Goal: Task Accomplishment & Management: Complete application form

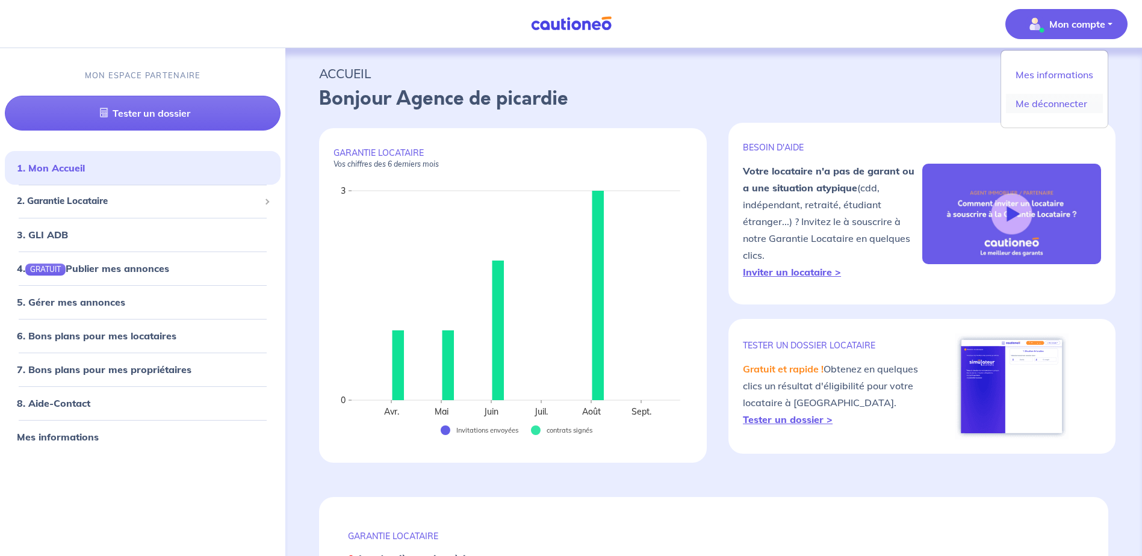
click at [1053, 99] on link "Me déconnecter" at bounding box center [1054, 103] width 97 height 19
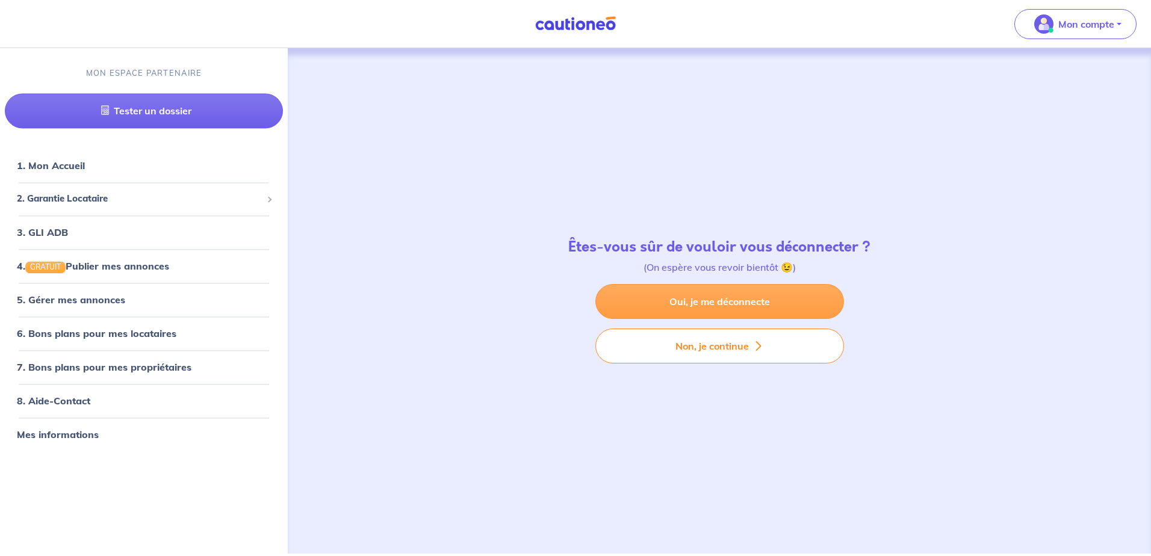
click at [714, 303] on link "Oui, je me déconnecte" at bounding box center [719, 301] width 249 height 35
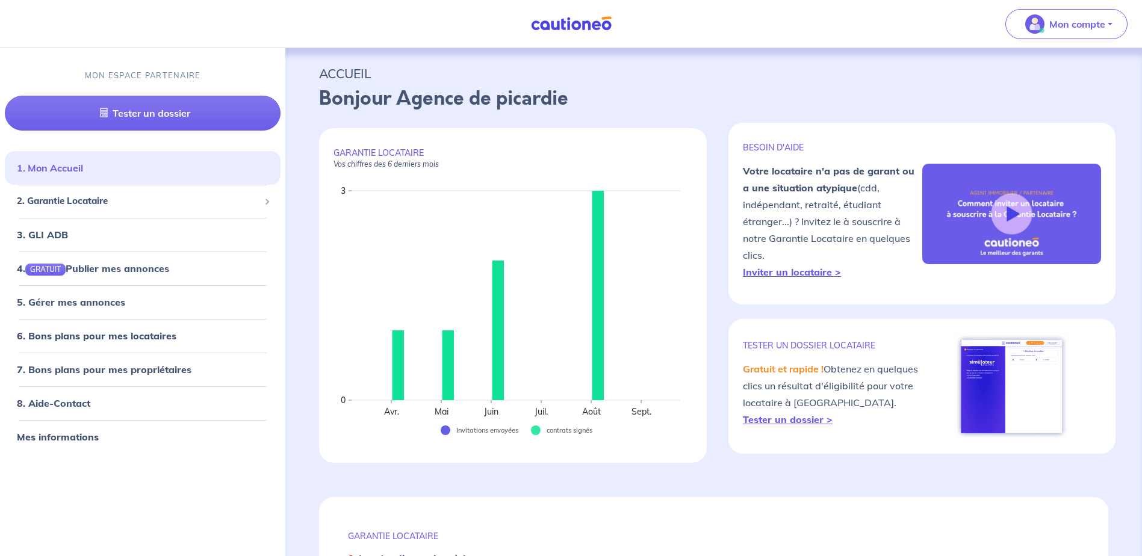
click at [70, 168] on link "1. Mon Accueil" at bounding box center [50, 168] width 66 height 12
click at [75, 202] on span "2. Garantie Locataire" at bounding box center [138, 202] width 243 height 14
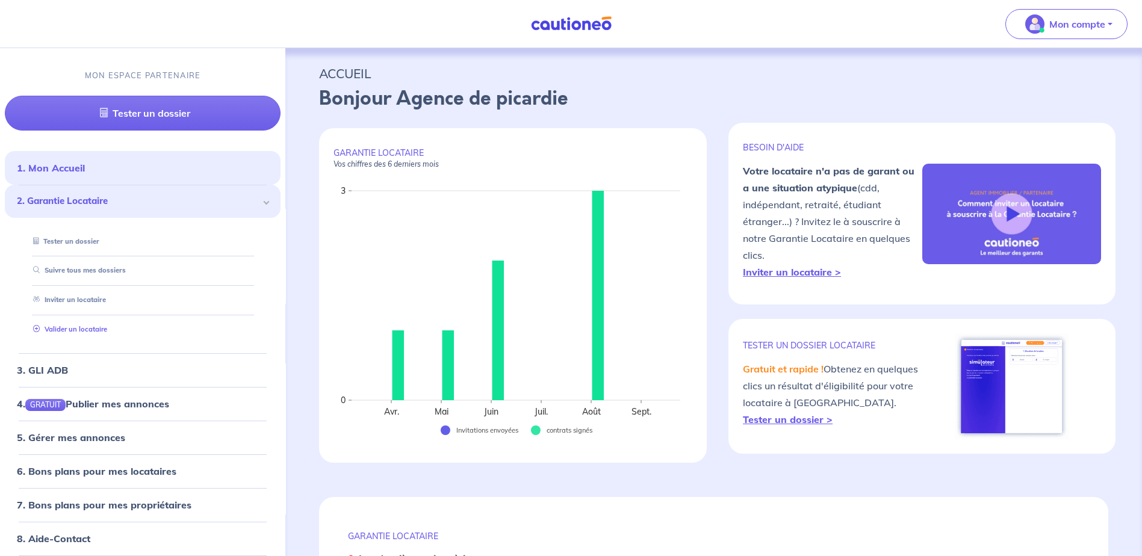
click at [75, 331] on link "Valider un locataire" at bounding box center [67, 329] width 79 height 8
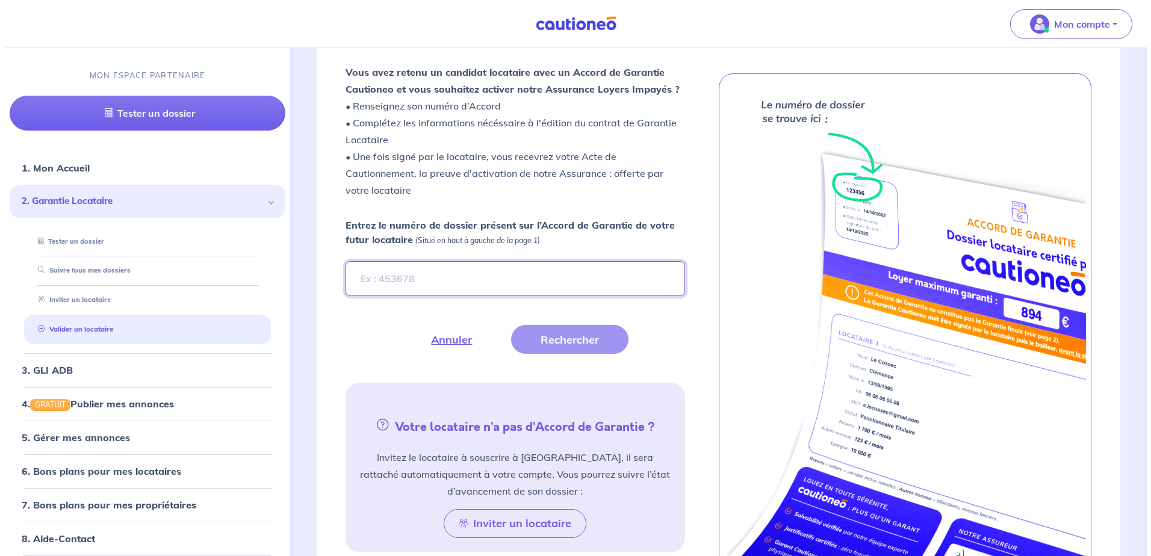
scroll to position [331, 0]
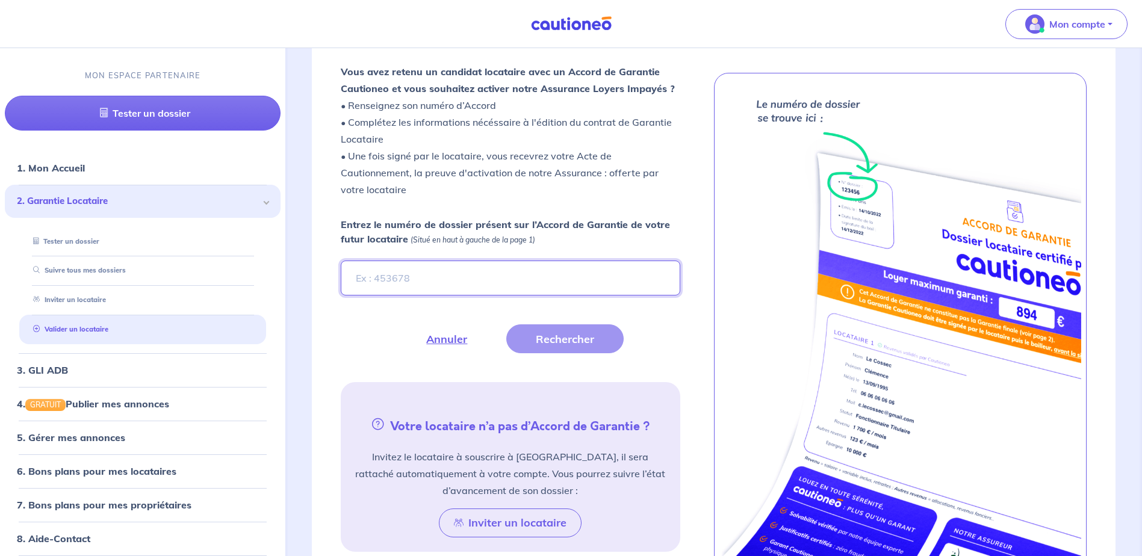
drag, startPoint x: 510, startPoint y: 287, endPoint x: 504, endPoint y: 288, distance: 6.1
click at [510, 286] on input "Entrez le numéro de dossier présent sur l’Accord de Garantie de votre futur loc…" at bounding box center [510, 278] width 339 height 35
type input "q0MZ3K"
click at [555, 345] on button "Rechercher" at bounding box center [564, 338] width 117 height 29
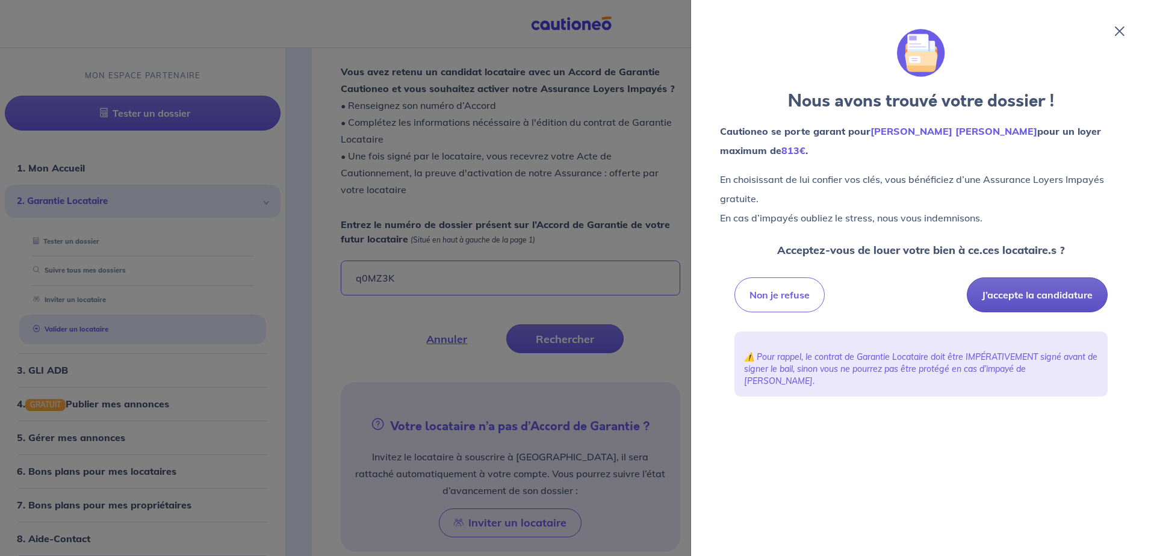
click at [1019, 293] on button "J’accepte la candidature" at bounding box center [1036, 294] width 141 height 35
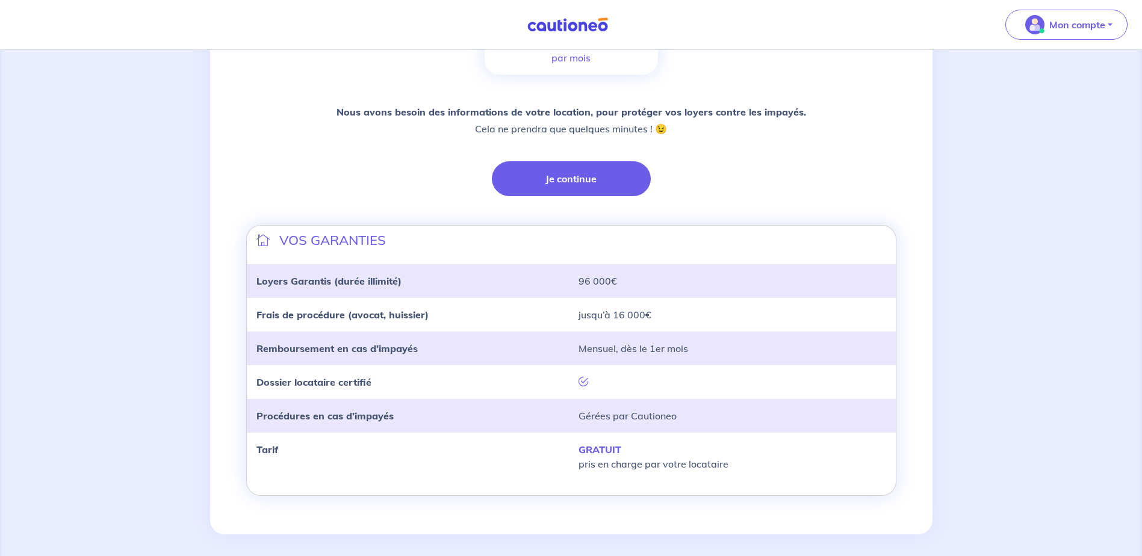
scroll to position [246, 0]
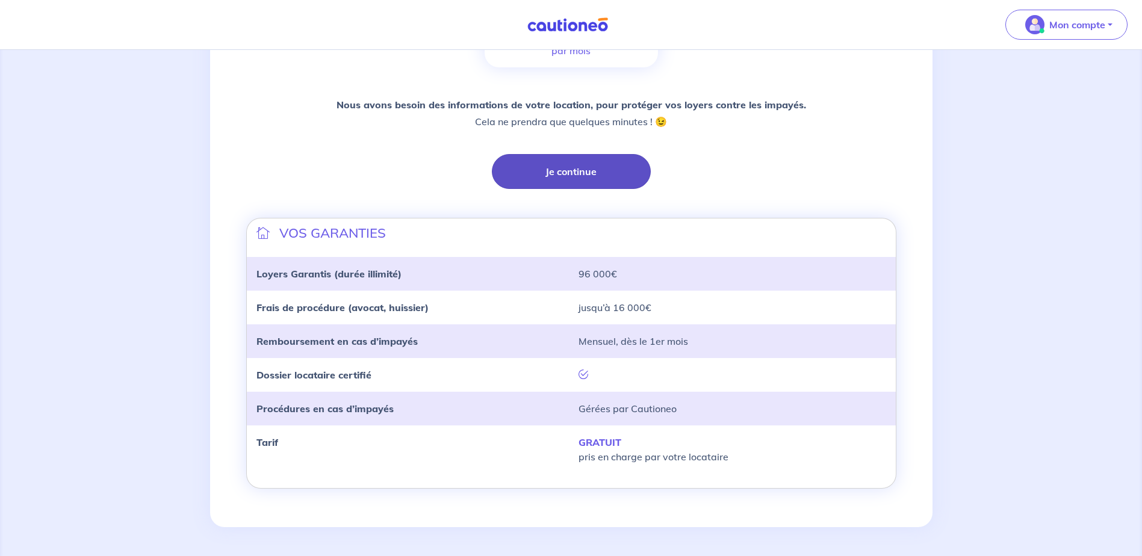
click at [578, 173] on button "Je continue" at bounding box center [571, 171] width 159 height 35
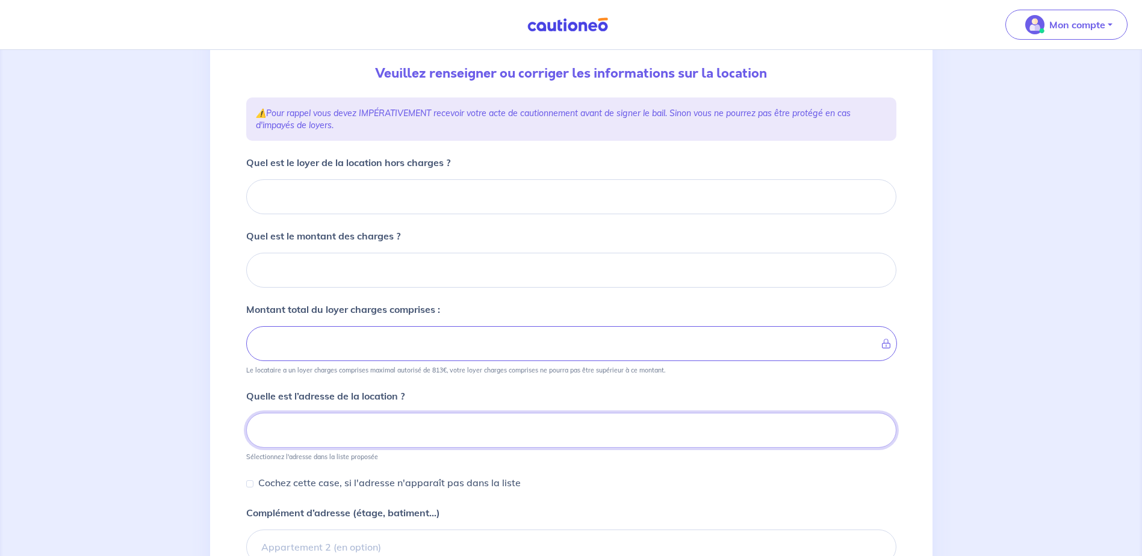
scroll to position [126, 0]
click at [407, 201] on input "Quel est le loyer de la location hors charges ?" at bounding box center [571, 196] width 650 height 35
click at [349, 181] on input "Quel est le loyer de la location hors charges ?" at bounding box center [571, 196] width 650 height 35
click at [329, 193] on input "Quel est le loyer de la location hors charges ?" at bounding box center [571, 196] width 650 height 35
click at [465, 191] on input "Quel est le loyer de la location hors charges ?" at bounding box center [571, 196] width 650 height 35
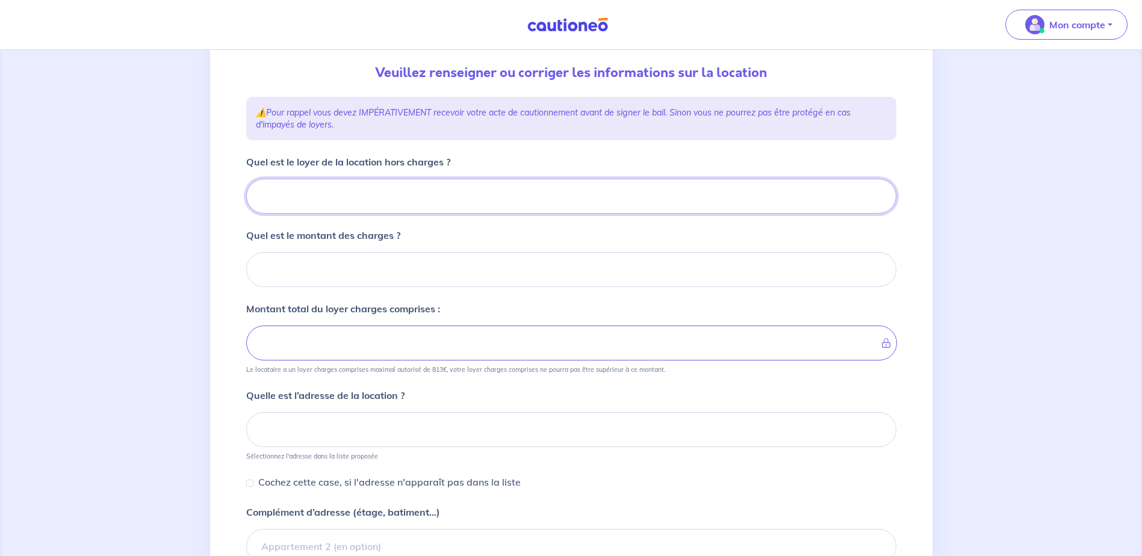
click at [357, 203] on input "Quel est le loyer de la location hors charges ?" at bounding box center [571, 196] width 650 height 35
type input "636"
type input "636.03"
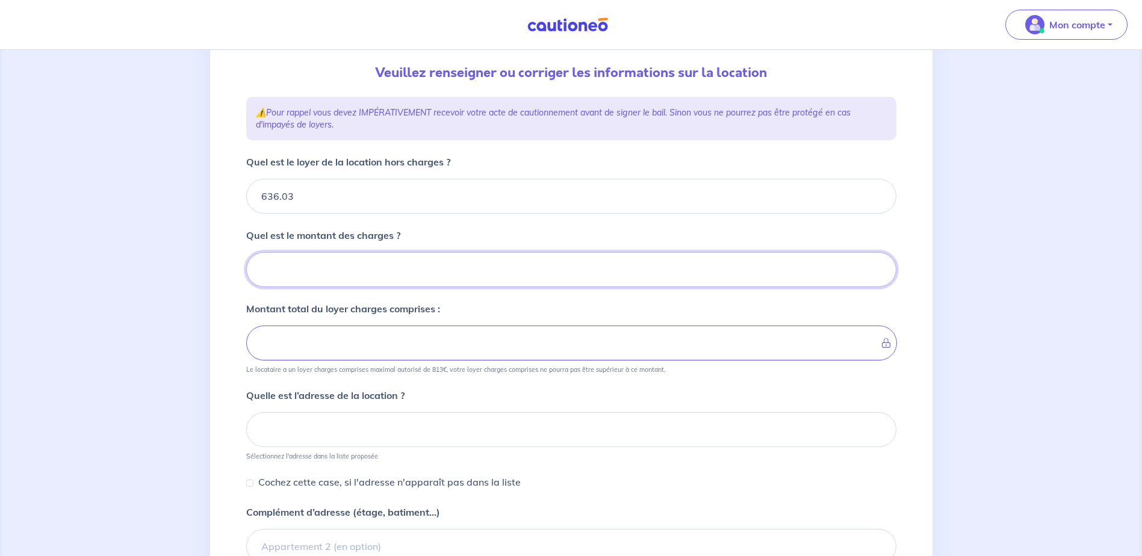
click at [359, 280] on input "Quel est le montant des charges ?" at bounding box center [571, 269] width 650 height 35
type input "66"
type input "702.03"
type input "66.55"
type input "702.57"
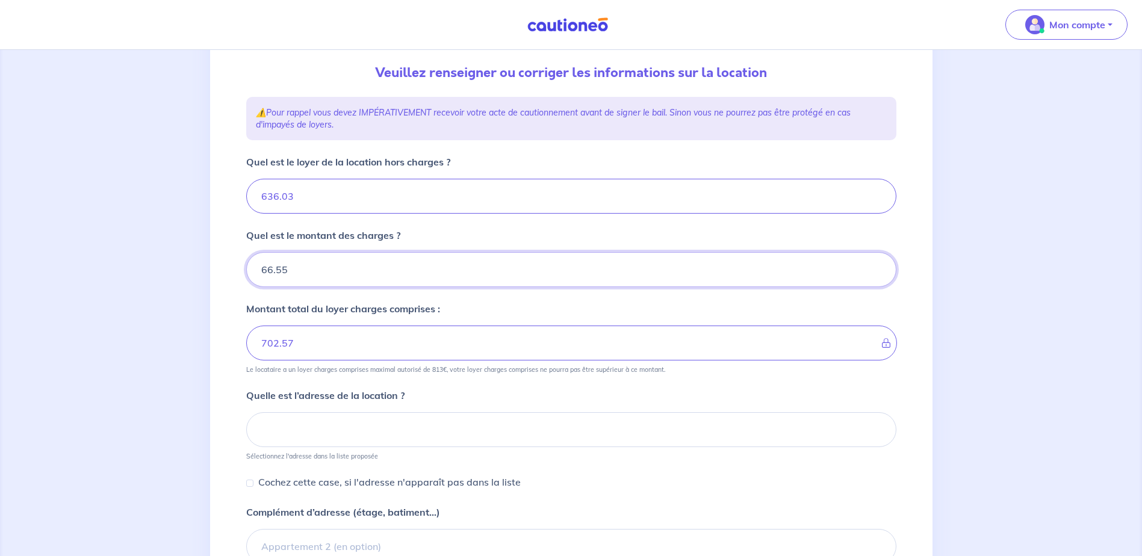
type input "66.55"
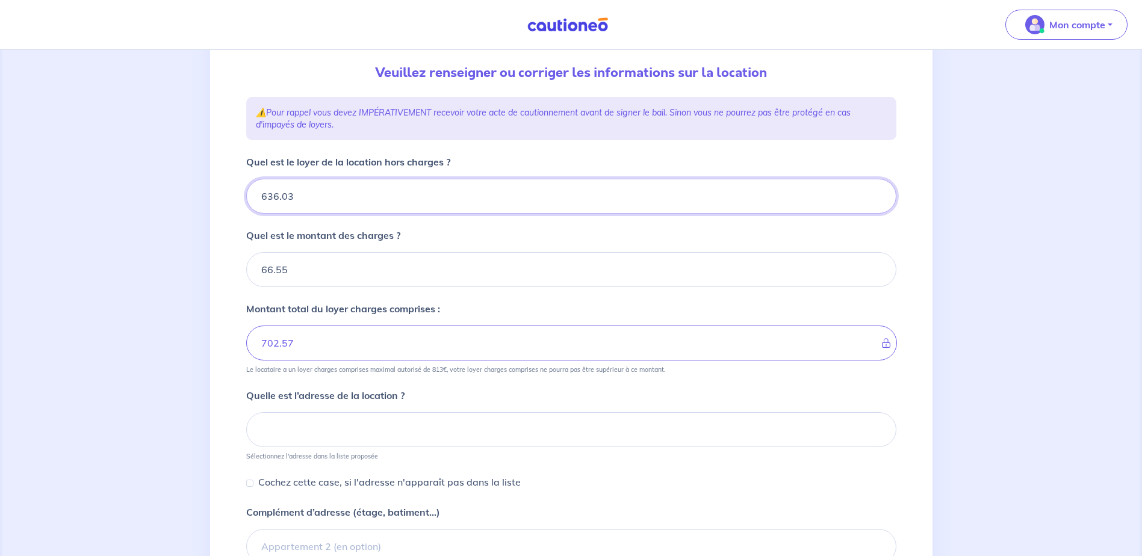
drag, startPoint x: 323, startPoint y: 199, endPoint x: 259, endPoint y: 199, distance: 63.8
click at [259, 199] on input "636.03" at bounding box center [571, 196] width 650 height 35
click at [338, 199] on input "636.03" at bounding box center [571, 196] width 650 height 35
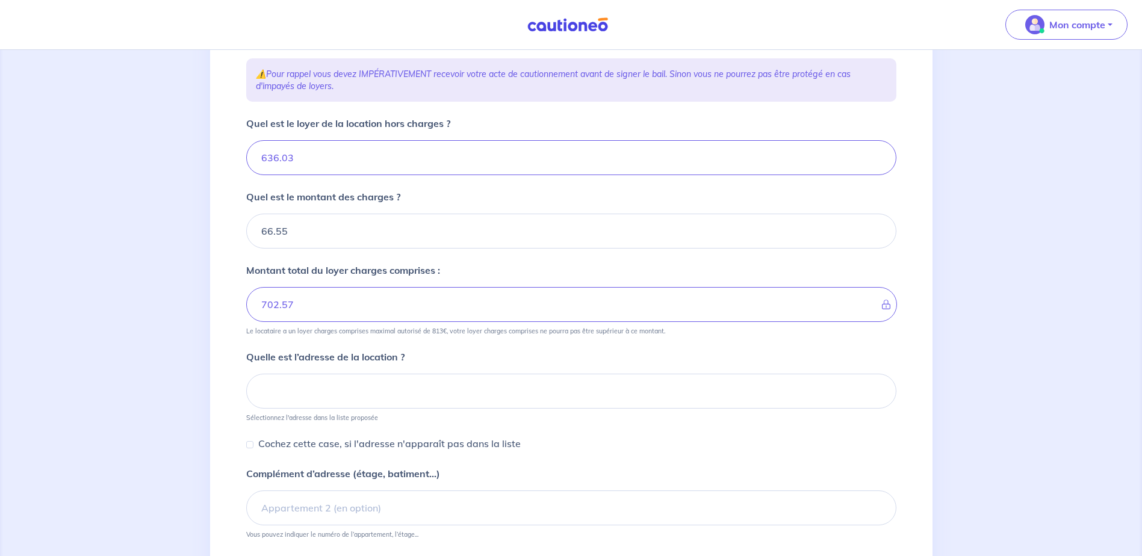
scroll to position [144, 0]
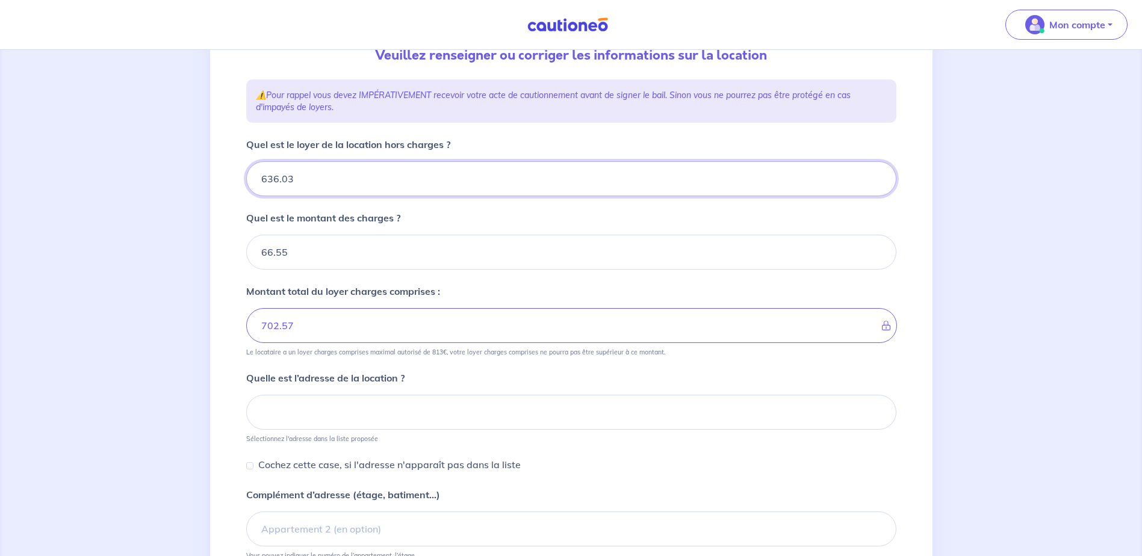
drag, startPoint x: 315, startPoint y: 175, endPoint x: 241, endPoint y: 178, distance: 74.1
click at [241, 178] on div "1 2 3 4 Informations location Informations propriétaire Informations bail Valid…" at bounding box center [571, 286] width 664 height 703
click at [363, 179] on input "636.03" at bounding box center [571, 178] width 650 height 35
drag, startPoint x: 313, startPoint y: 184, endPoint x: 240, endPoint y: 184, distance: 72.8
click at [240, 184] on div "1 2 3 4 Informations location Informations propriétaire Informations bail Valid…" at bounding box center [571, 286] width 664 height 703
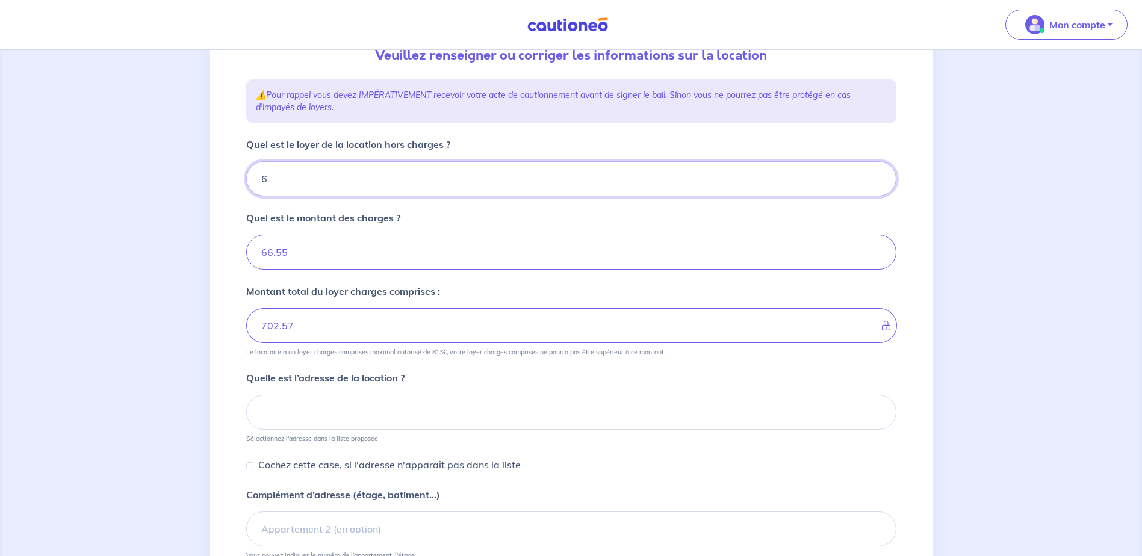
type input "69"
type input "72.55"
type input "696"
type input "762.55"
type input "696.87"
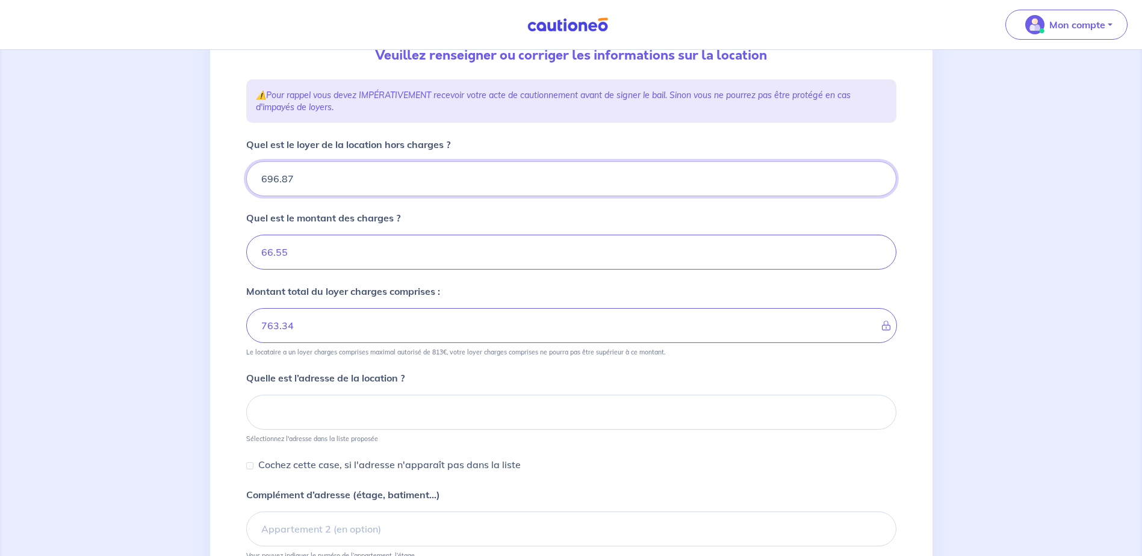
type input "763.42"
type input "696.87"
click at [303, 243] on input "66.55" at bounding box center [571, 252] width 650 height 35
click at [308, 406] on input at bounding box center [571, 412] width 650 height 35
drag, startPoint x: 308, startPoint y: 258, endPoint x: 203, endPoint y: 251, distance: 104.9
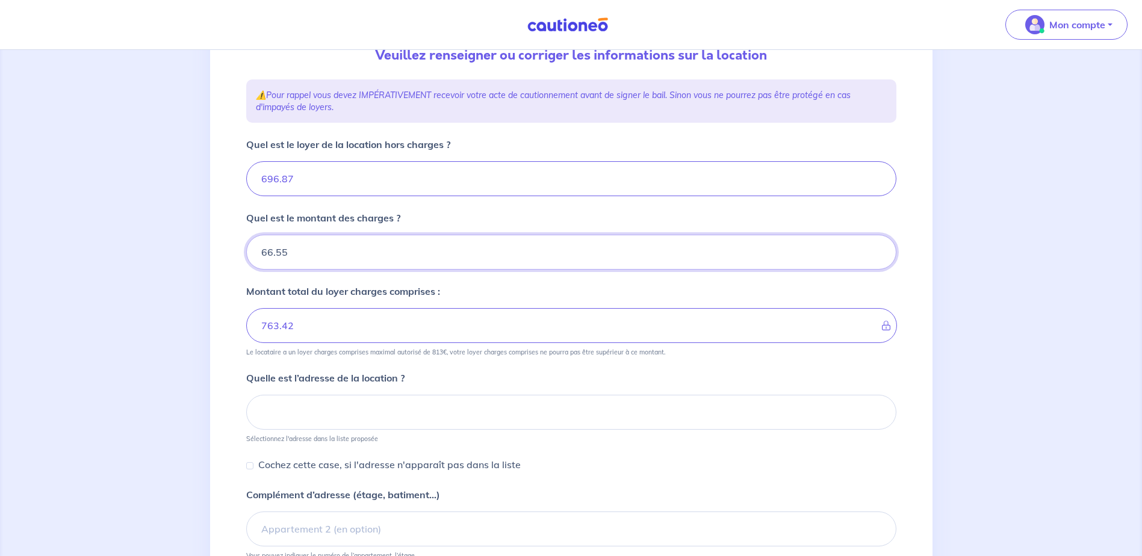
click at [203, 251] on div "1 2 3 4 Informations location Informations propriétaire Informations bail Valid…" at bounding box center [571, 291] width 1142 height 770
type input "84"
type input "780.87"
type input "84.84"
type input "781.71"
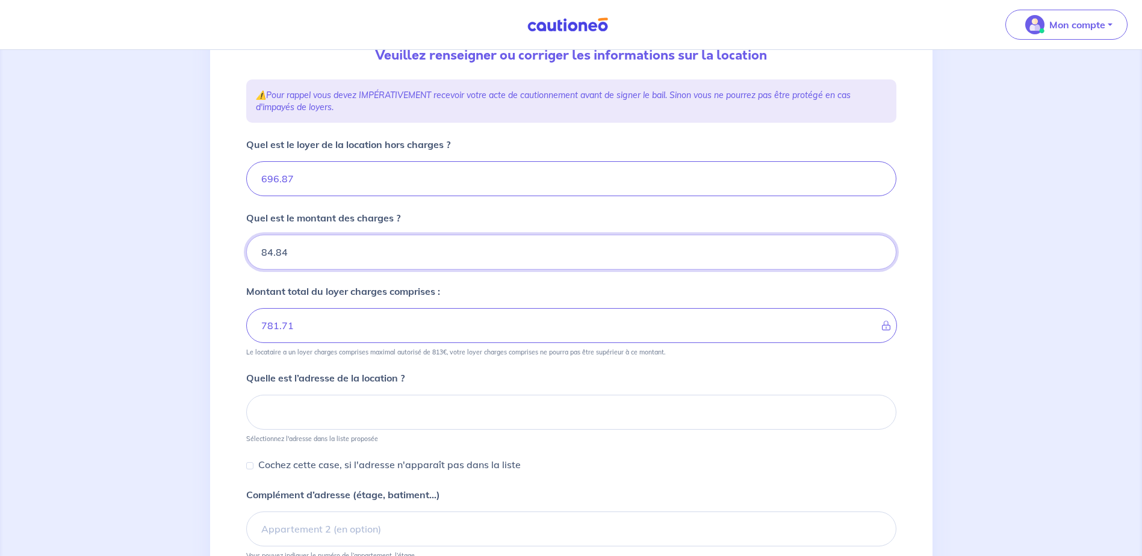
type input "84.84"
click at [246, 277] on form "Quel est le loyer de la location hors charges ? 696.87 Quel est le montant des …" at bounding box center [571, 380] width 650 height 486
click at [326, 416] on input at bounding box center [571, 412] width 650 height 35
paste input "2 allée des Hamadryades Batiment B"
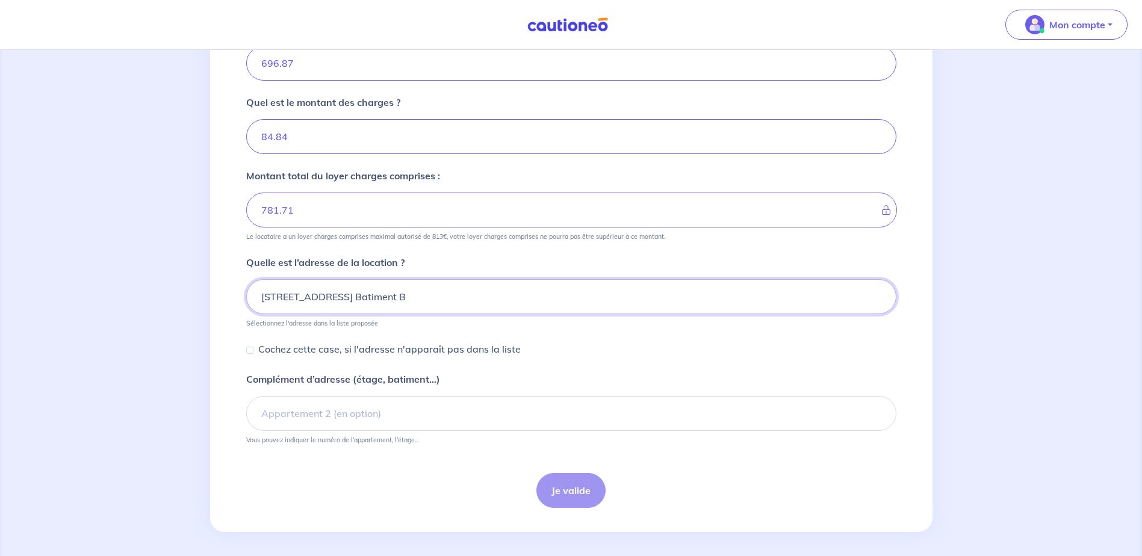
scroll to position [264, 0]
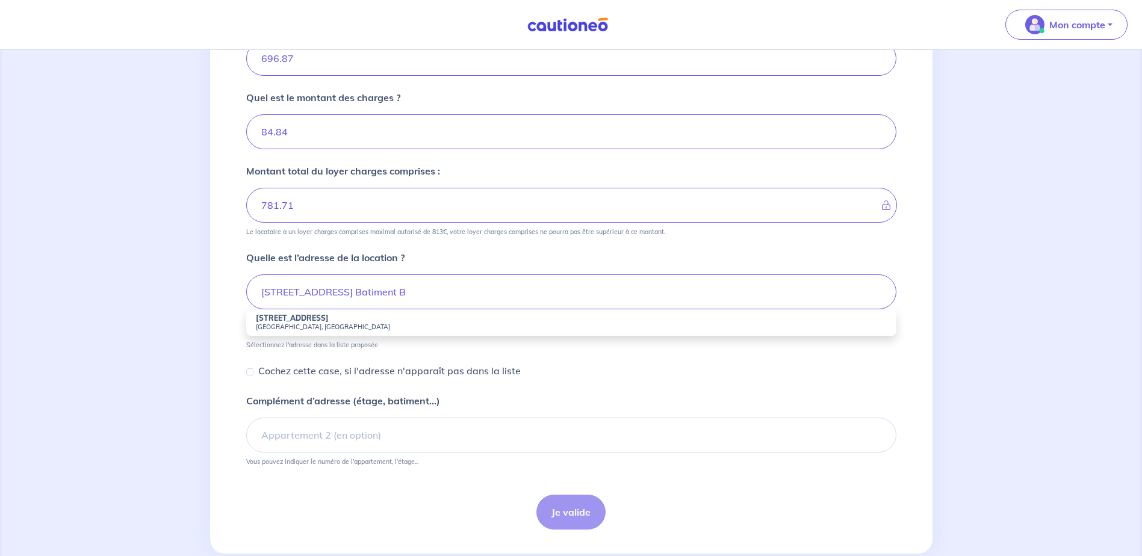
click at [324, 326] on small "Compiègne, France" at bounding box center [571, 327] width 631 height 8
type input "2 Allée des Hamadryades, Compiègne, France"
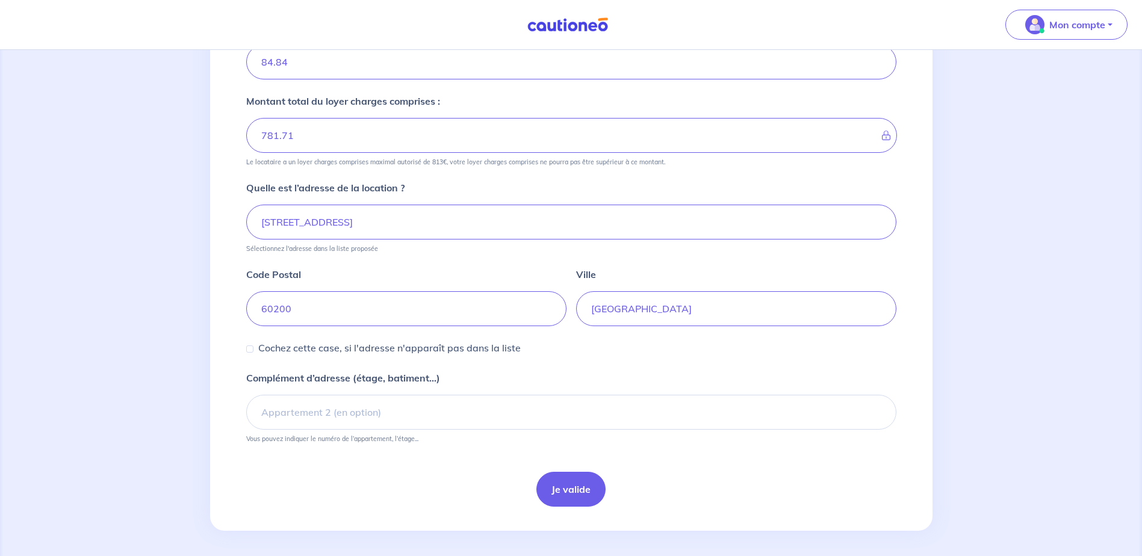
scroll to position [338, 0]
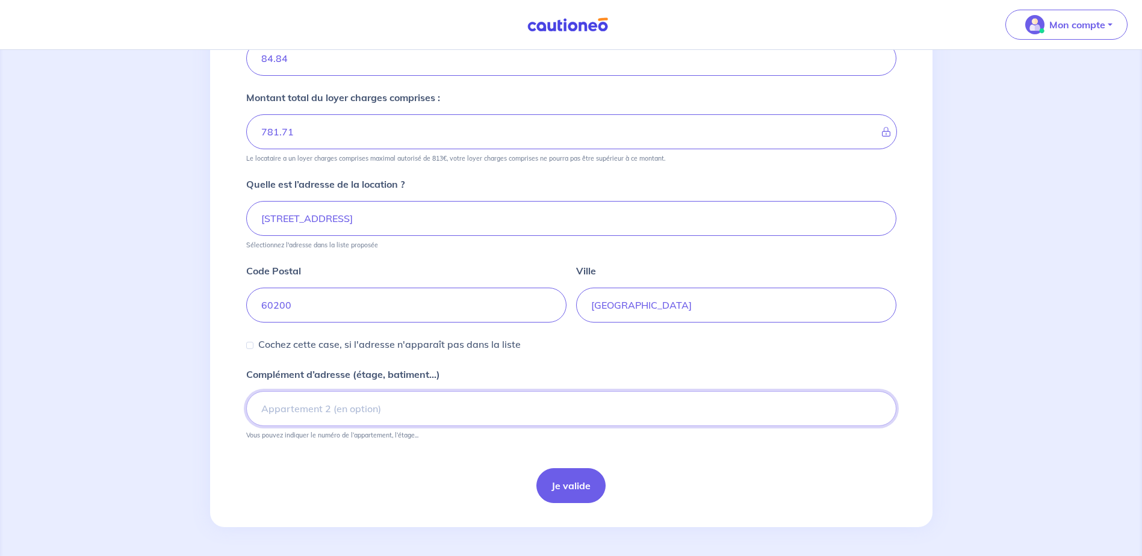
click at [336, 412] on input "Complément d’adresse (étage, batiment...)" at bounding box center [571, 408] width 650 height 35
click at [384, 414] on input "Complément d’adresse (étage, batiment...)" at bounding box center [571, 408] width 650 height 35
paste input "porte B002"
type input "porte B002"
click at [580, 486] on button "Je valide" at bounding box center [570, 485] width 69 height 35
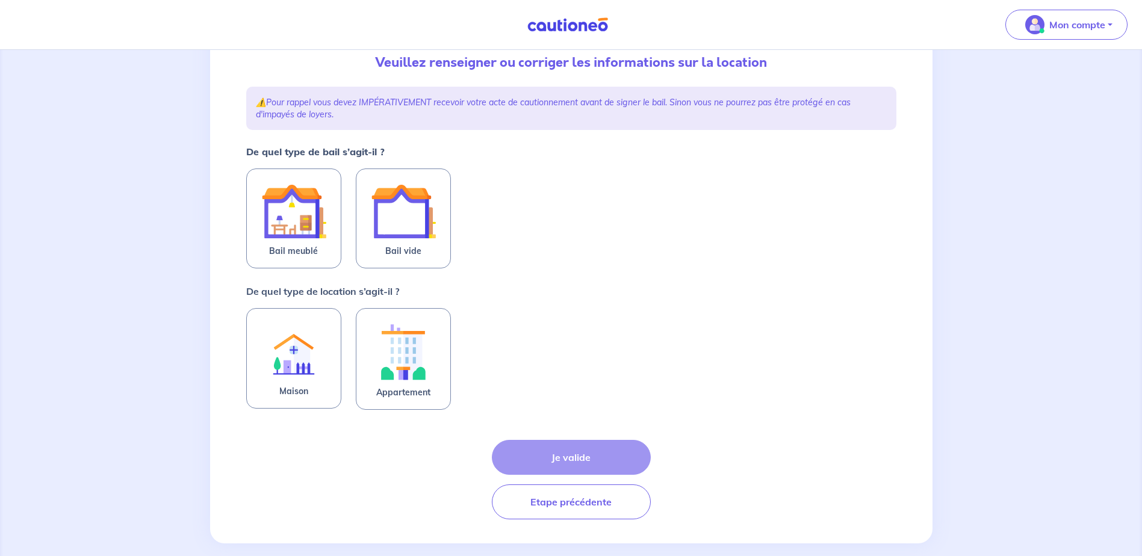
scroll to position [153, 0]
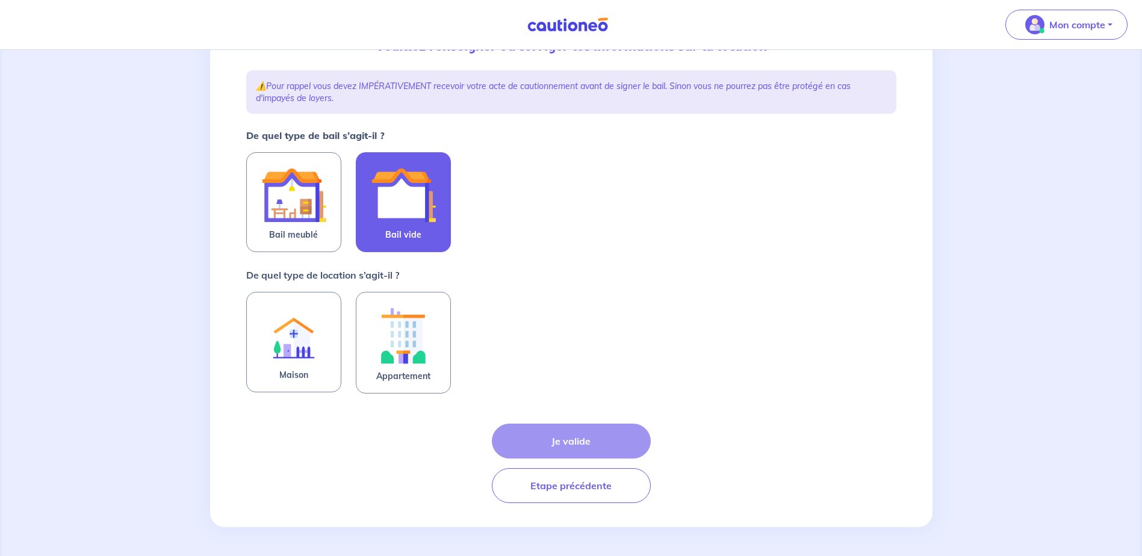
click at [424, 207] on img at bounding box center [403, 194] width 65 height 65
click at [0, 0] on input "Bail vide" at bounding box center [0, 0] width 0 height 0
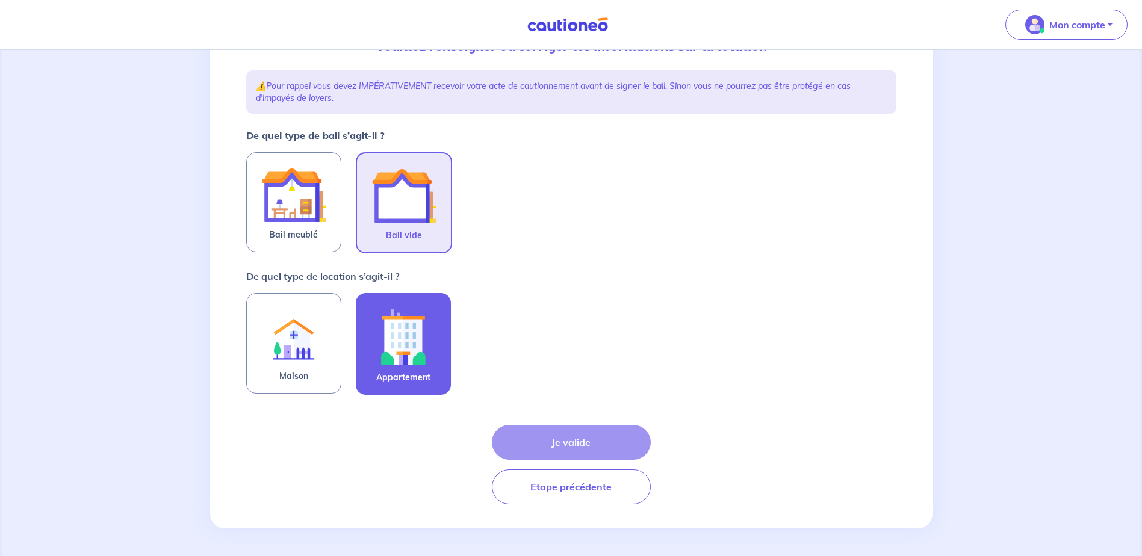
click at [415, 333] on img at bounding box center [403, 336] width 65 height 67
click at [0, 0] on input "Appartement" at bounding box center [0, 0] width 0 height 0
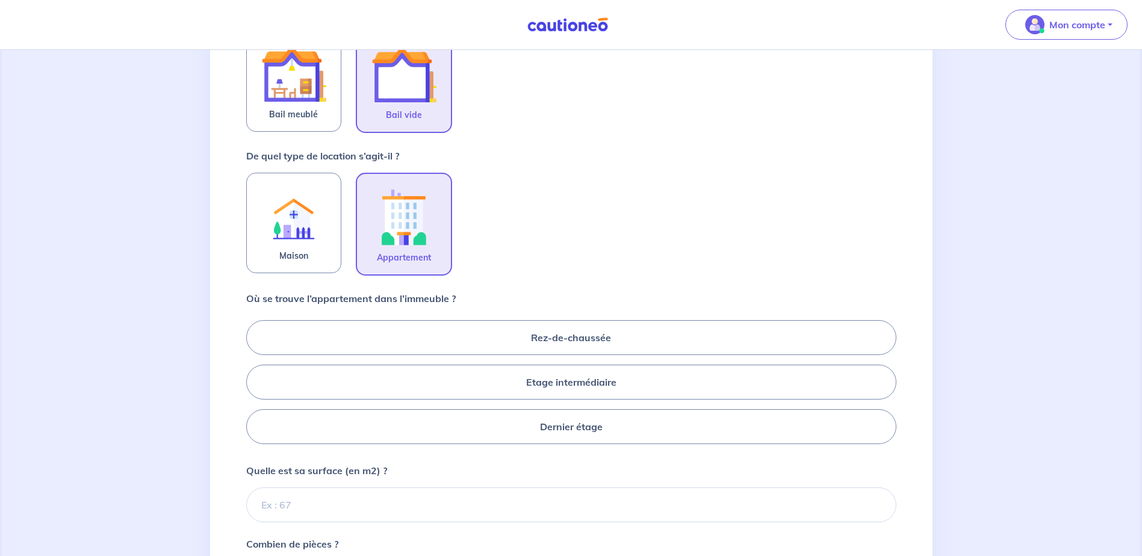
scroll to position [333, 0]
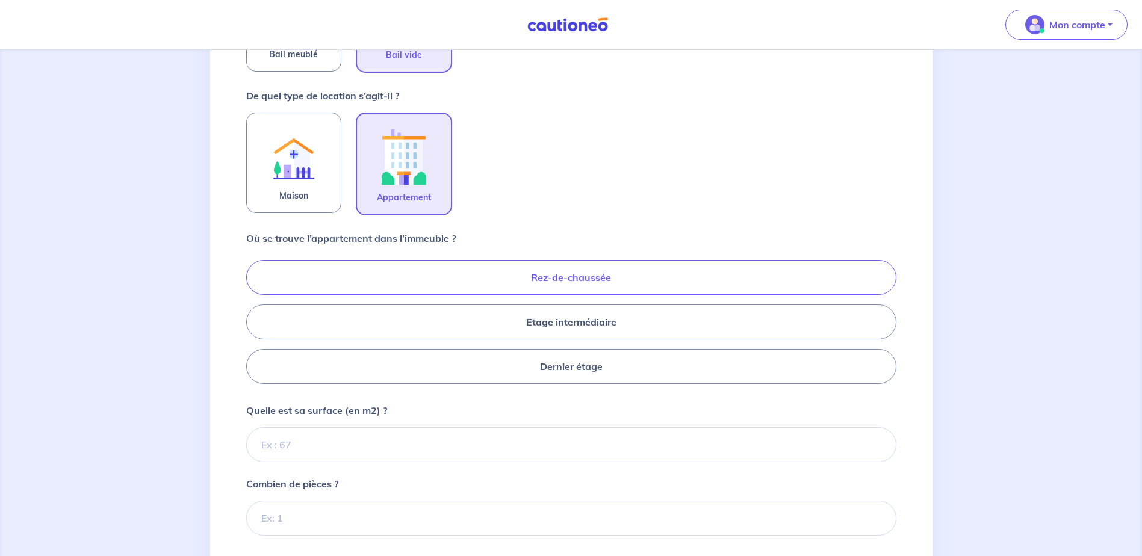
click at [578, 268] on label "Rez-de-chaussée" at bounding box center [571, 277] width 650 height 35
click at [254, 318] on input "Rez-de-chaussée" at bounding box center [250, 322] width 8 height 8
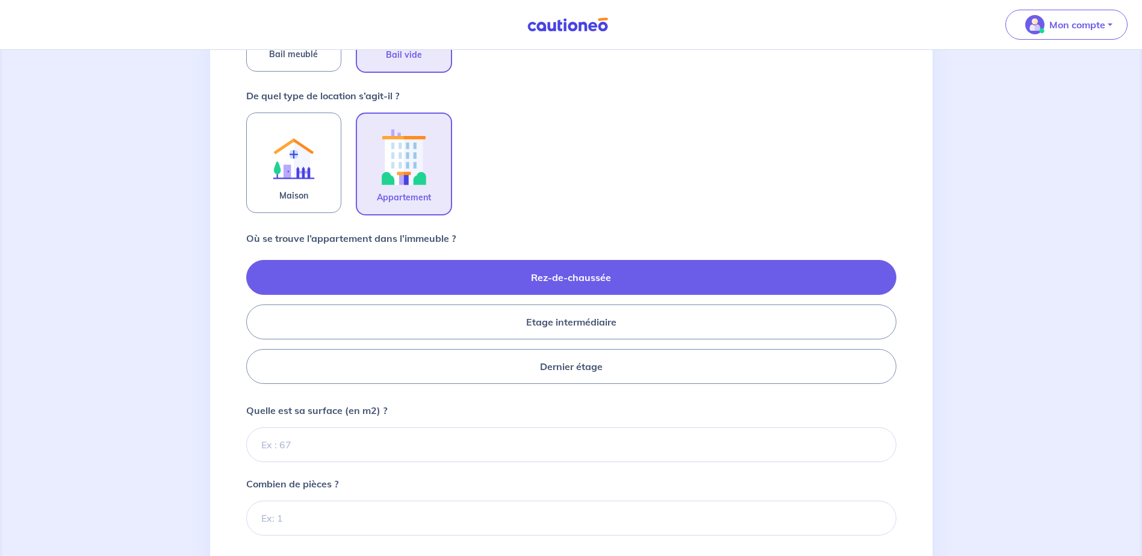
radio input "true"
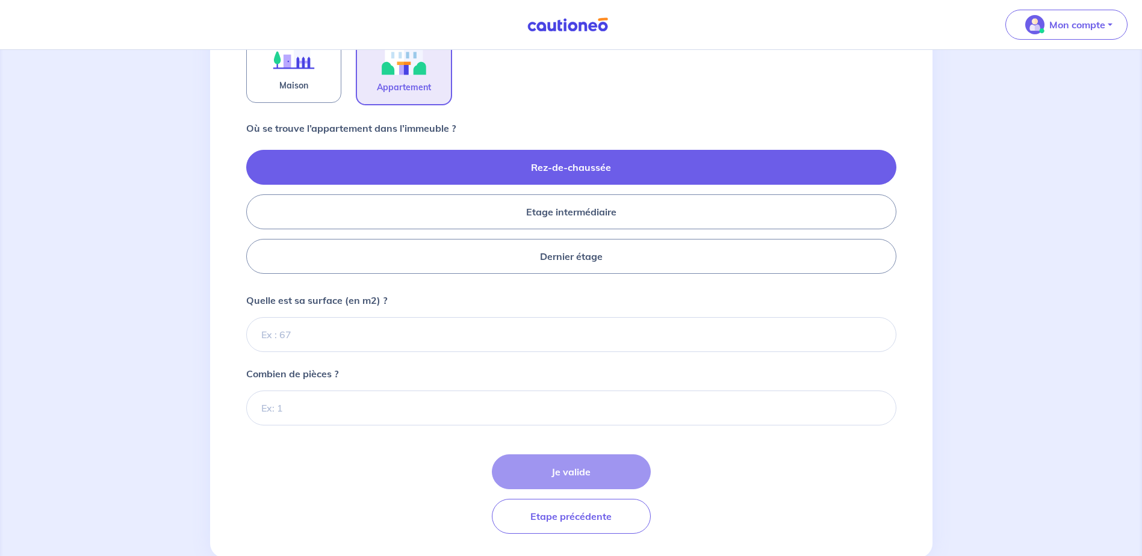
scroll to position [474, 0]
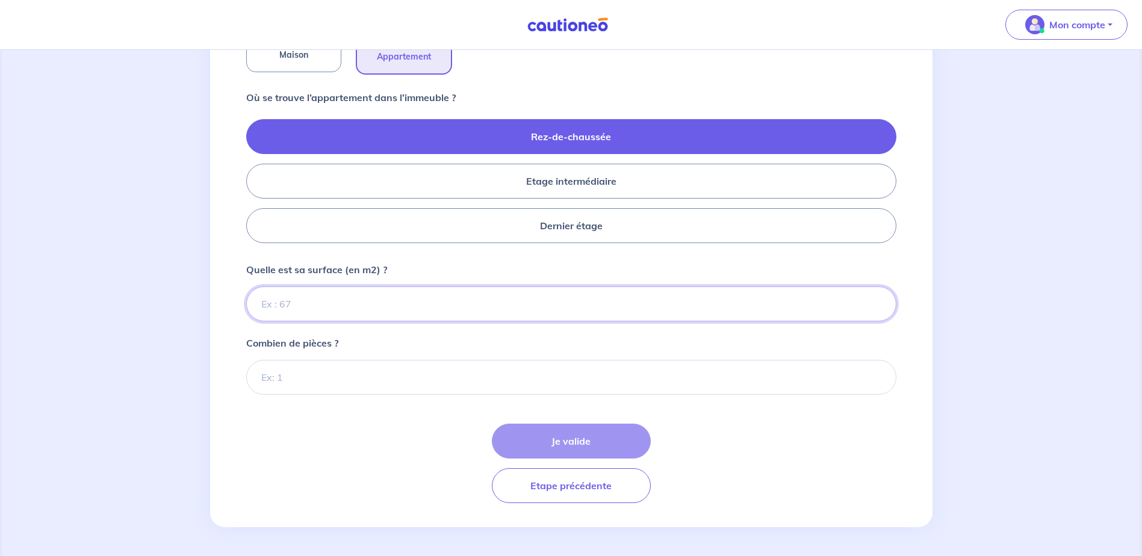
click at [312, 307] on input "Quelle est sa surface (en m2) ?" at bounding box center [571, 303] width 650 height 35
click at [301, 305] on input "Quelle est sa surface (en m2) ?" at bounding box center [571, 303] width 650 height 35
type input "46.70"
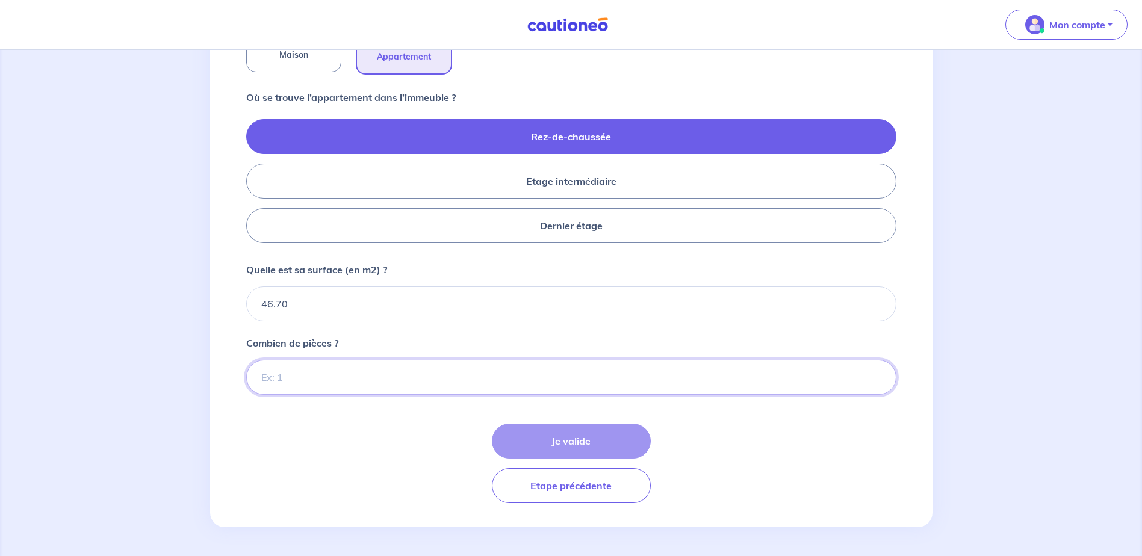
click at [294, 370] on input "Combien de pièces ?" at bounding box center [571, 377] width 650 height 35
click at [877, 372] on input "1" at bounding box center [571, 377] width 650 height 35
type input "2"
click at [877, 372] on input "2" at bounding box center [571, 377] width 650 height 35
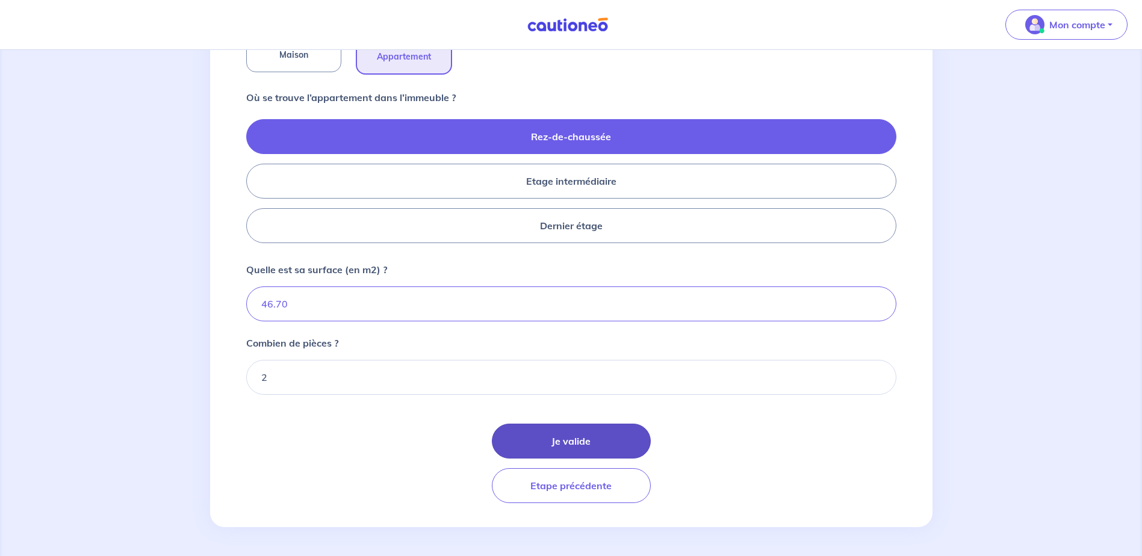
click at [560, 439] on button "Je valide" at bounding box center [571, 441] width 159 height 35
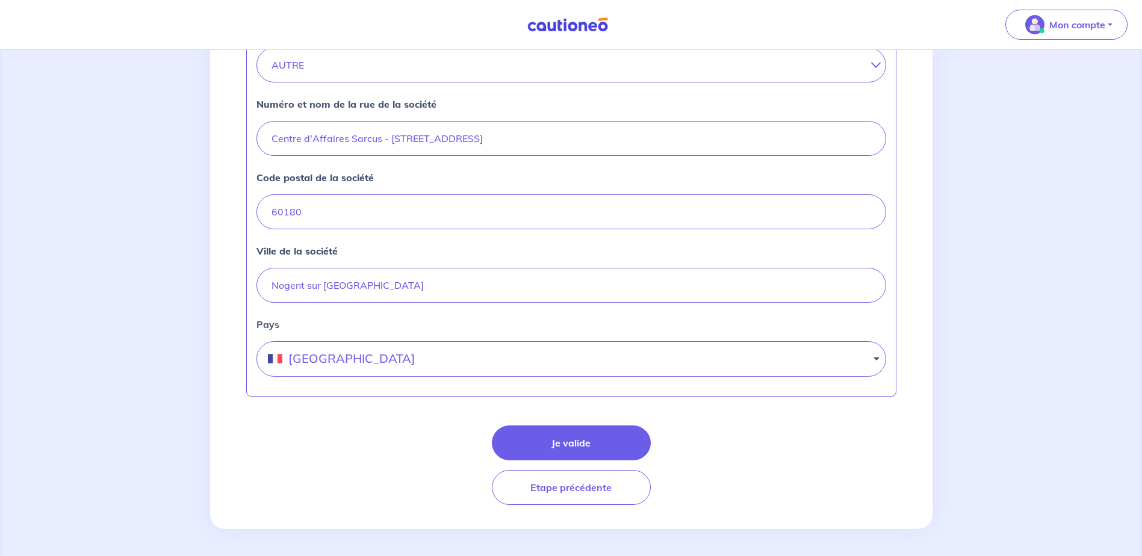
scroll to position [465, 0]
click at [576, 424] on button "Je valide" at bounding box center [571, 441] width 159 height 35
select select "FR"
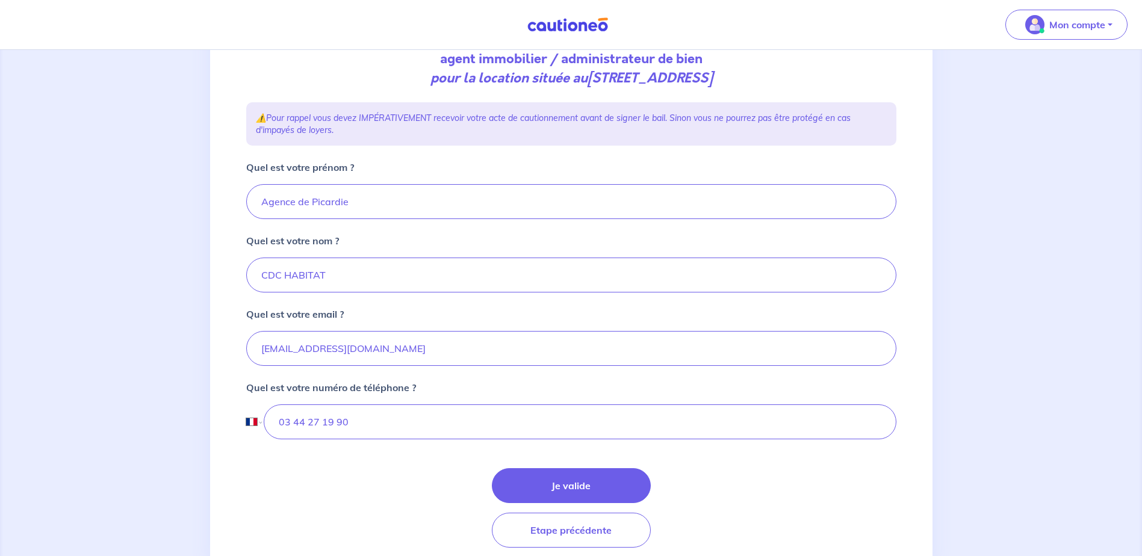
scroll to position [181, 0]
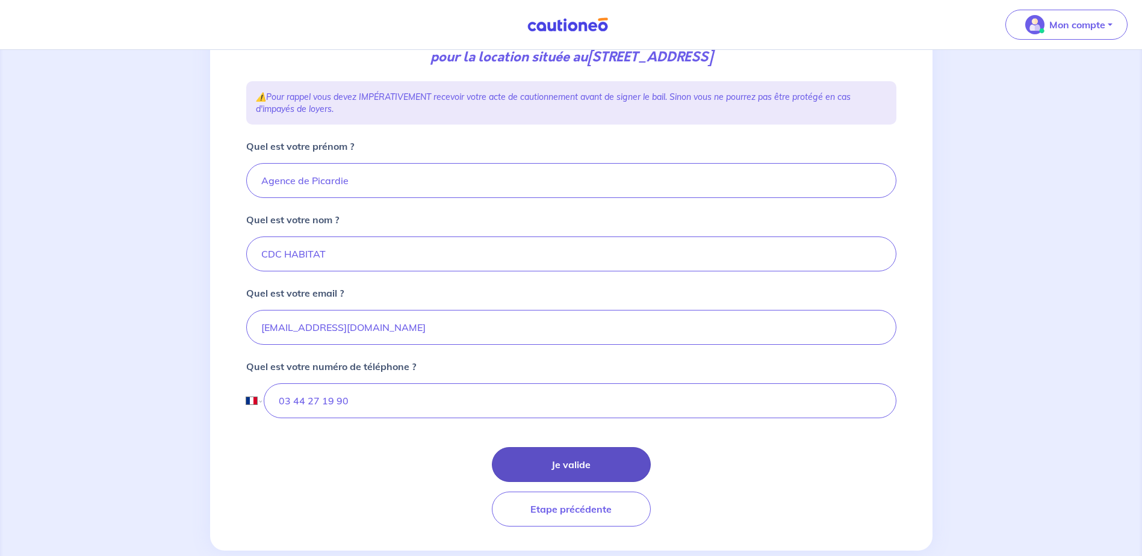
click at [587, 467] on button "Je valide" at bounding box center [571, 464] width 159 height 35
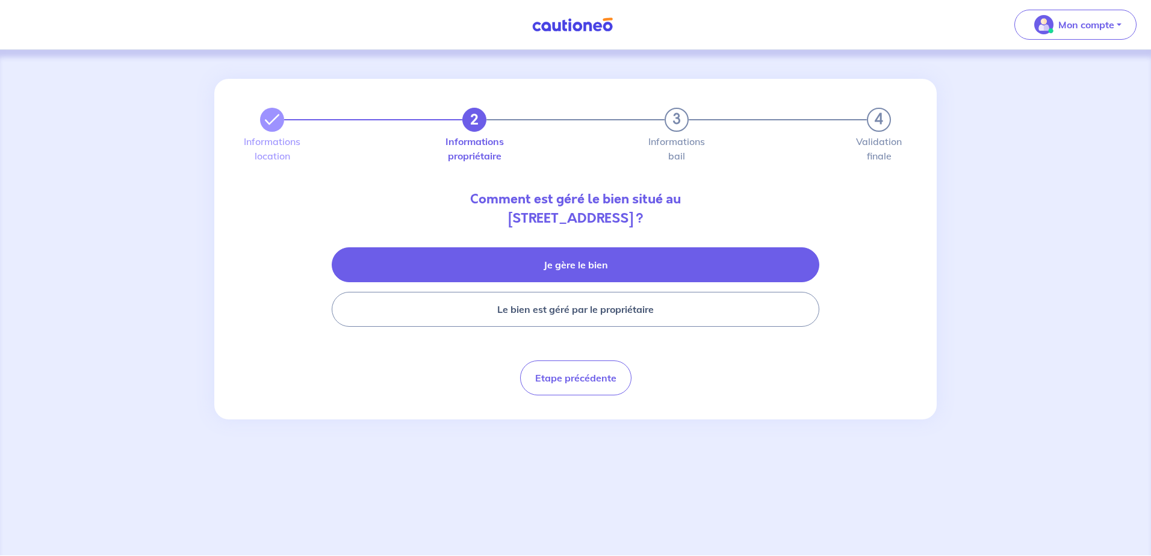
click at [590, 264] on button "Je gère le bien" at bounding box center [575, 264] width 487 height 35
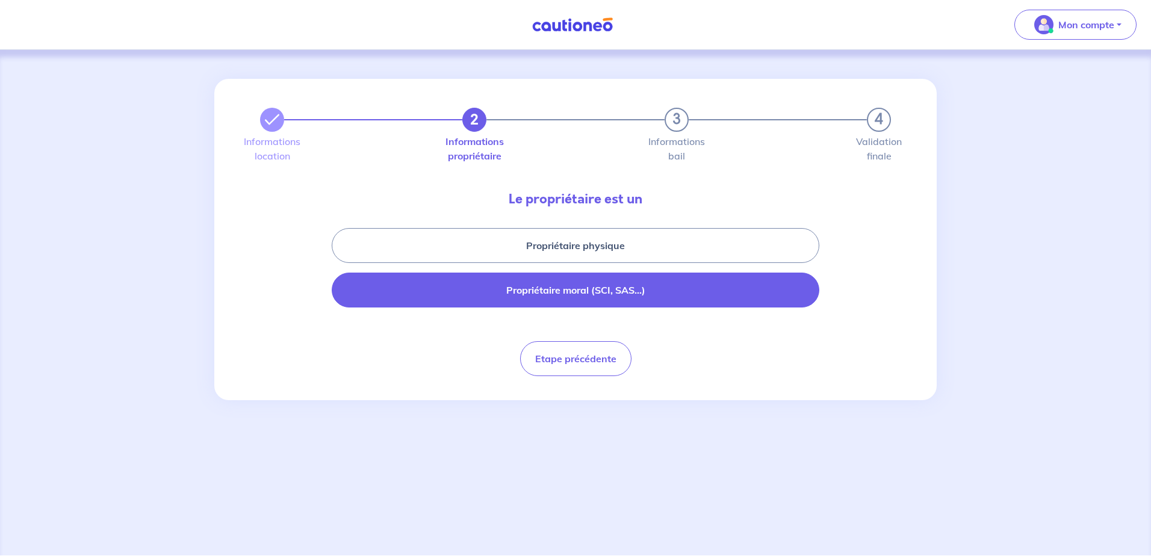
click at [587, 286] on button "Propriétaire moral (SCI, SAS...)" at bounding box center [575, 290] width 487 height 35
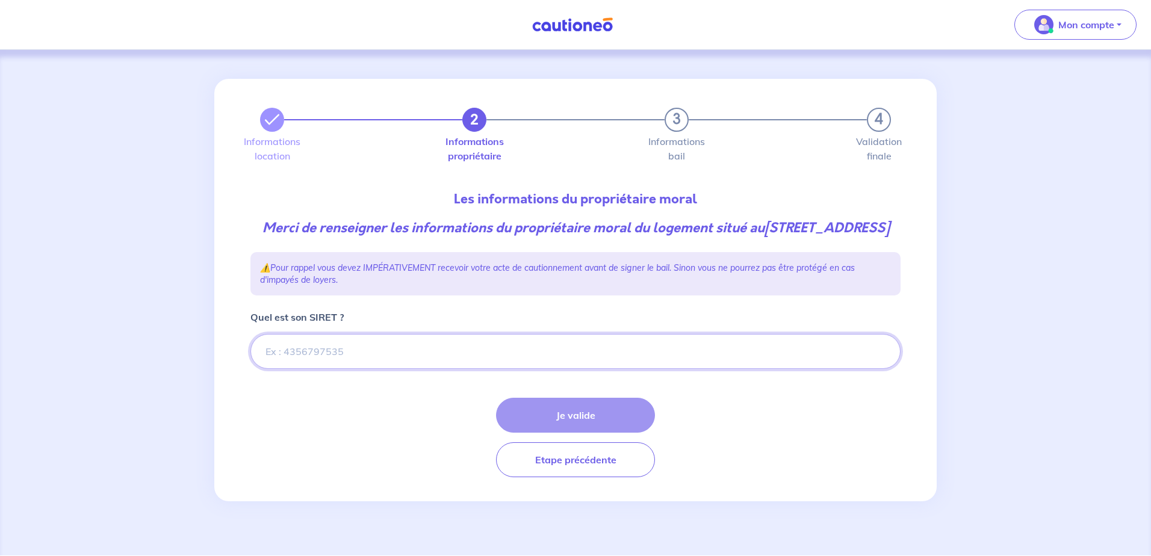
click at [469, 365] on input "Quel est son SIRET ?" at bounding box center [575, 351] width 650 height 35
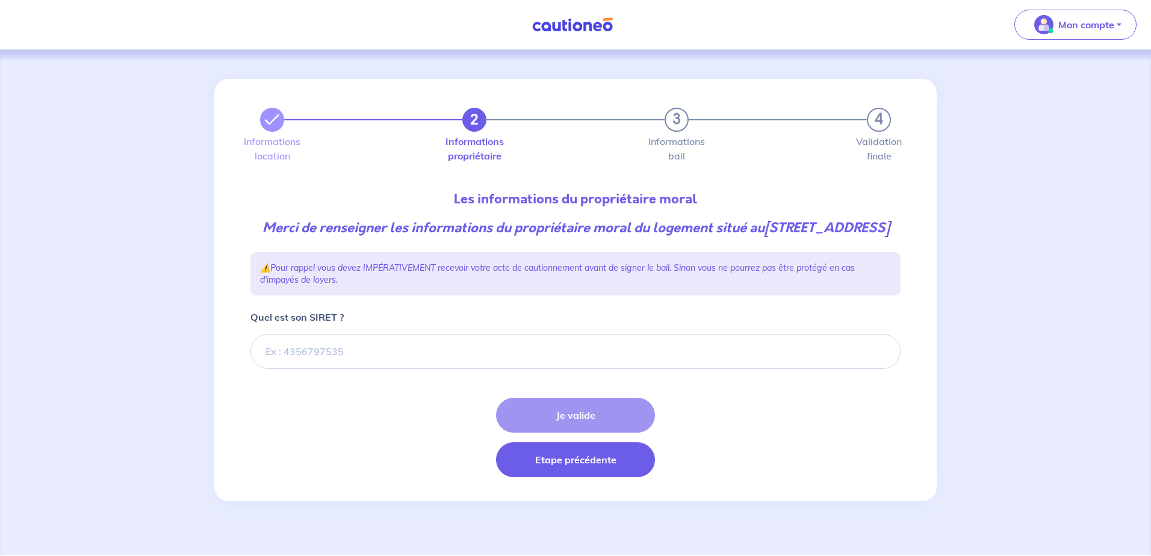
click at [571, 477] on button "Etape précédente" at bounding box center [575, 459] width 159 height 35
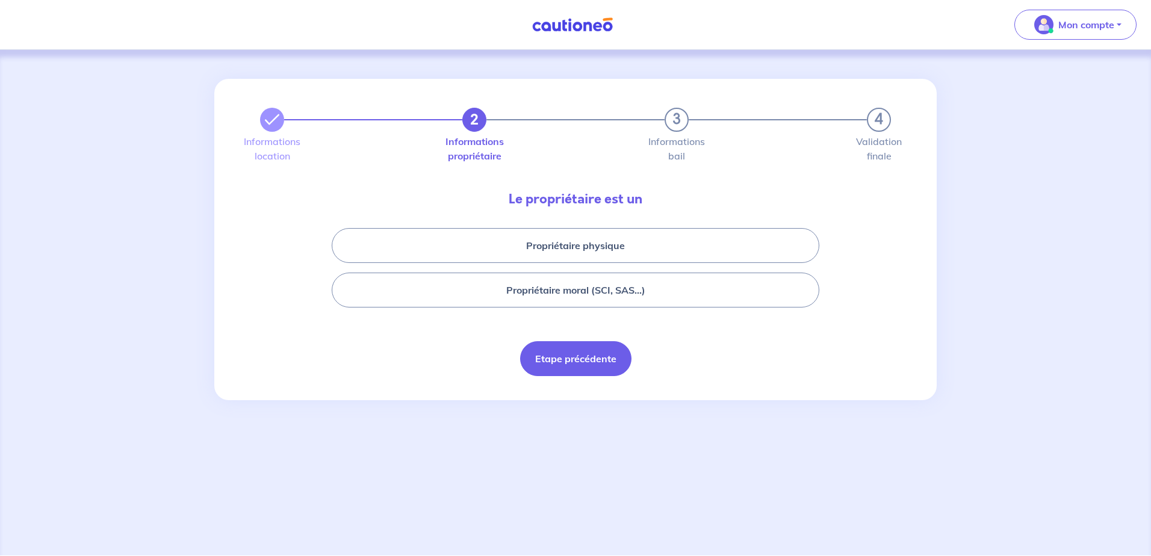
click at [583, 368] on button "Etape précédente" at bounding box center [575, 358] width 111 height 35
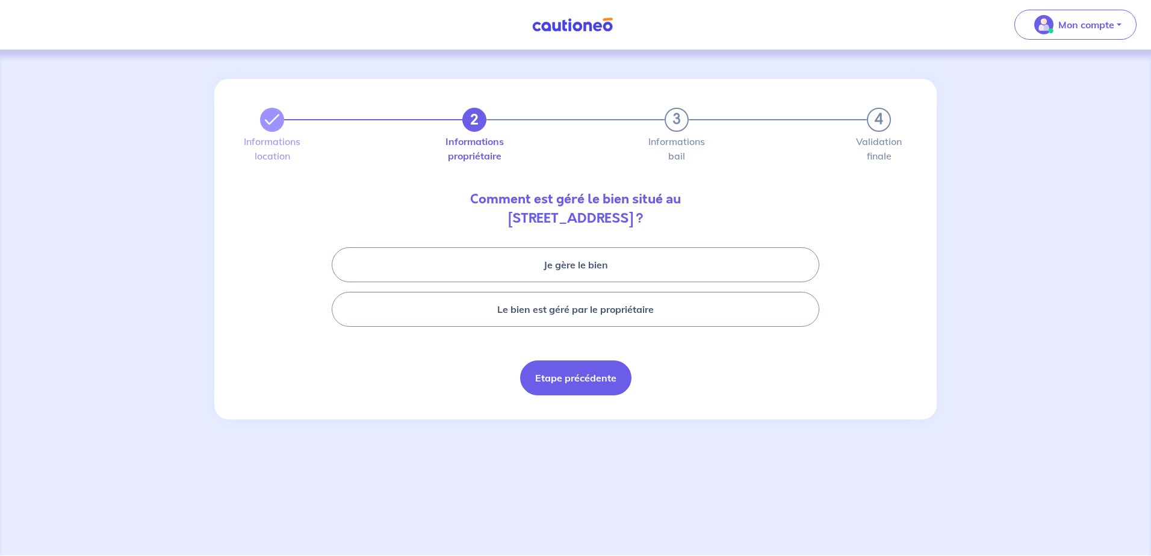
click at [573, 383] on button "Etape précédente" at bounding box center [575, 377] width 111 height 35
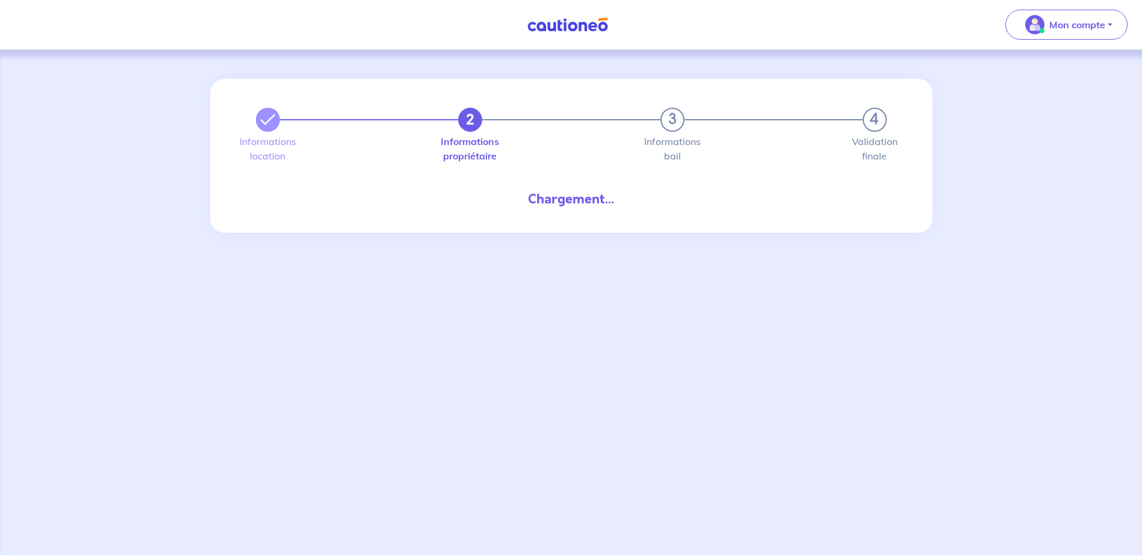
select select "FR"
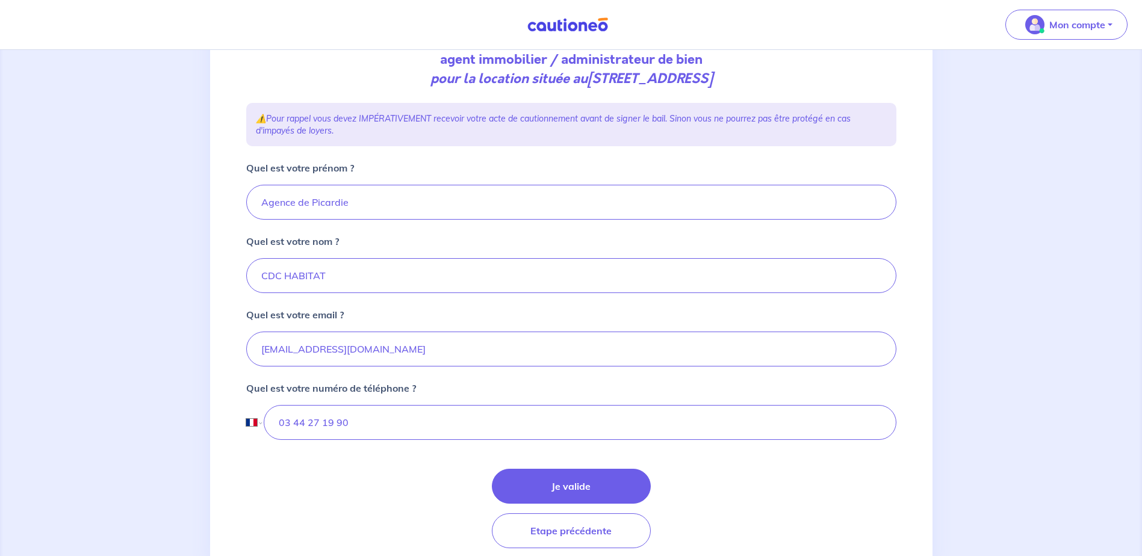
scroll to position [204, 0]
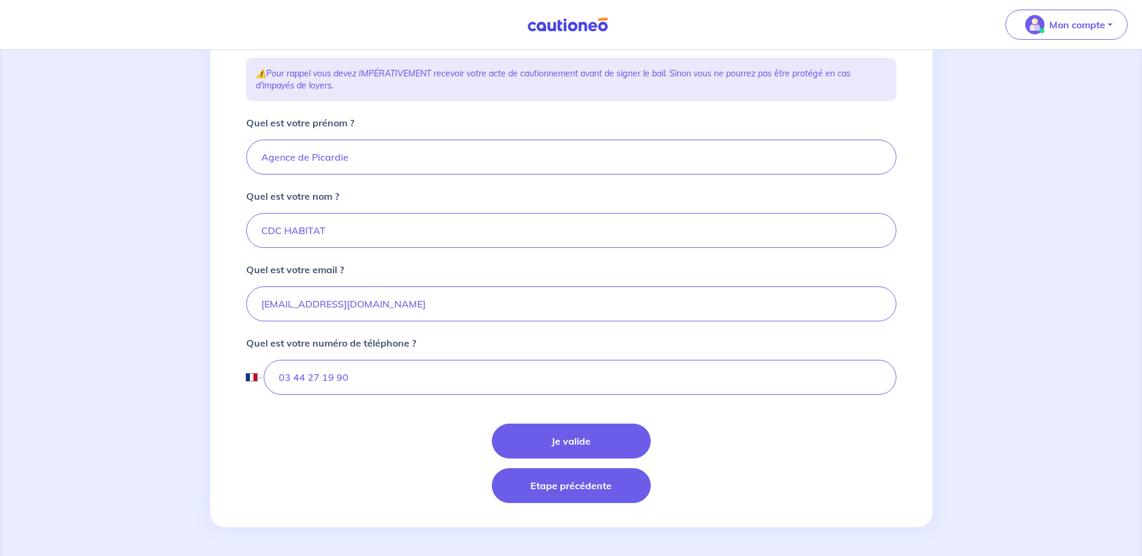
click at [579, 490] on button "Etape précédente" at bounding box center [571, 485] width 159 height 35
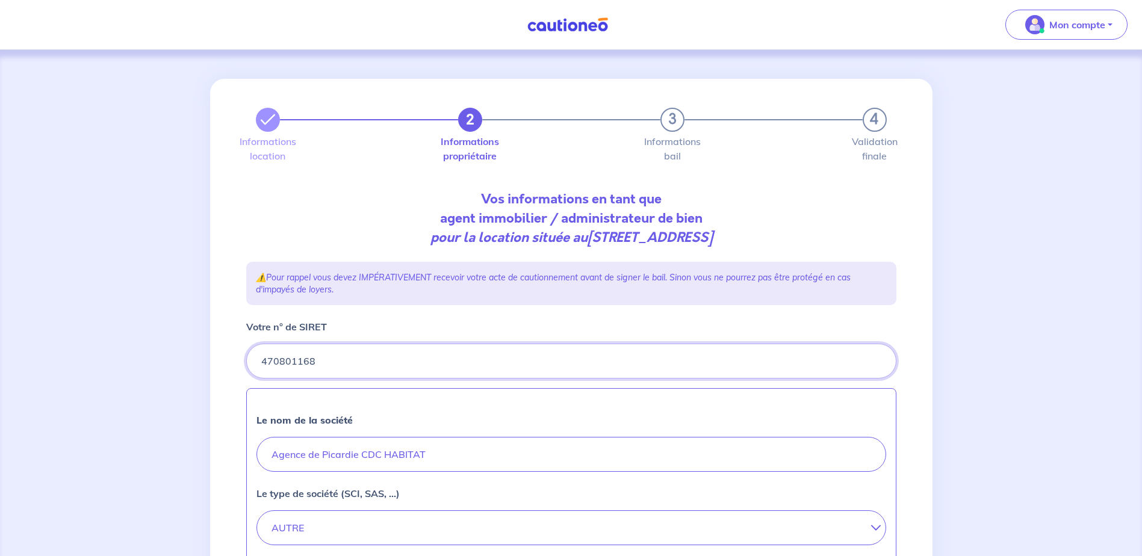
click at [292, 367] on input "Votre n° de SIRET" at bounding box center [571, 361] width 650 height 35
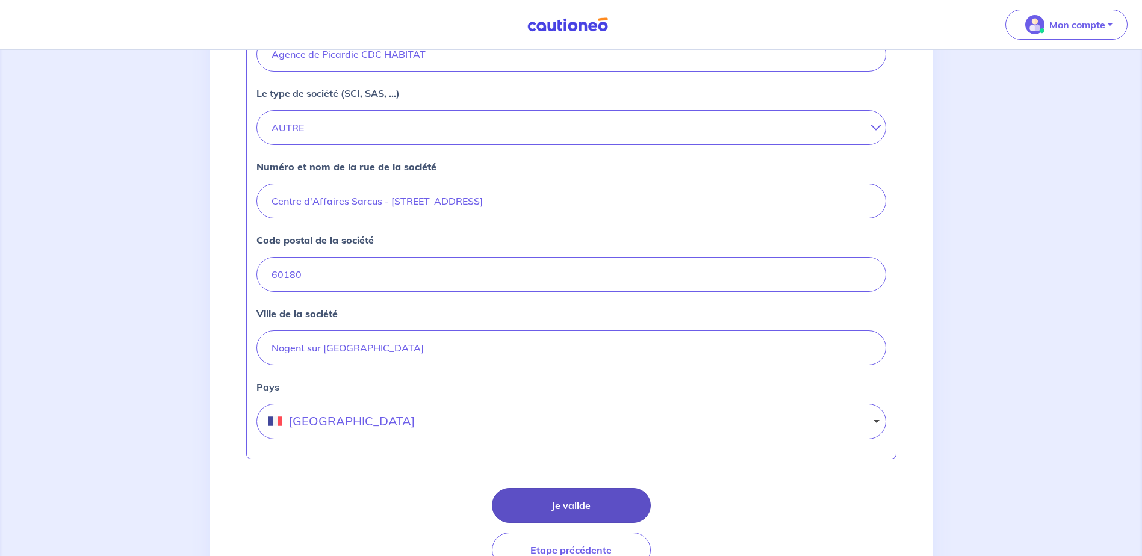
scroll to position [465, 0]
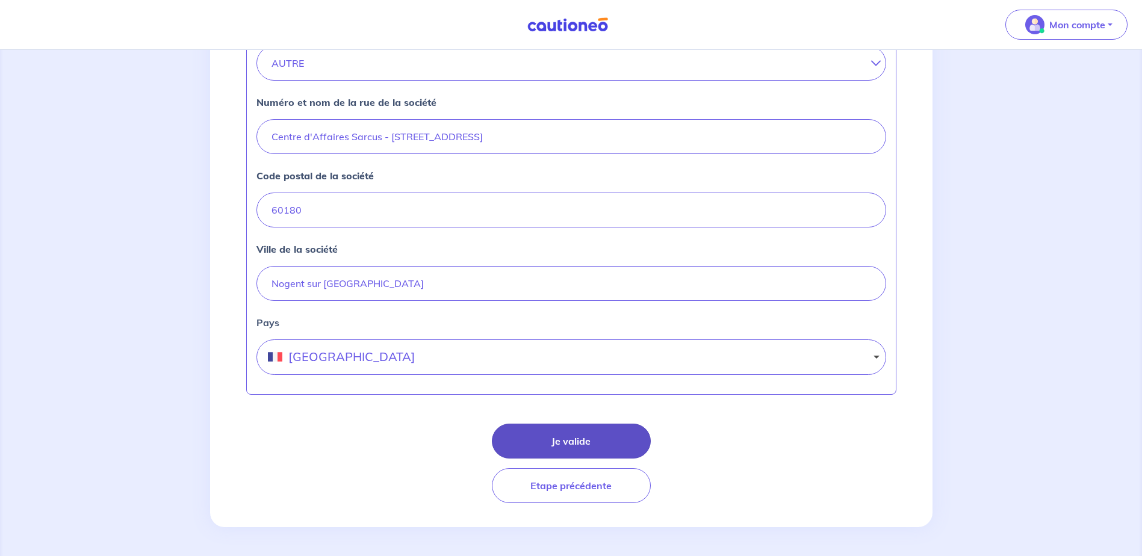
click at [573, 440] on button "Je valide" at bounding box center [571, 441] width 159 height 35
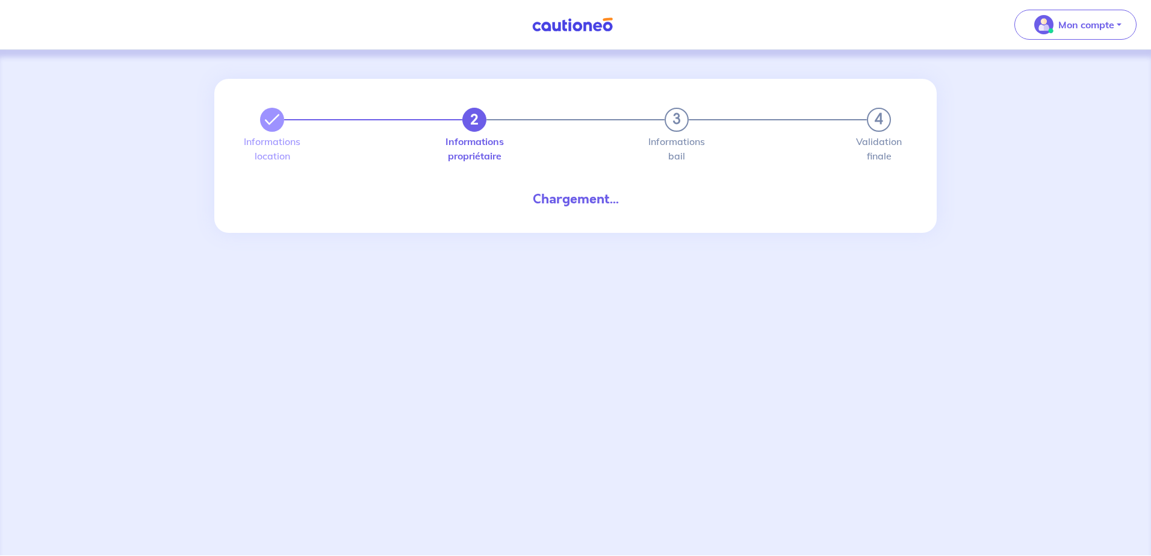
select select "FR"
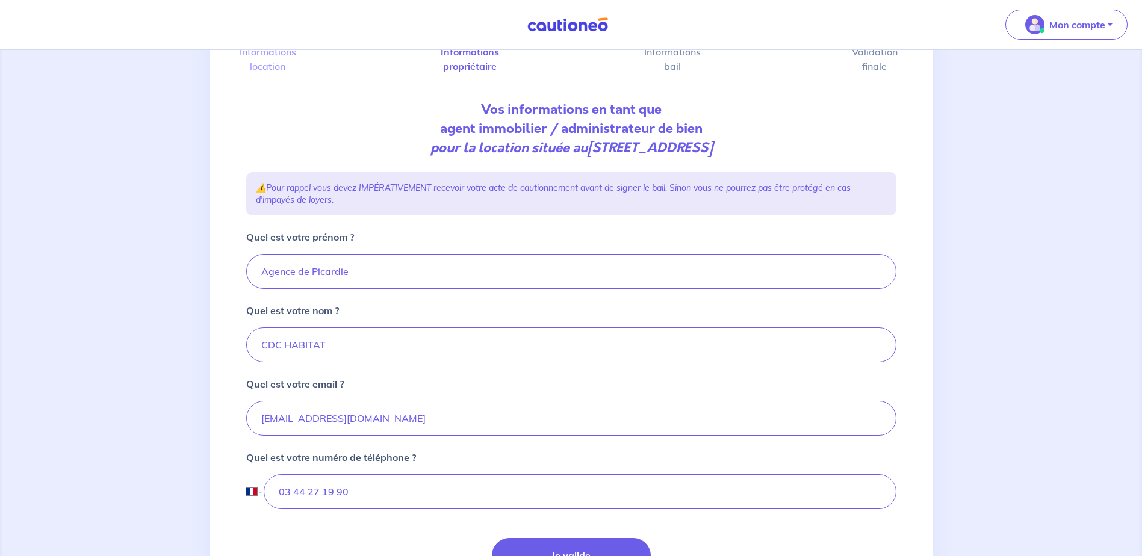
scroll to position [204, 0]
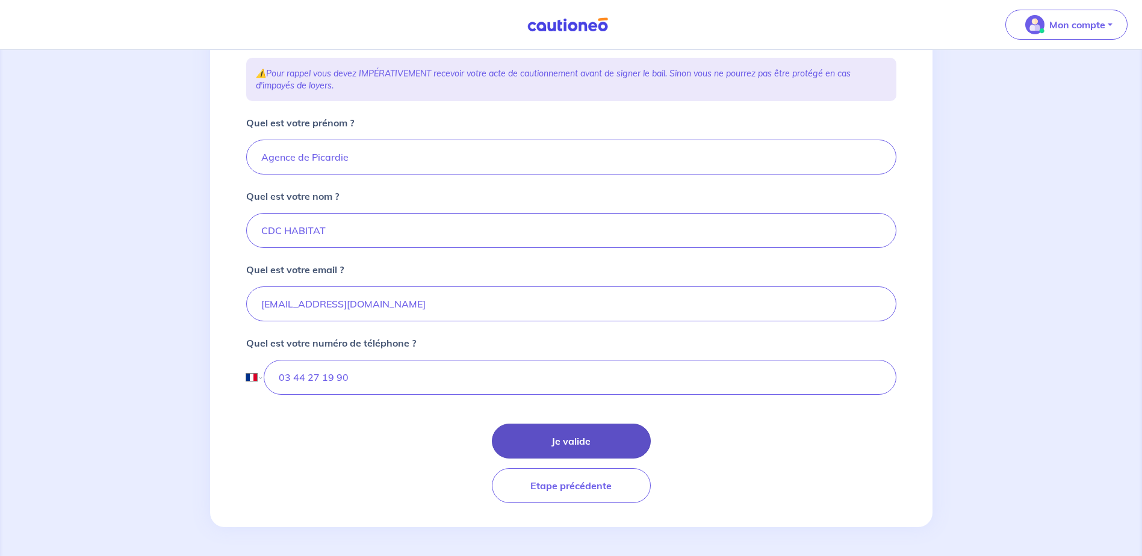
click at [563, 442] on button "Je valide" at bounding box center [571, 441] width 159 height 35
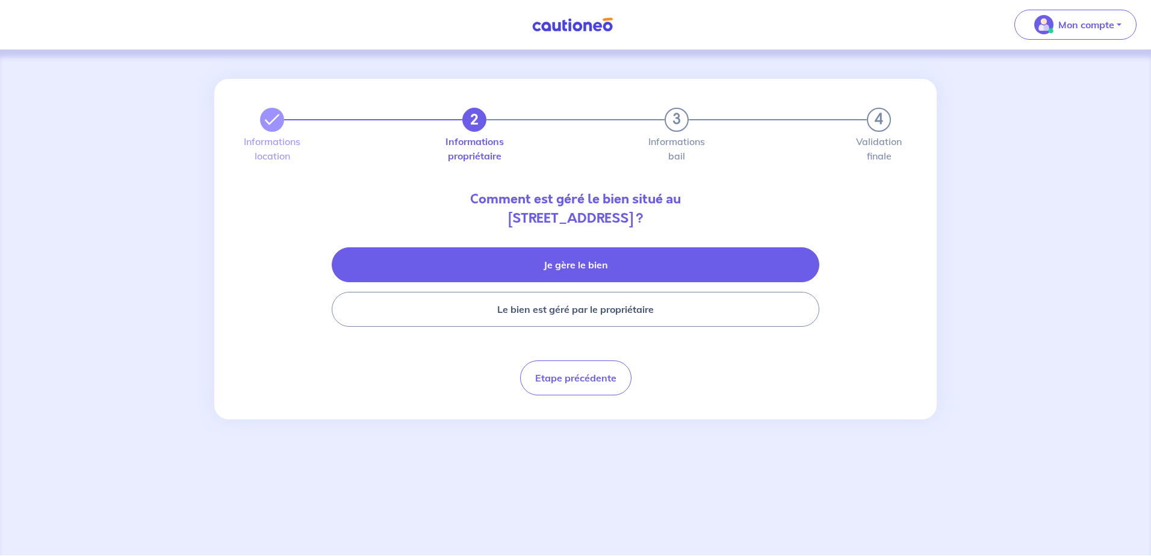
click at [589, 262] on button "Je gère le bien" at bounding box center [575, 264] width 487 height 35
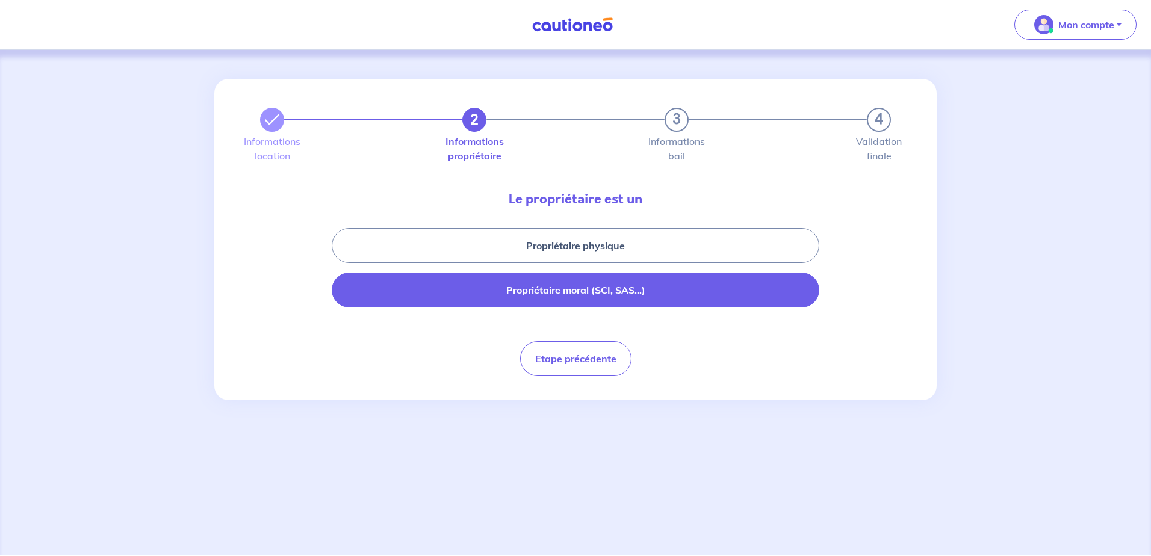
click at [582, 295] on button "Propriétaire moral (SCI, SAS...)" at bounding box center [575, 290] width 487 height 35
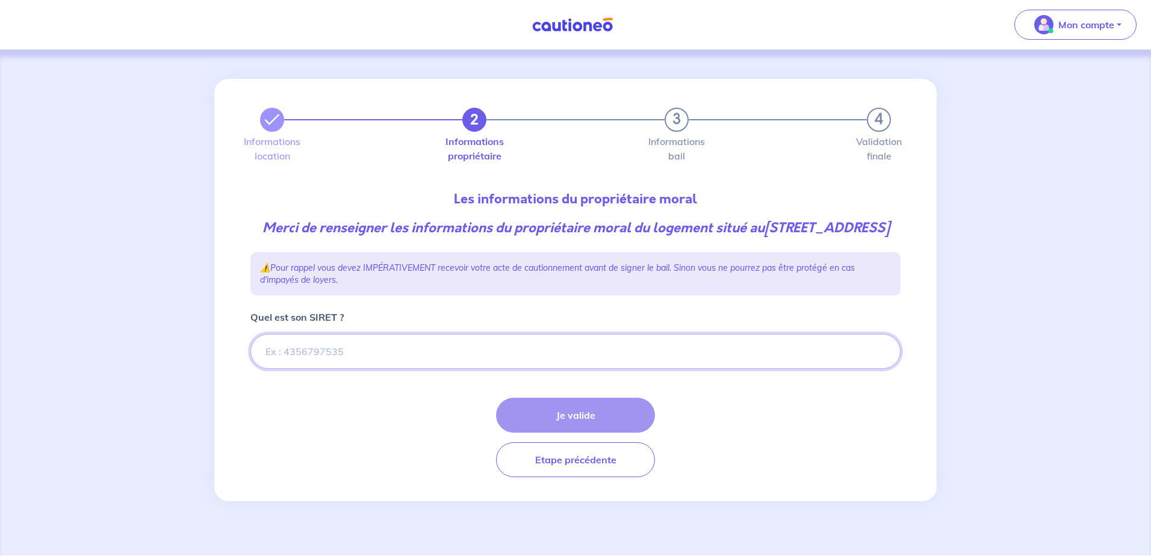
paste input "470801168"
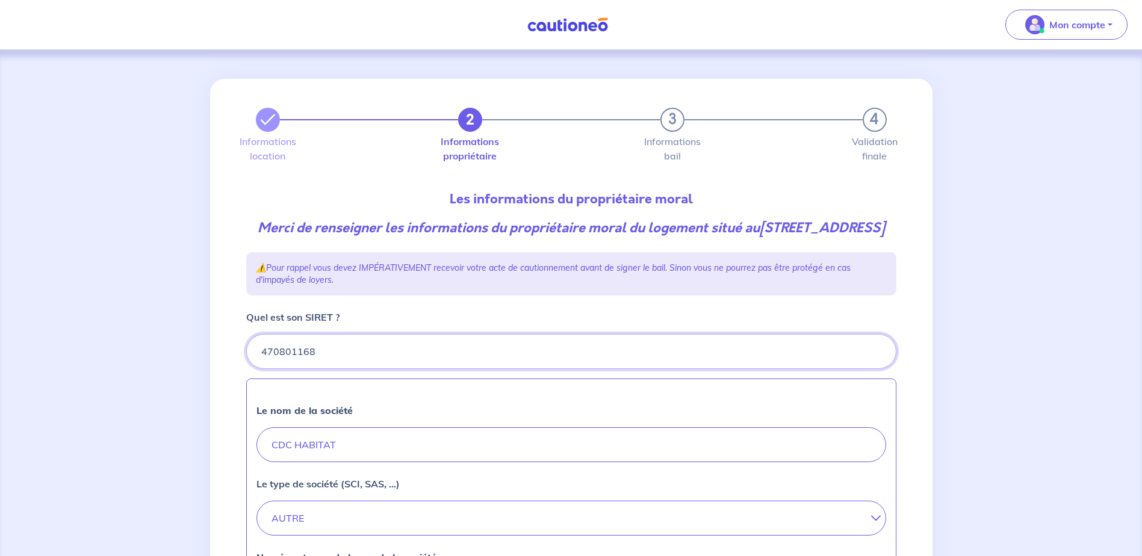
type input "470801168"
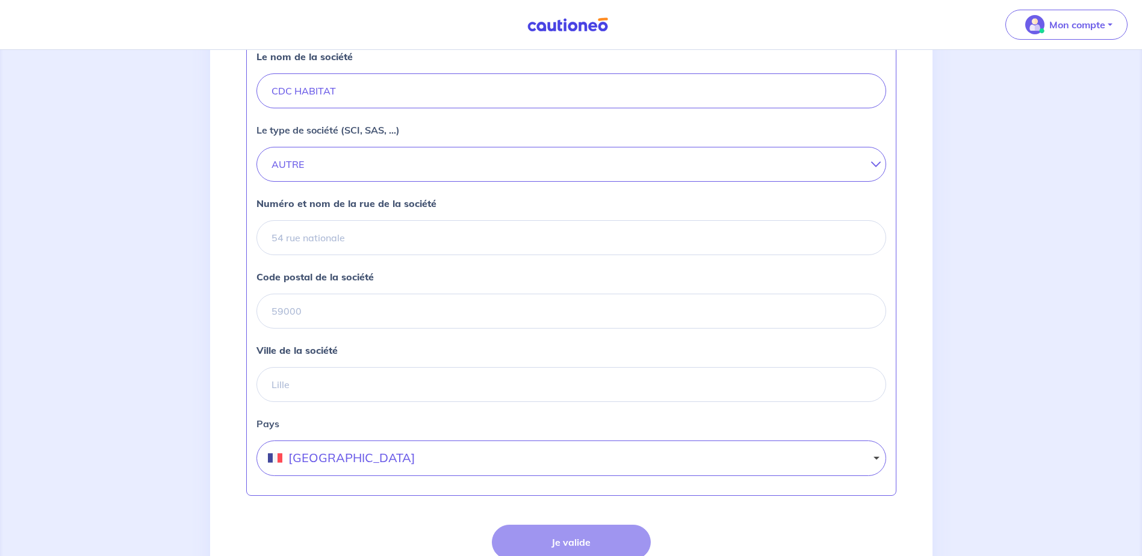
scroll to position [414, 0]
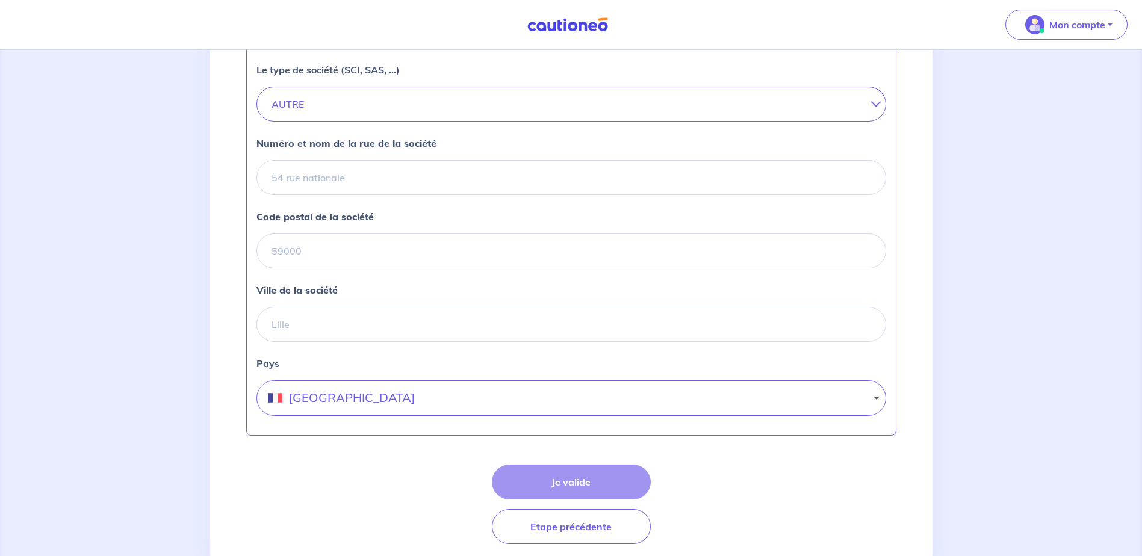
click at [590, 509] on div "Je valide Etape précédente" at bounding box center [571, 504] width 650 height 79
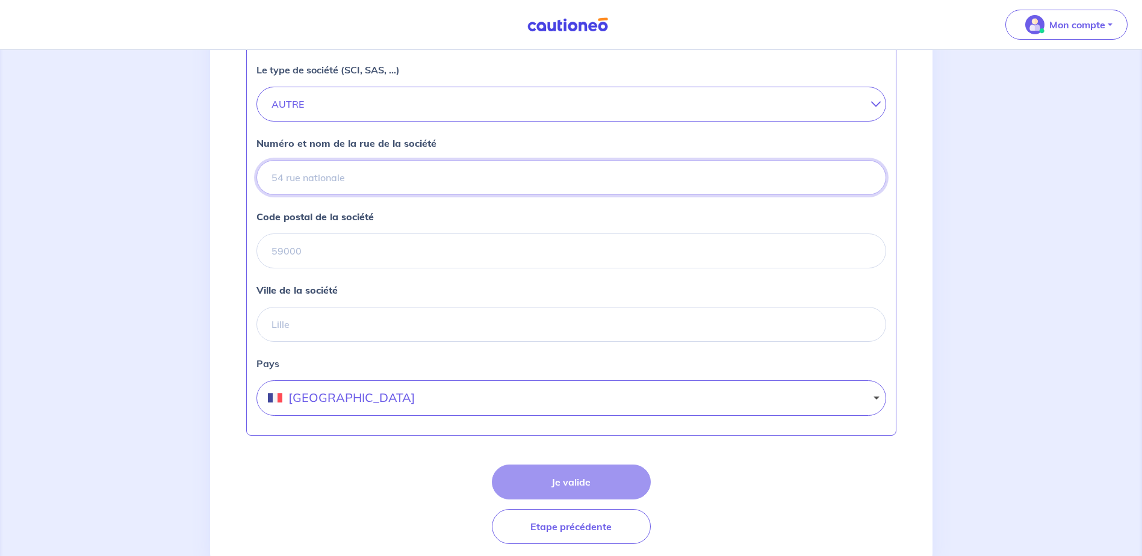
click at [339, 195] on input "Numéro et nom de la rue de la société" at bounding box center [570, 177] width 629 height 35
type input "33 AVENUE PIERRE MENDES FRANCE"
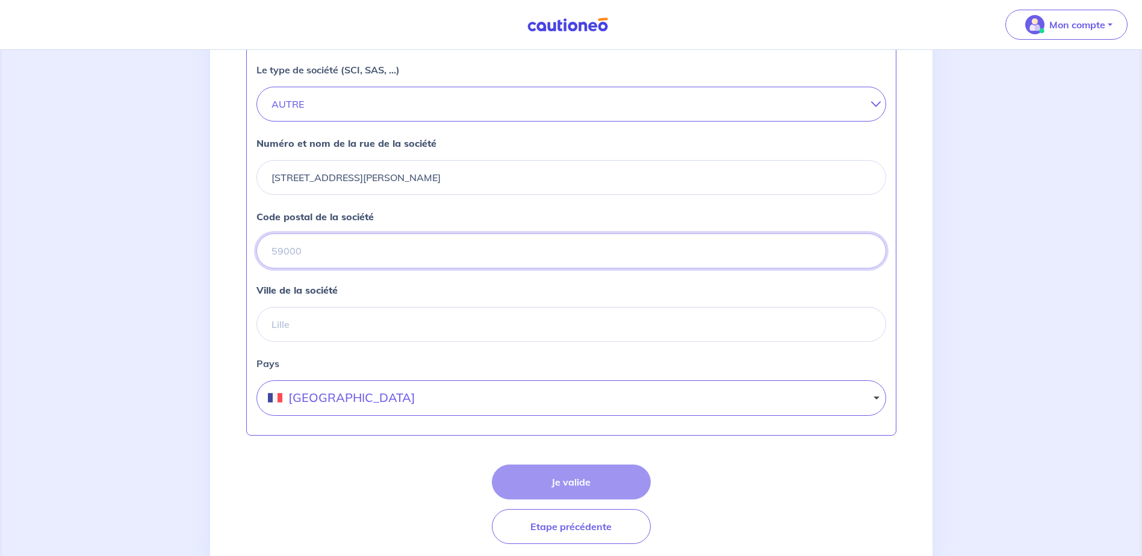
type input "75013"
type input "PARIS"
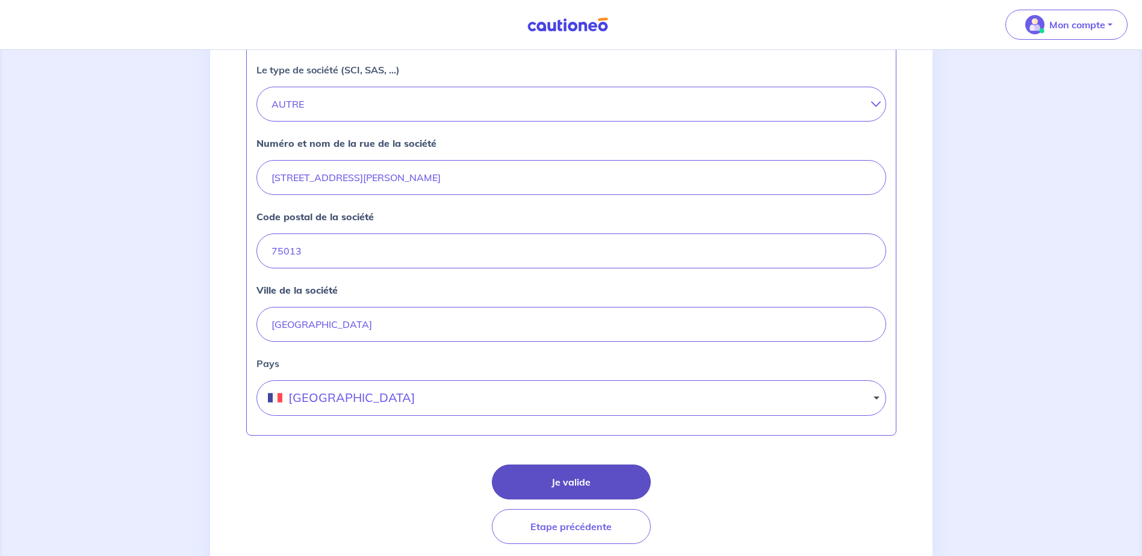
click at [564, 495] on button "Je valide" at bounding box center [571, 482] width 159 height 35
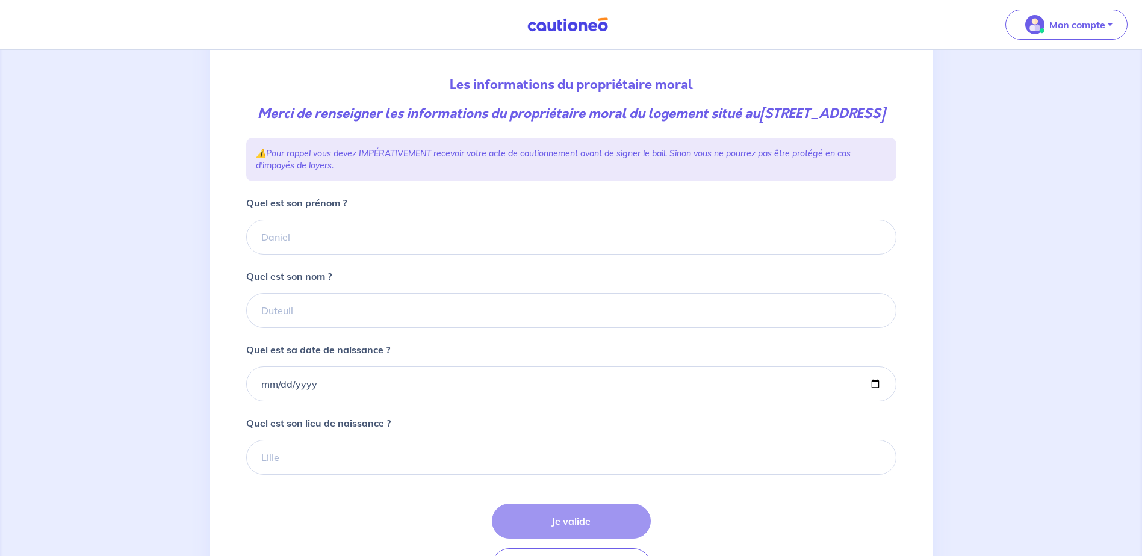
scroll to position [93, 0]
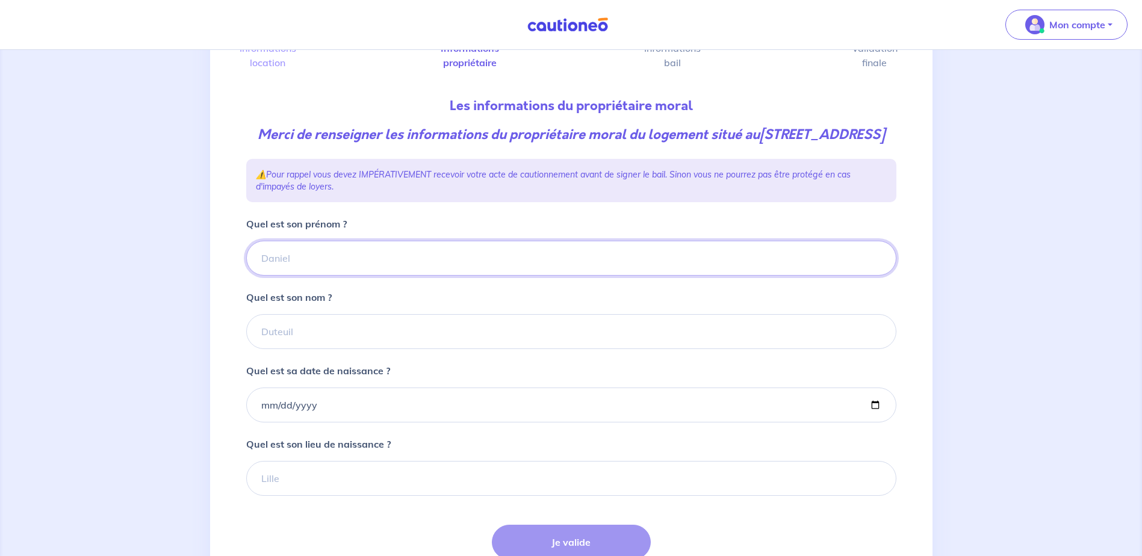
click at [348, 275] on input "Quel est son prénom ?" at bounding box center [571, 258] width 650 height 35
type input "CDC HABITAT"
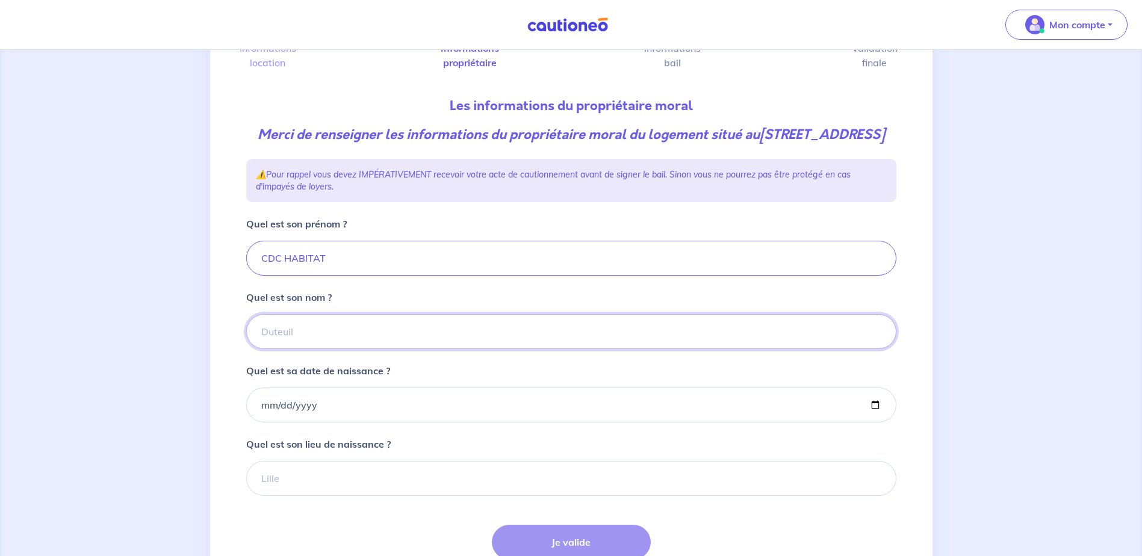
type input "CDC HABITAT"
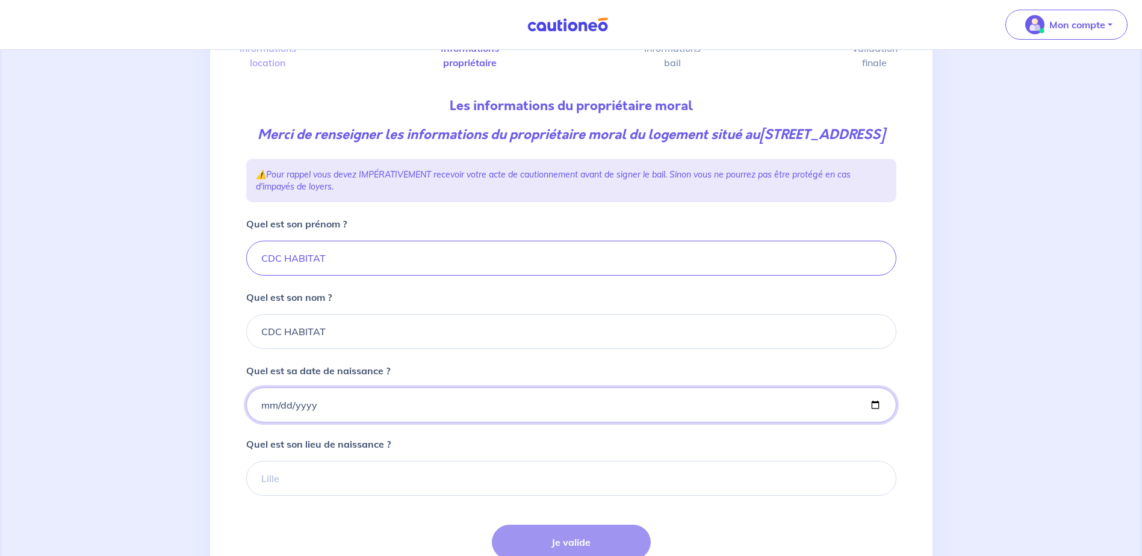
type input "2006-12-17"
type input "Paris"
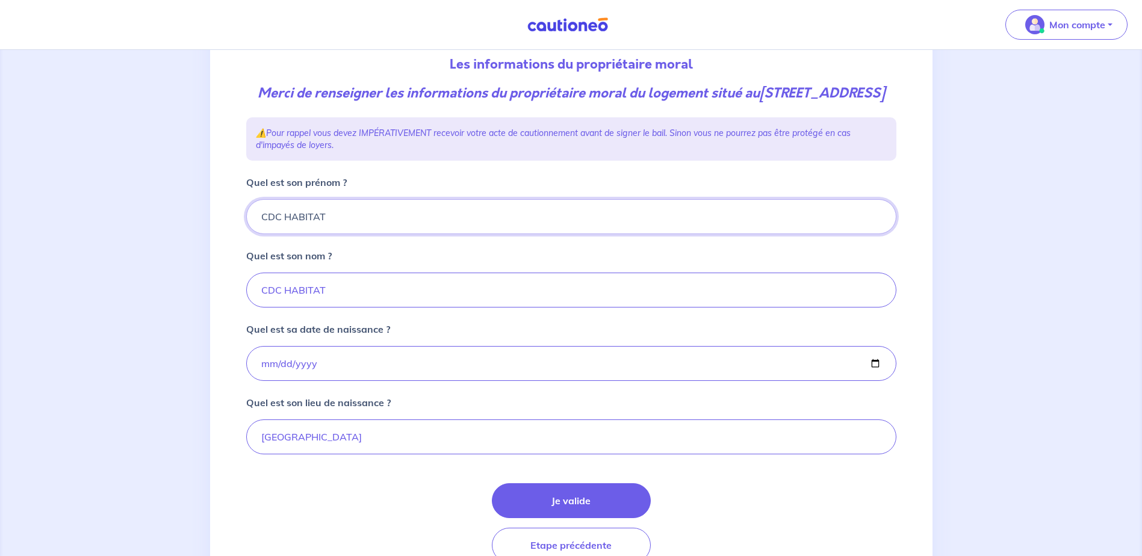
scroll to position [153, 0]
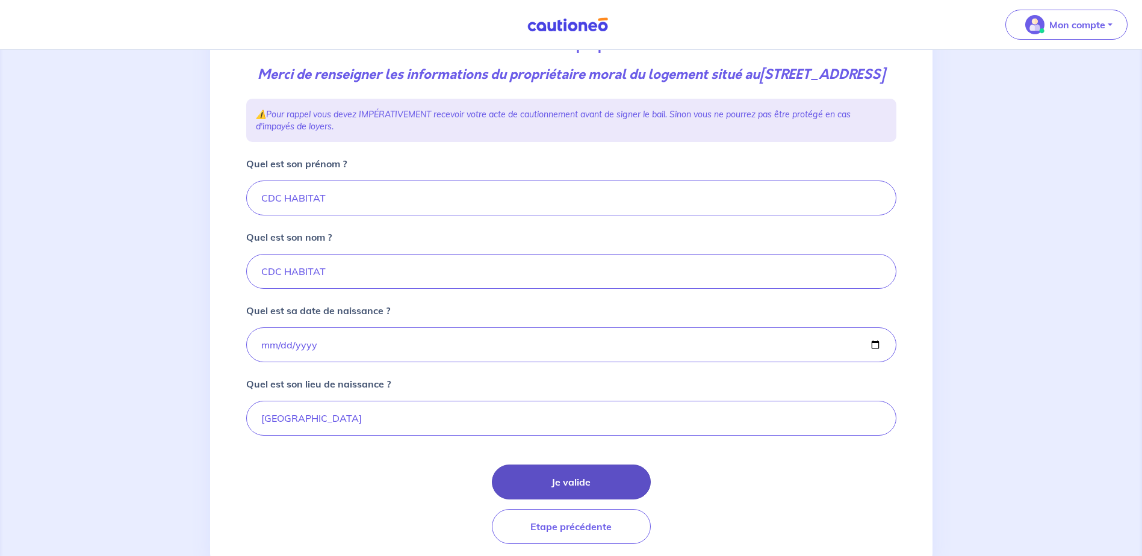
click at [575, 499] on button "Je valide" at bounding box center [571, 482] width 159 height 35
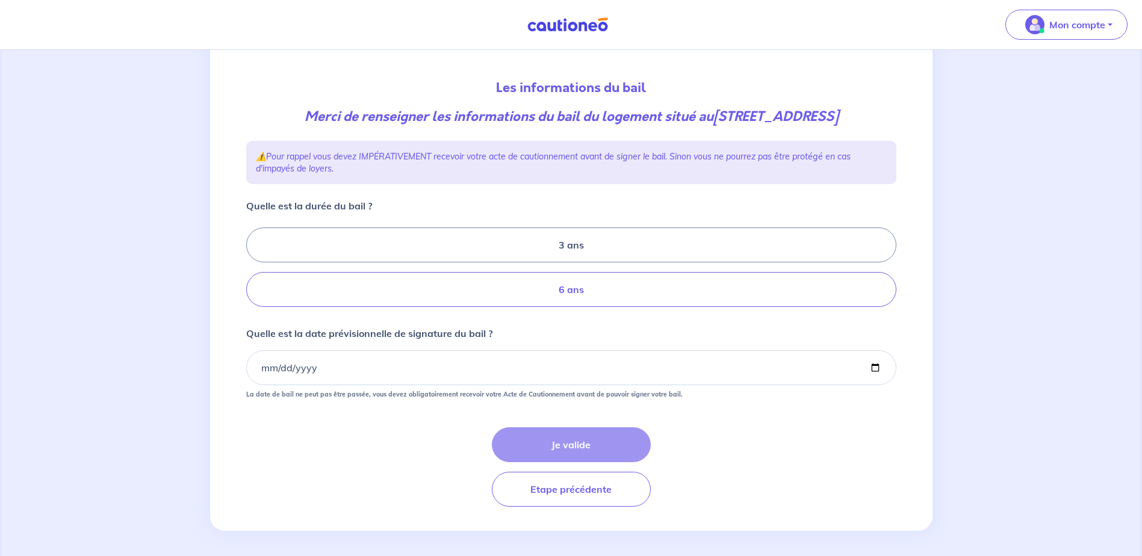
scroll to position [120, 0]
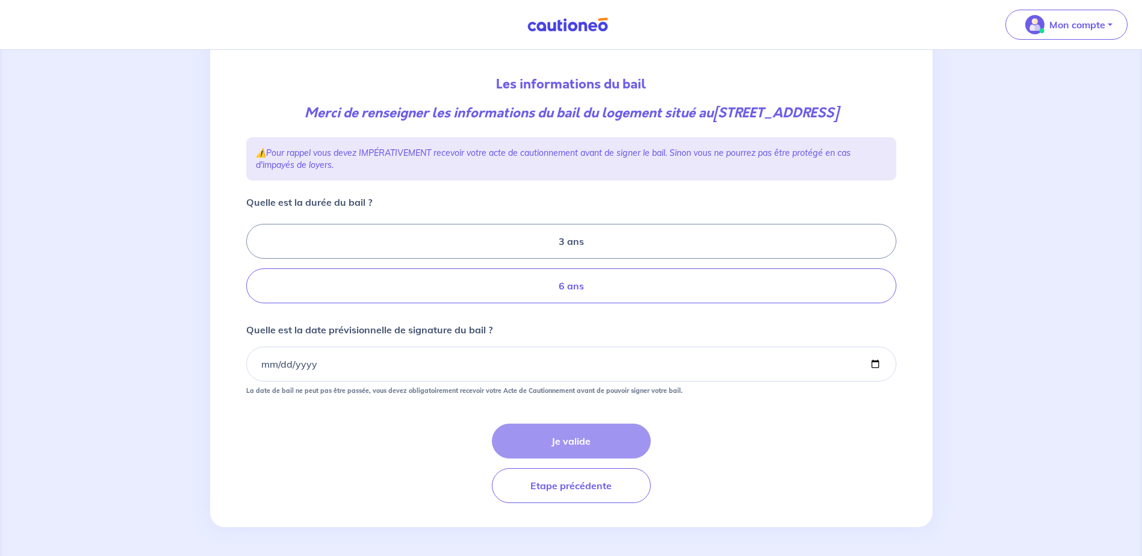
click at [563, 291] on label "6 ans" at bounding box center [571, 285] width 650 height 35
click at [254, 268] on input "6 ans" at bounding box center [250, 264] width 8 height 8
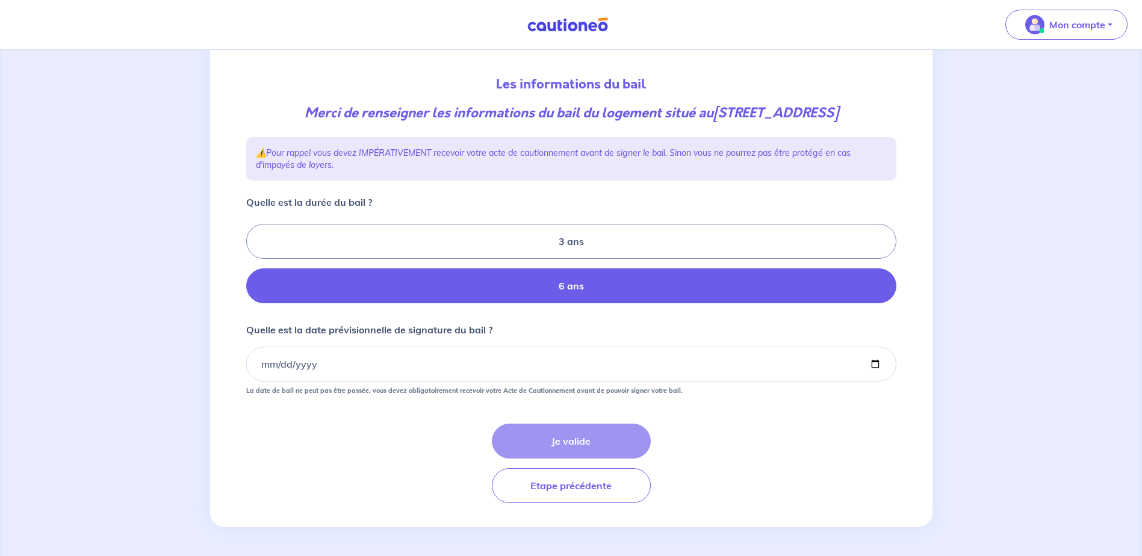
radio input "true"
click at [481, 369] on input "Quelle est la date prévisionnelle de signature du bail ?" at bounding box center [571, 364] width 650 height 35
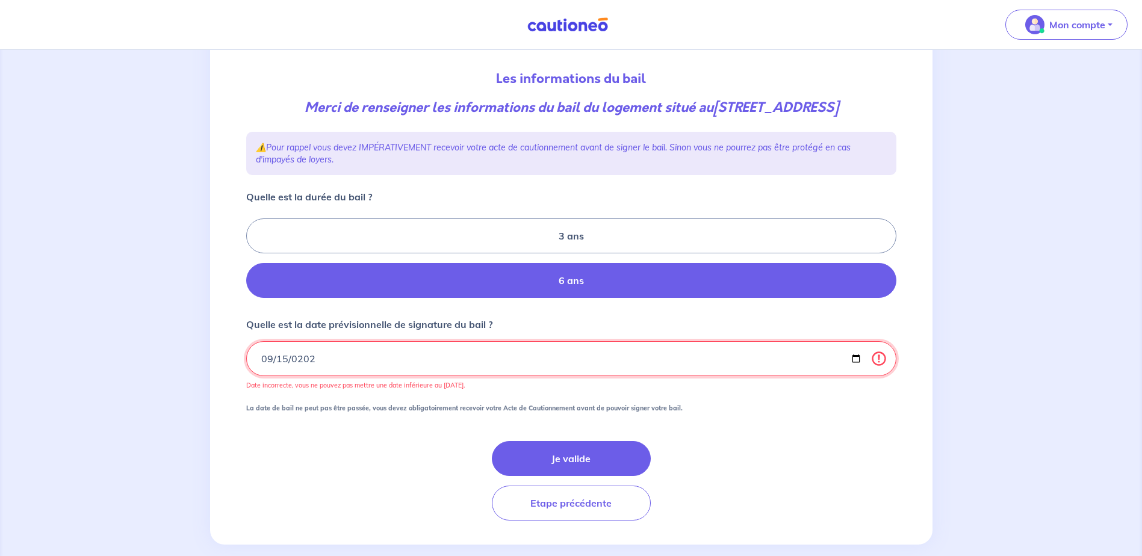
type input "2025-09-15"
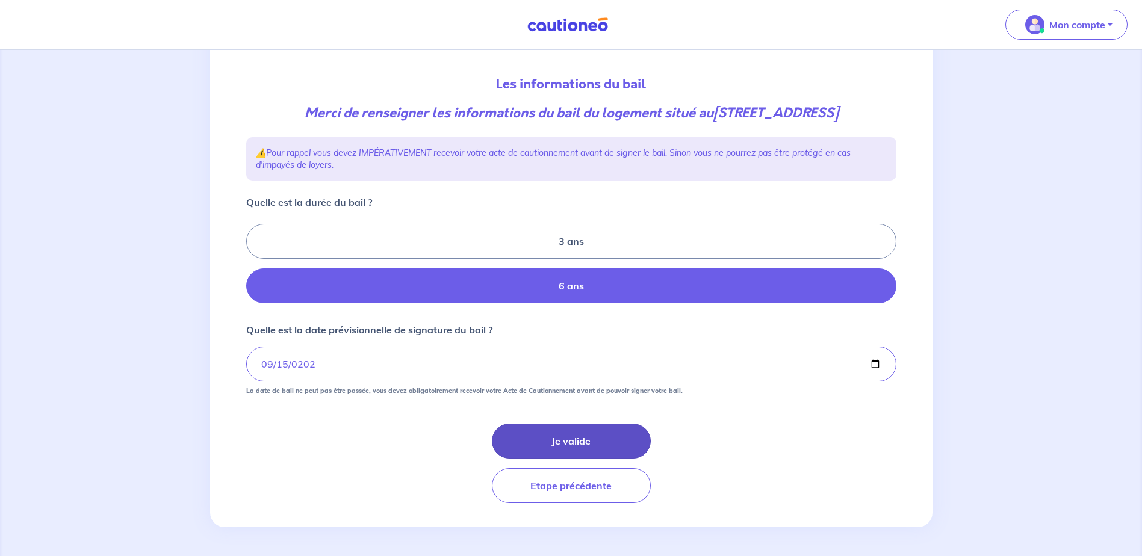
click at [563, 453] on button "Je valide" at bounding box center [571, 441] width 159 height 35
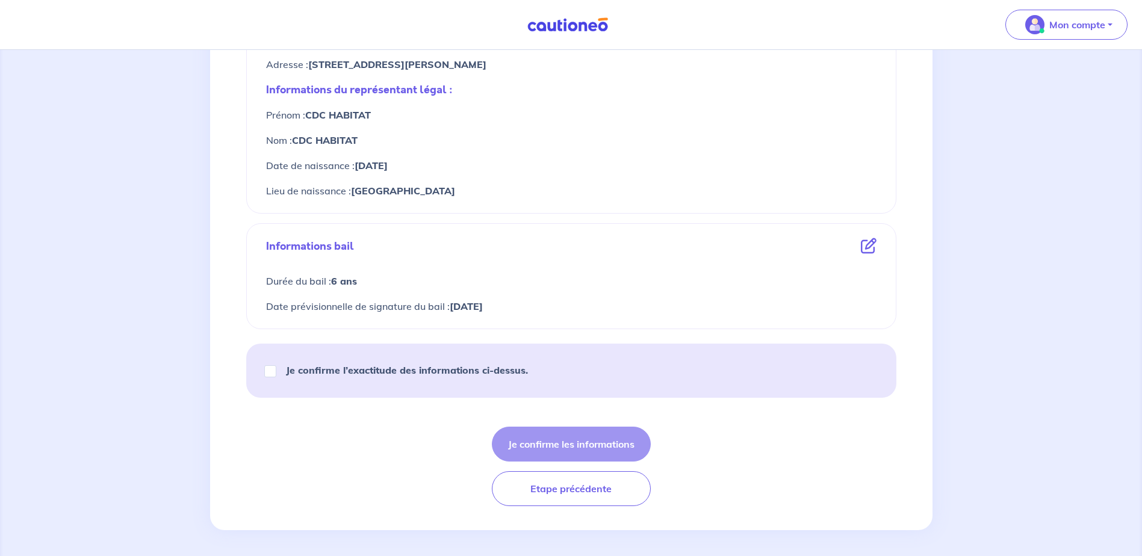
scroll to position [554, 0]
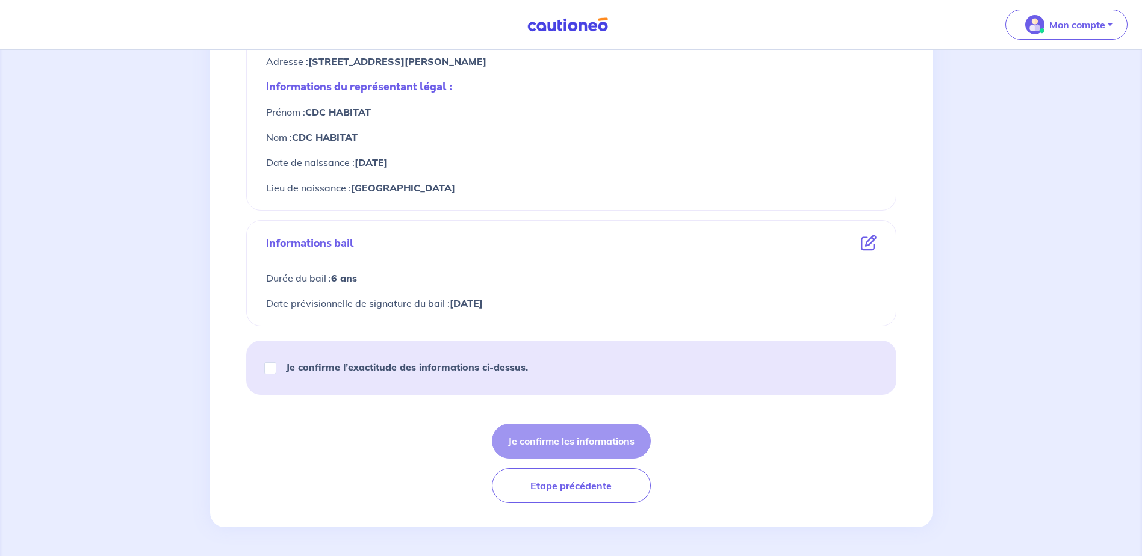
click at [356, 367] on strong "Je confirme l’exactitude des informations ci-dessus." at bounding box center [407, 367] width 242 height 12
click at [276, 367] on input "Je confirme l’exactitude des informations ci-dessus." at bounding box center [270, 368] width 12 height 12
checkbox input "true"
click at [539, 435] on button "Je confirme les informations" at bounding box center [571, 441] width 159 height 35
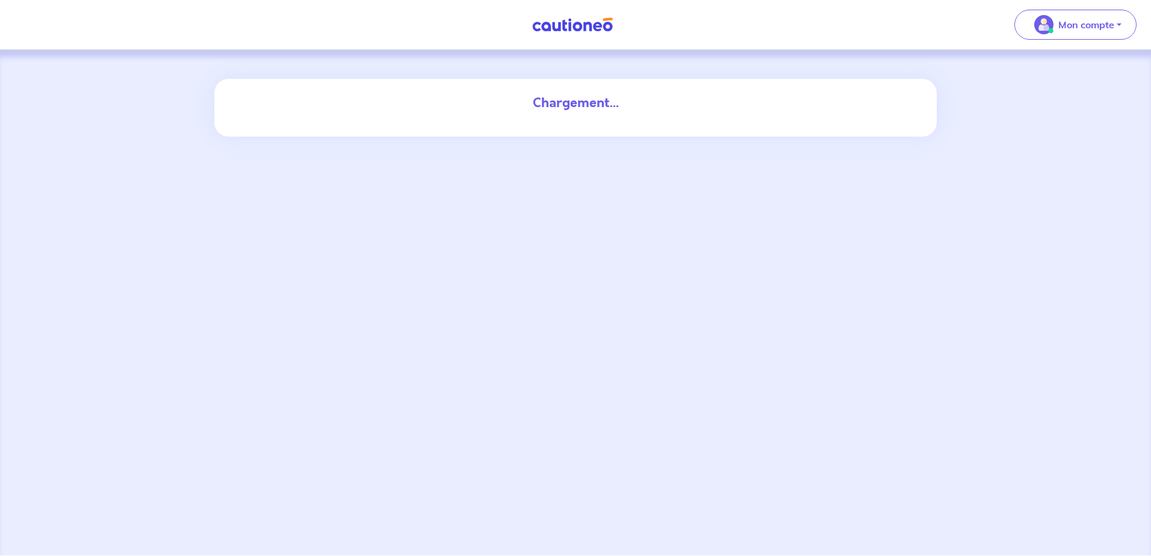
click at [589, 165] on div "Chargement..." at bounding box center [575, 302] width 1151 height 505
click at [563, 107] on div "Chargement..." at bounding box center [575, 102] width 650 height 19
drag, startPoint x: 563, startPoint y: 107, endPoint x: 584, endPoint y: 103, distance: 22.0
click at [584, 103] on div "Chargement..." at bounding box center [575, 102] width 650 height 19
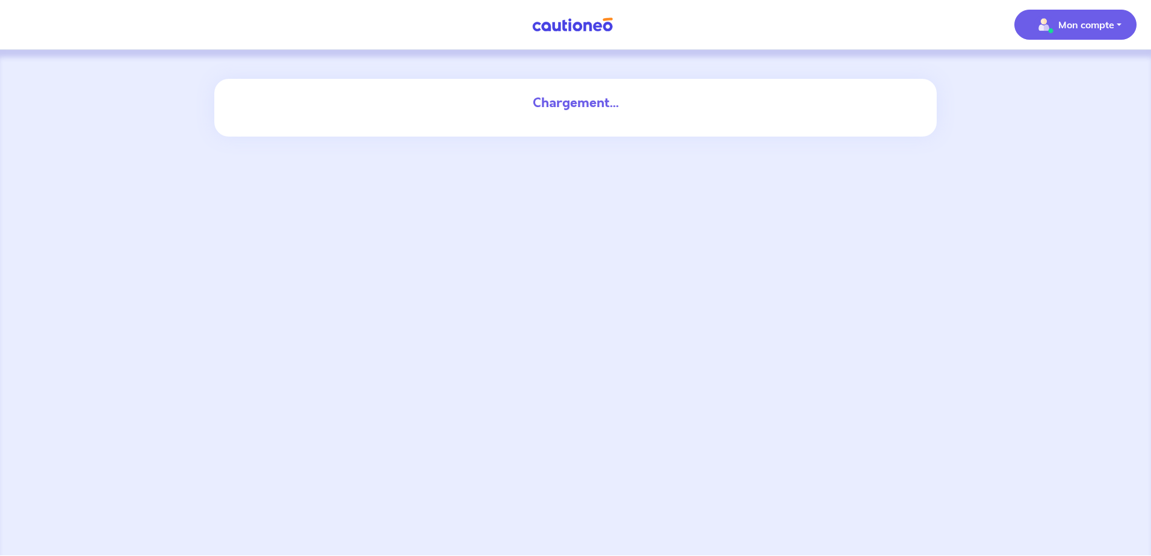
click at [1043, 13] on button "Mon compte" at bounding box center [1075, 25] width 122 height 30
click at [1063, 78] on link "Mes informations" at bounding box center [1063, 75] width 97 height 19
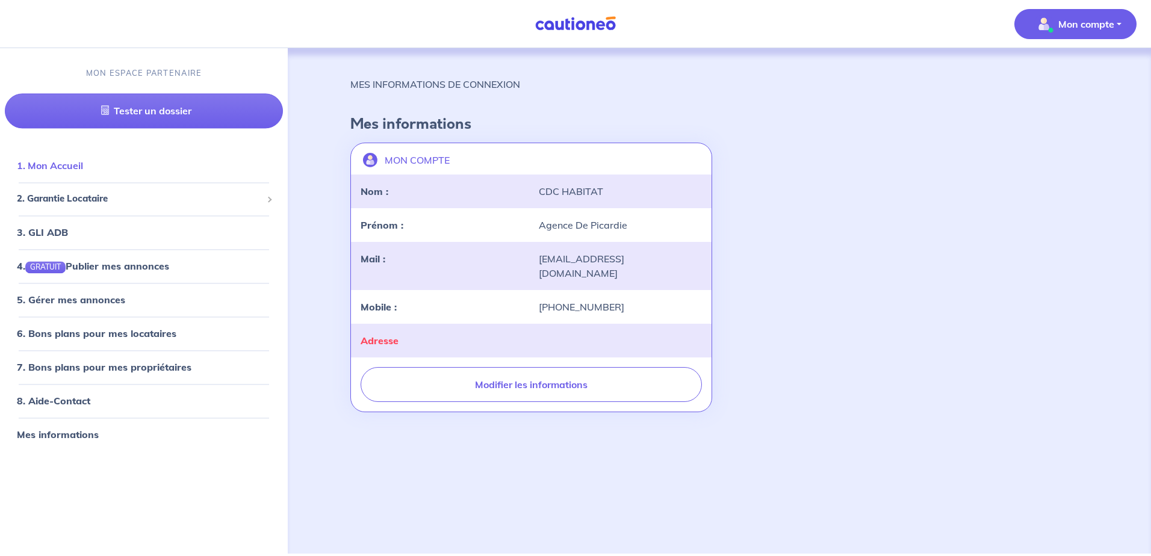
click at [83, 167] on link "1. Mon Accueil" at bounding box center [50, 166] width 66 height 12
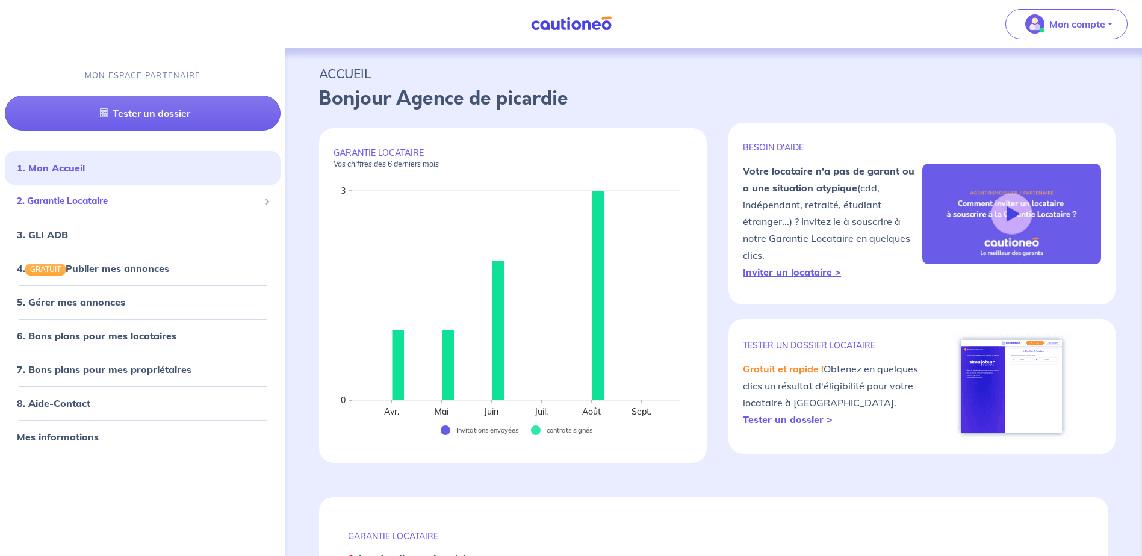
click at [104, 201] on span "2. Garantie Locataire" at bounding box center [138, 202] width 243 height 14
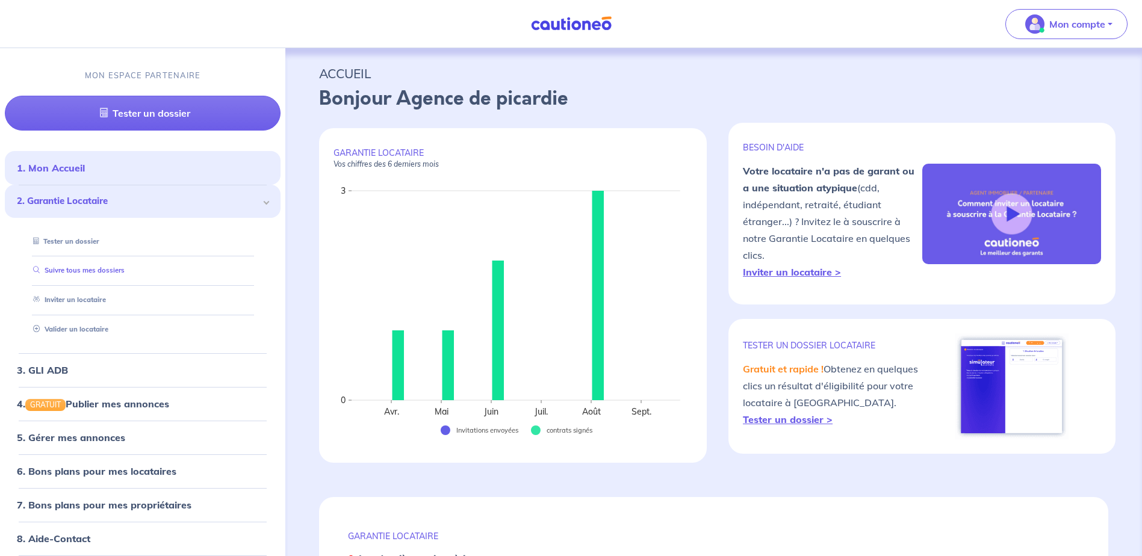
click at [88, 271] on link "Suivre tous mes dossiers" at bounding box center [76, 271] width 96 height 8
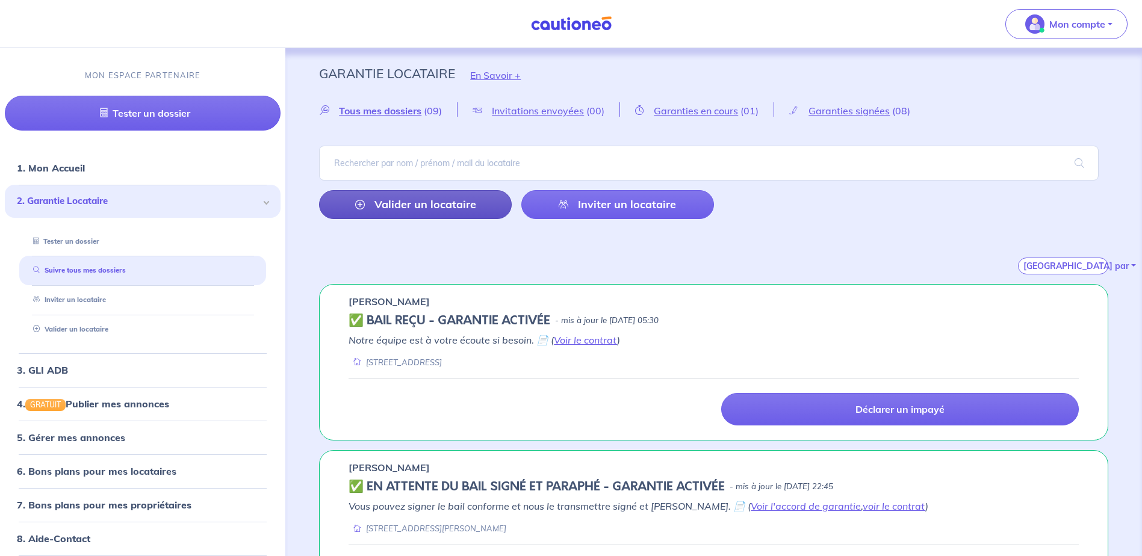
click at [483, 207] on link "Valider un locataire" at bounding box center [415, 204] width 193 height 29
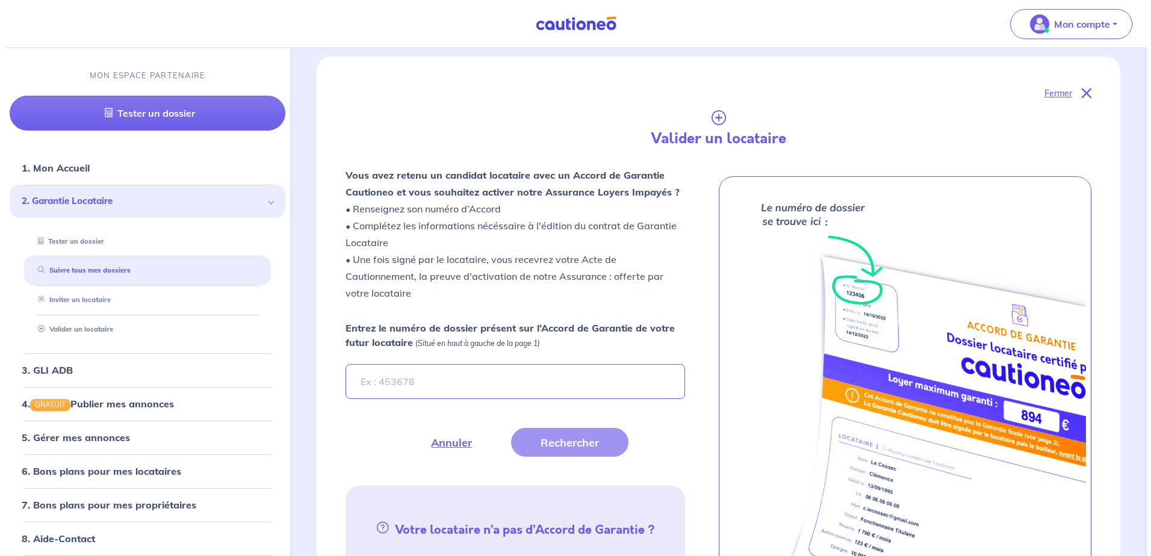
scroll to position [284, 0]
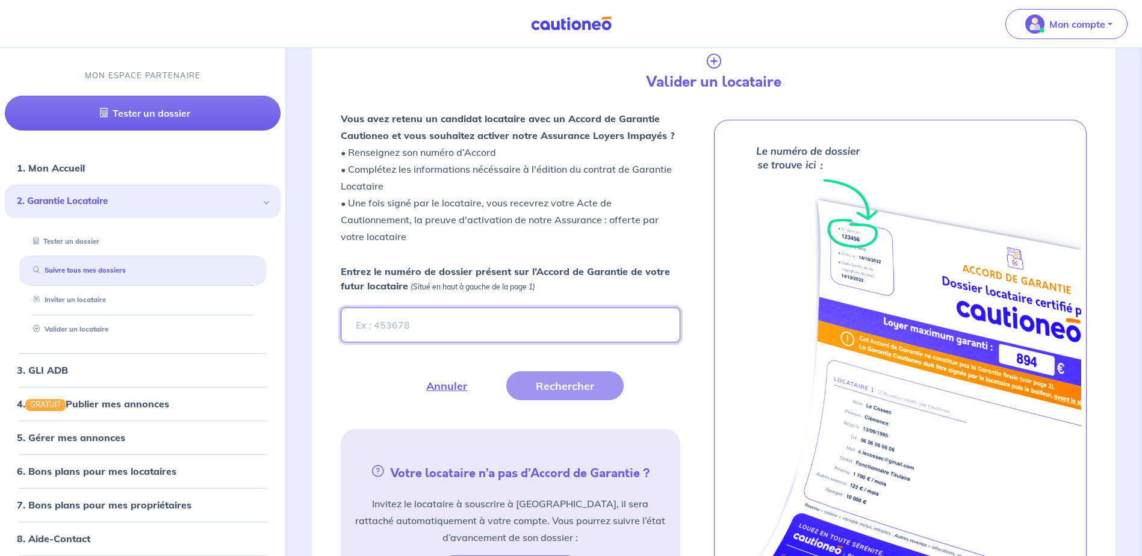
click at [477, 312] on input "Entrez le numéro de dossier présent sur l’Accord de Garantie de votre futur loc…" at bounding box center [510, 324] width 339 height 35
type input "q0MZ3K"
click at [598, 388] on button "Rechercher" at bounding box center [564, 385] width 117 height 29
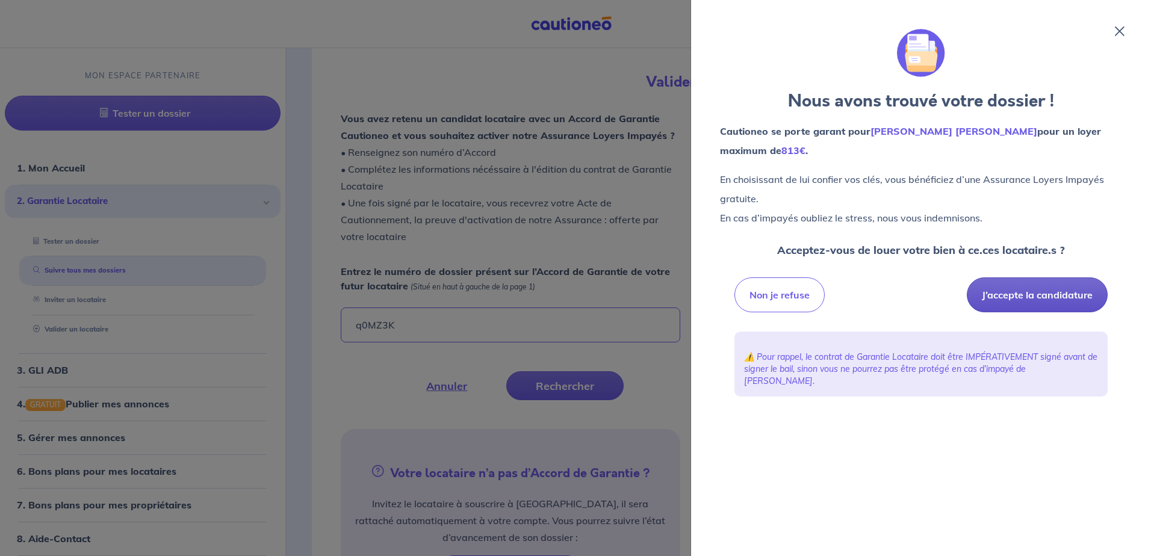
click at [1037, 283] on button "J’accepte la candidature" at bounding box center [1036, 294] width 141 height 35
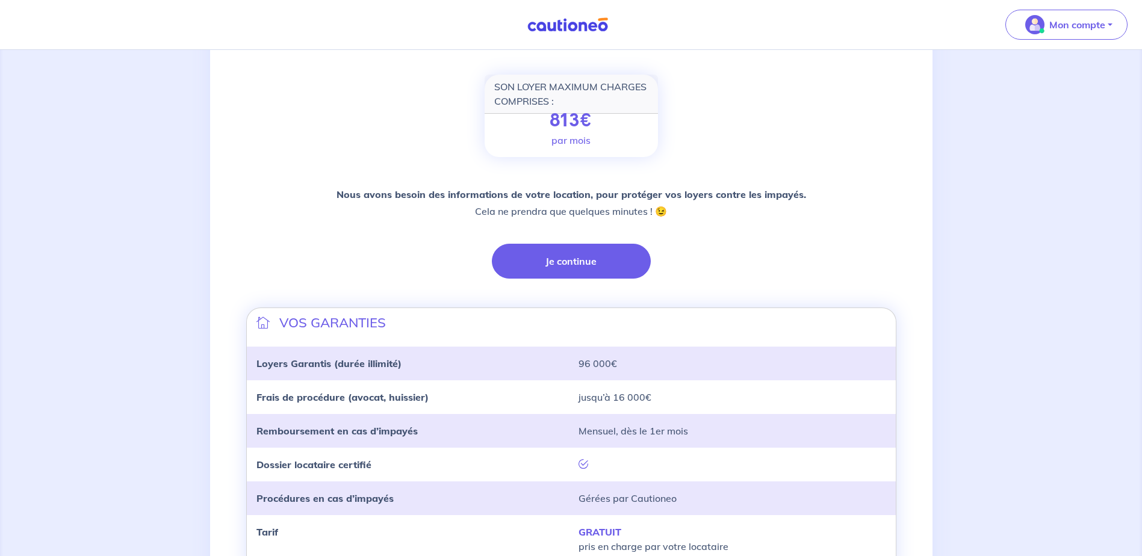
scroll to position [241, 0]
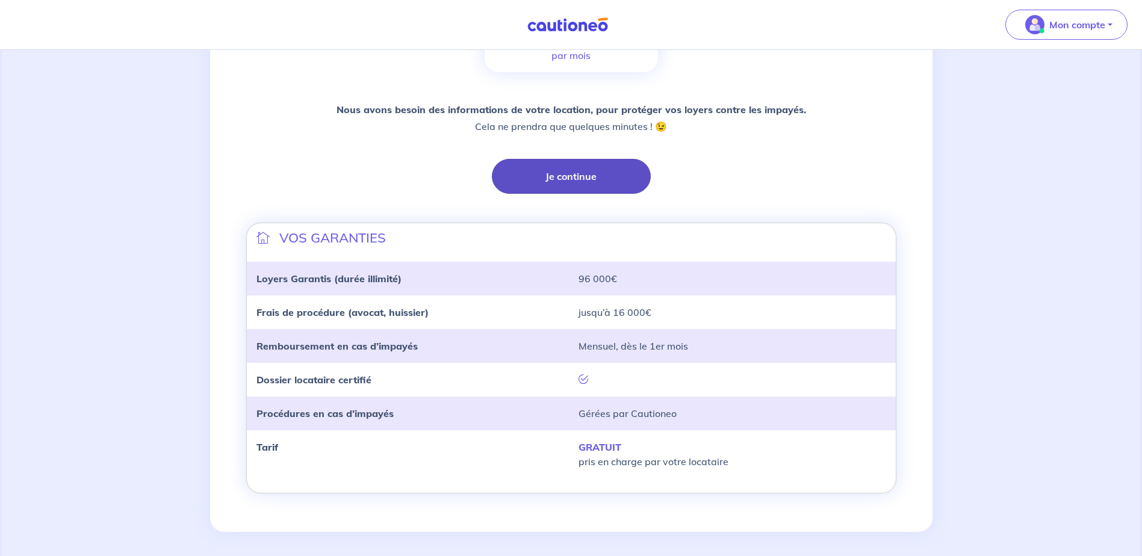
click at [572, 174] on button "Je continue" at bounding box center [571, 176] width 159 height 35
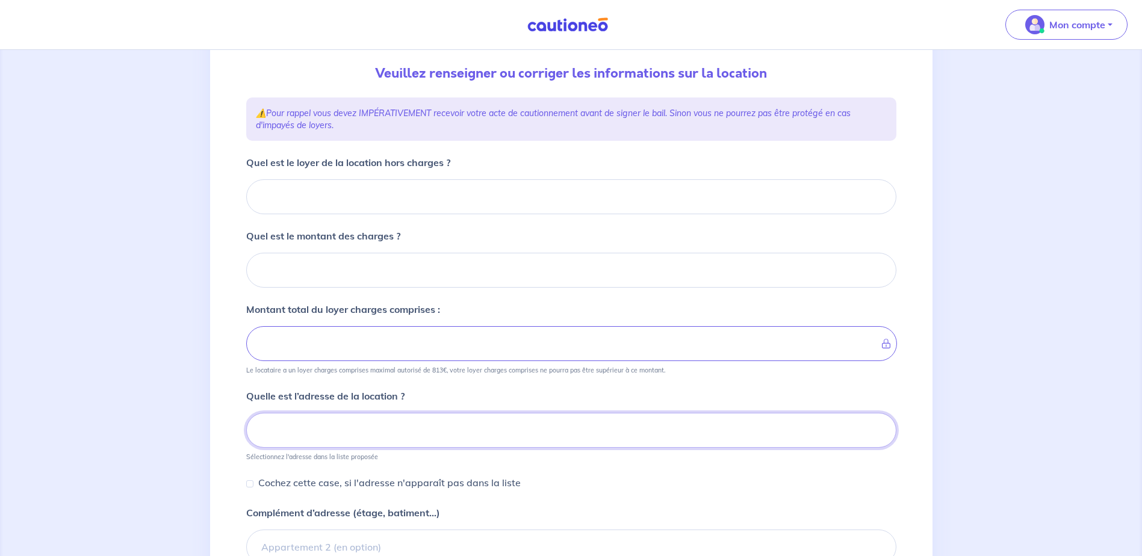
scroll to position [126, 0]
click at [366, 194] on input "Quel est le loyer de la location hors charges ?" at bounding box center [571, 196] width 650 height 35
type input "69"
type input "696"
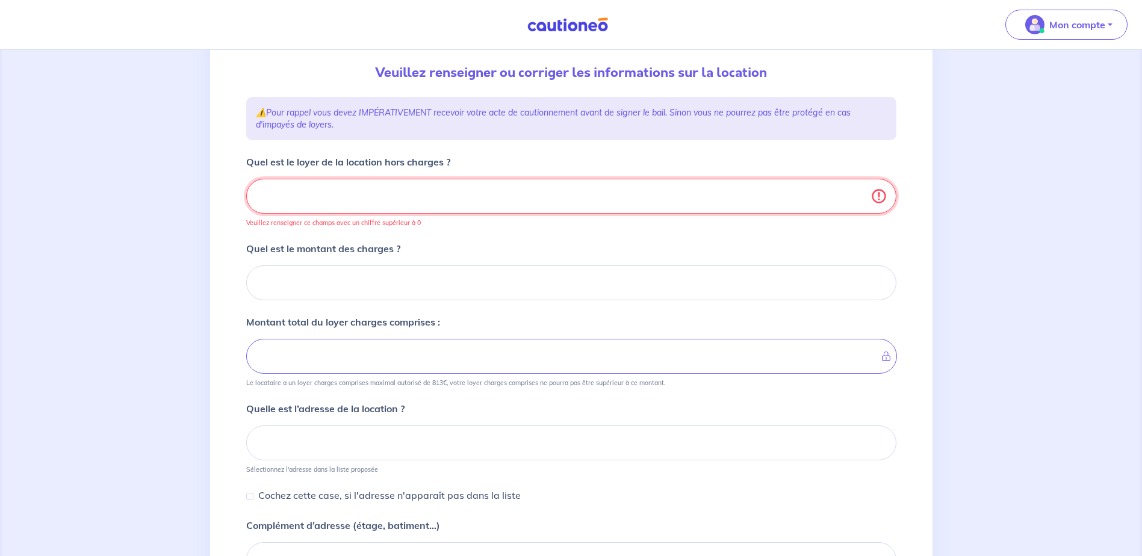
type input "696.8"
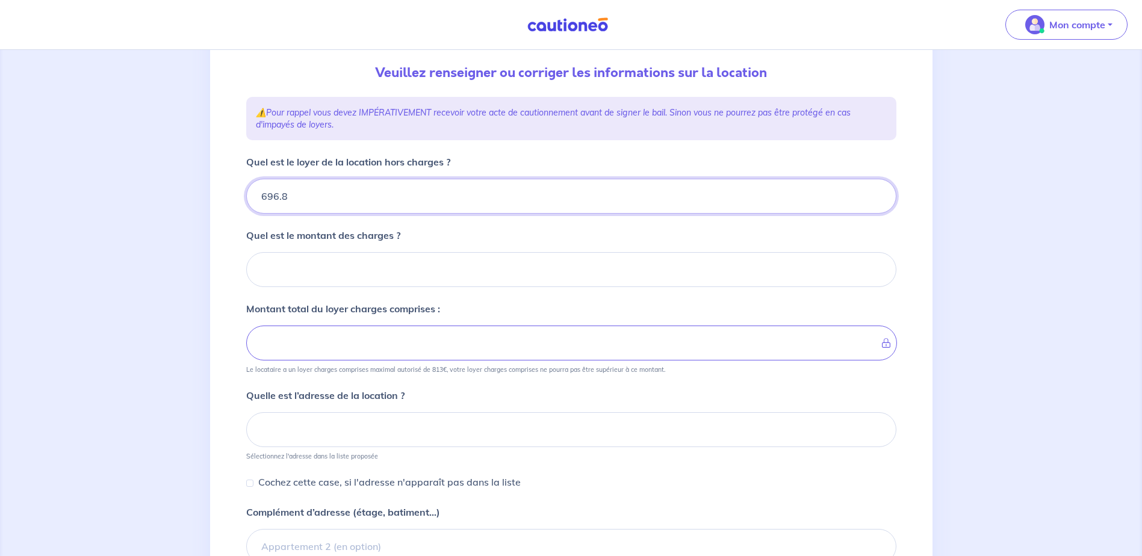
type input "696.87"
type input "696.8"
type input "696"
type input "696.87"
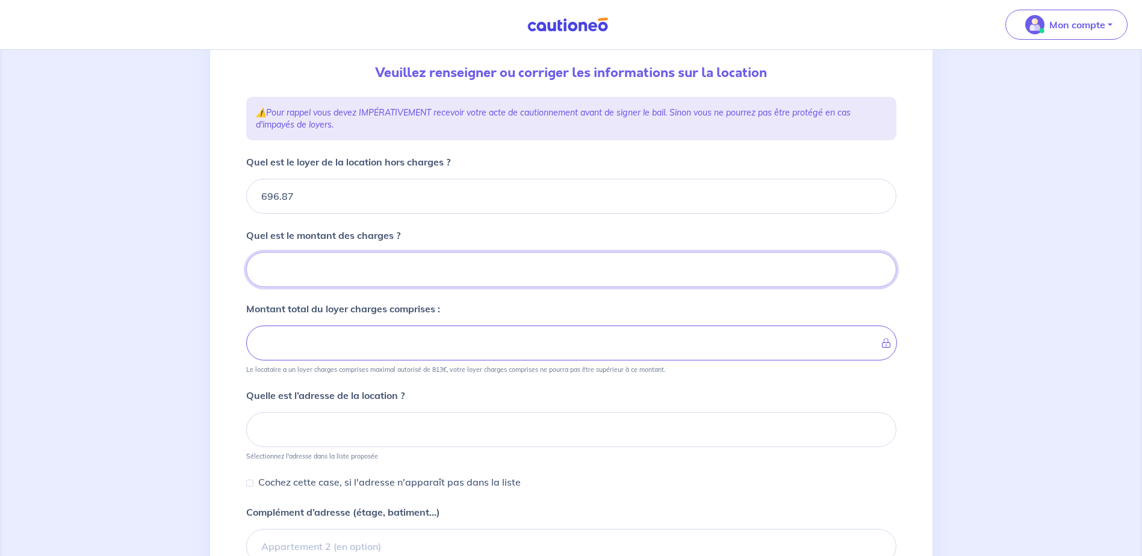
click at [406, 283] on input "Quel est le montant des charges ?" at bounding box center [571, 269] width 650 height 35
type input "84"
type input "780.87"
type input "84.84"
type input "781.71"
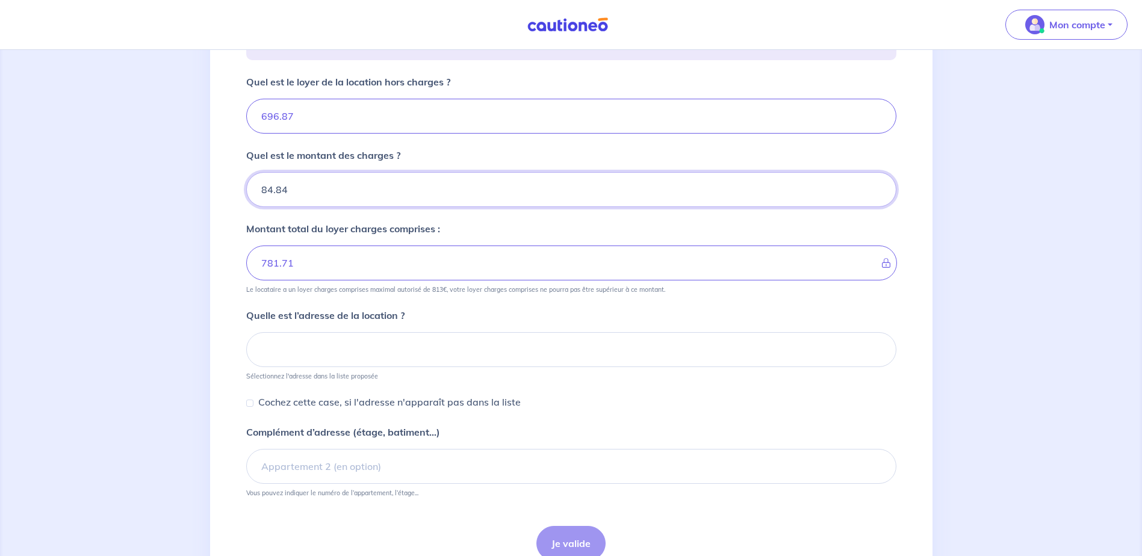
scroll to position [247, 0]
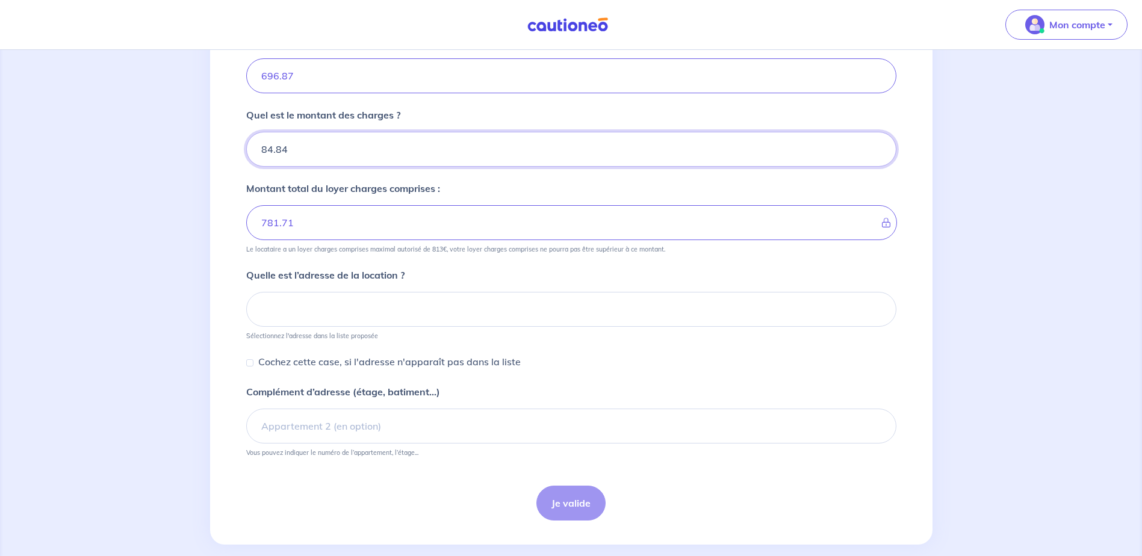
type input "84.84"
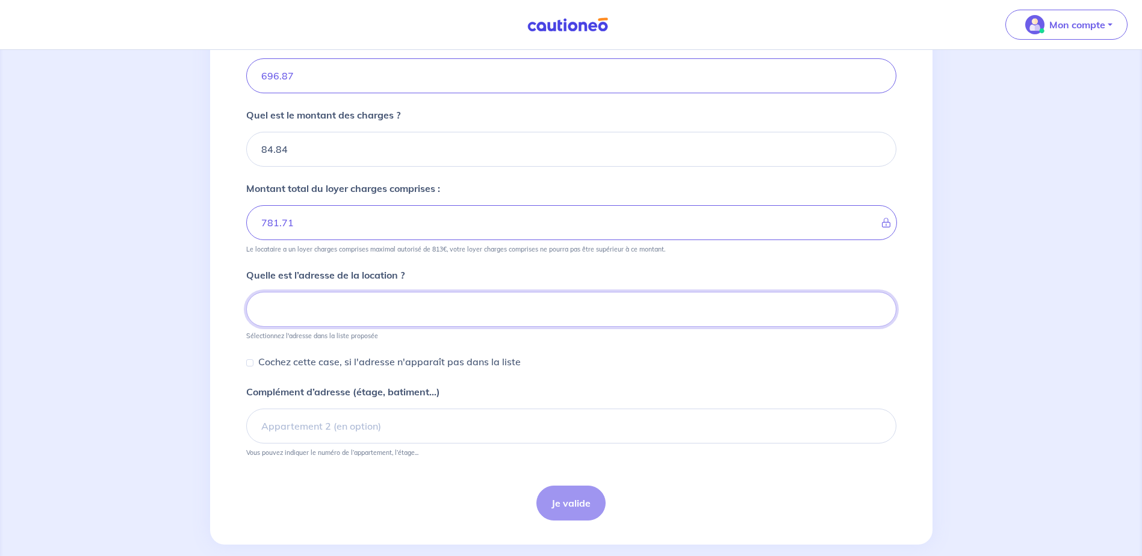
click at [369, 297] on input at bounding box center [571, 309] width 650 height 35
drag, startPoint x: 403, startPoint y: 298, endPoint x: 396, endPoint y: 312, distance: 15.6
click at [403, 299] on input at bounding box center [571, 309] width 650 height 35
paste input "2 allée des Hamadryades"
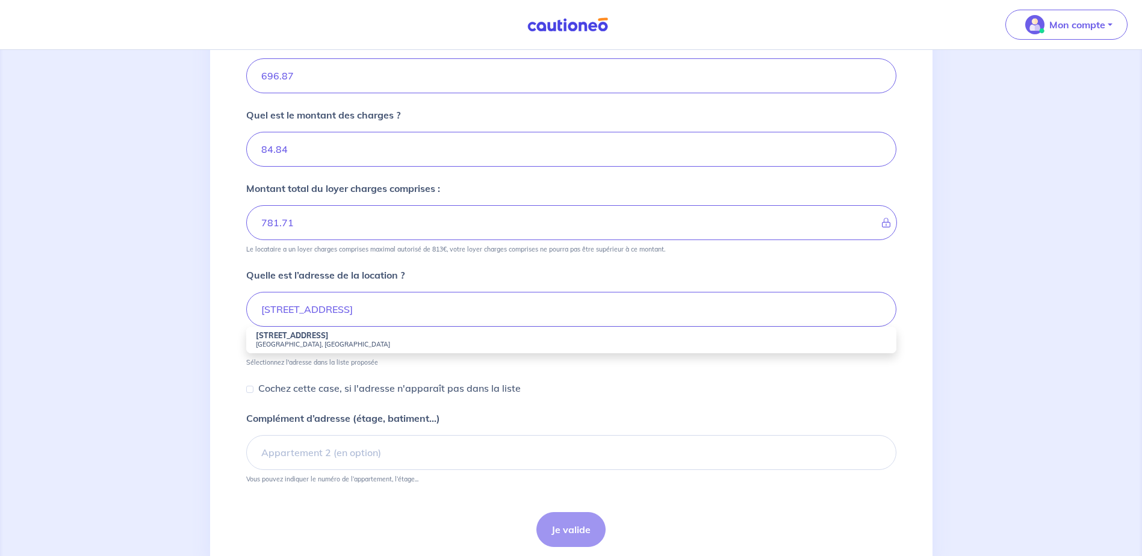
click at [369, 346] on small "Compiègne, France" at bounding box center [571, 344] width 631 height 8
type input "2 Allée des Hamadryades, Compiègne, France"
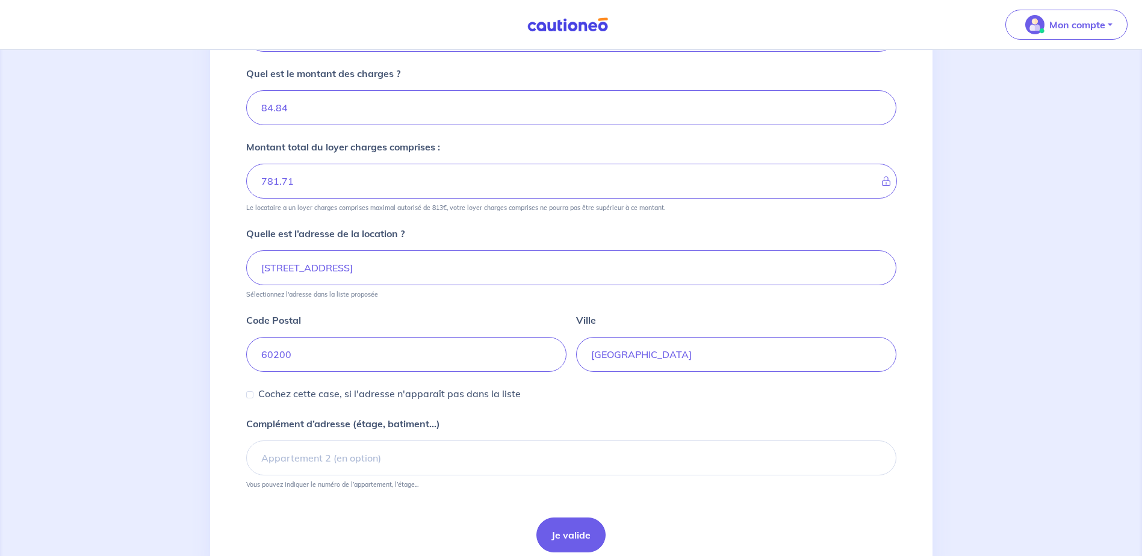
scroll to position [338, 0]
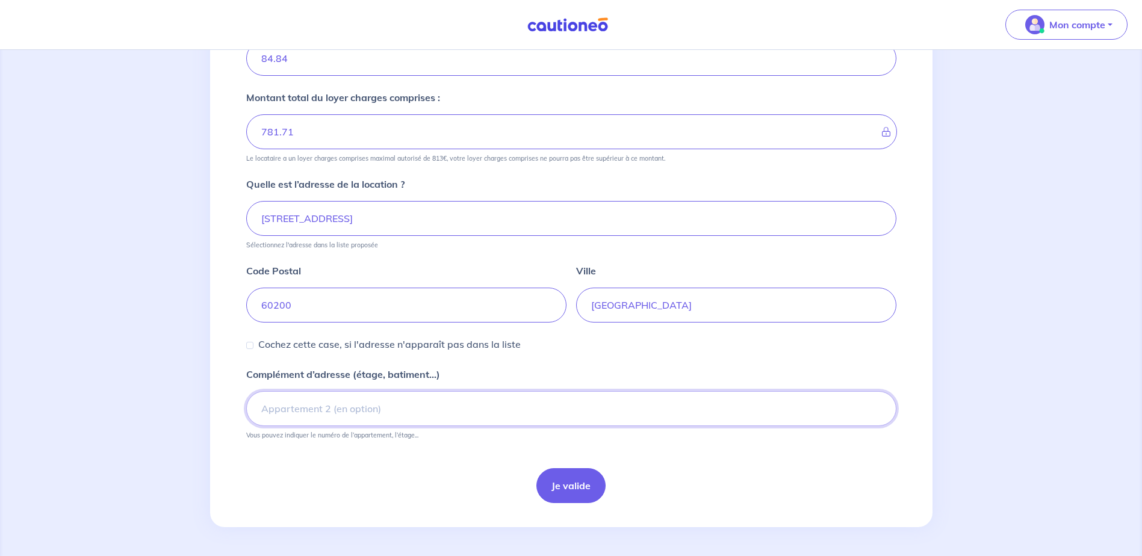
click at [475, 401] on input "Complément d’adresse (étage, batiment...)" at bounding box center [571, 408] width 650 height 35
paste input "porte B002"
type input "porte B002"
click at [577, 483] on button "Je valide" at bounding box center [570, 485] width 69 height 35
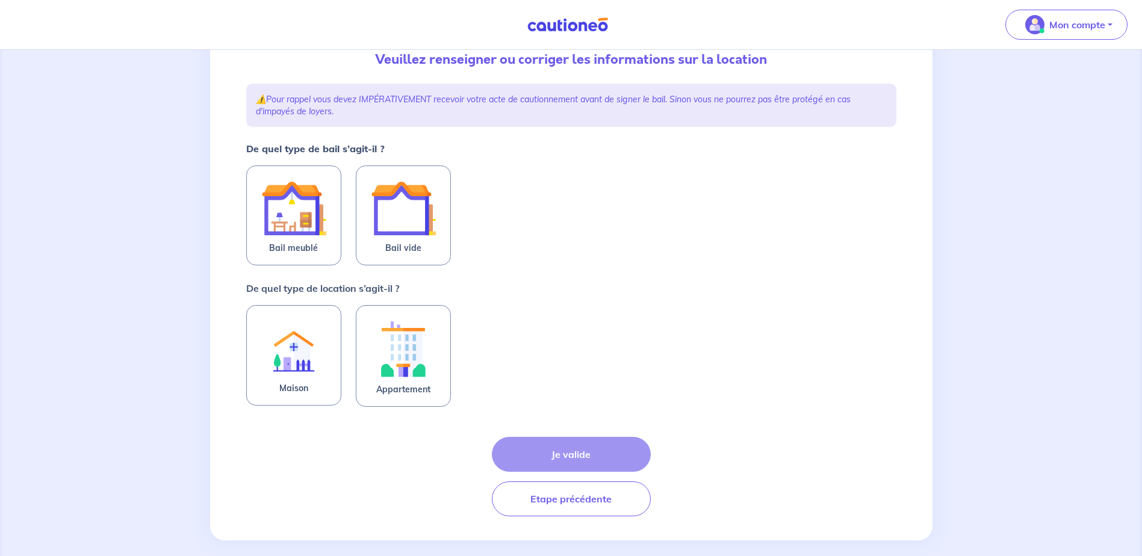
scroll to position [153, 0]
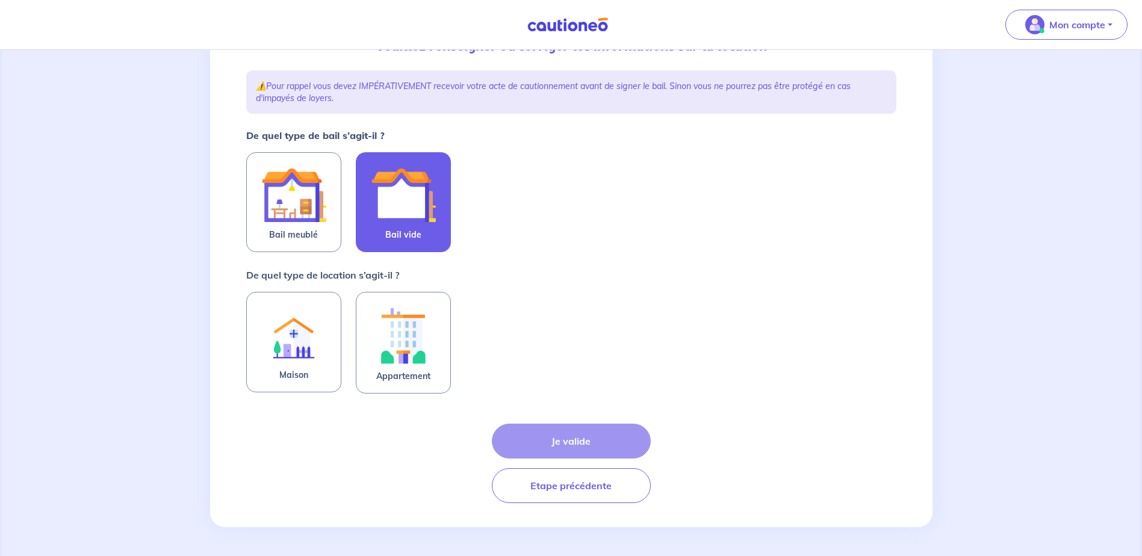
click at [419, 215] on img at bounding box center [403, 194] width 65 height 65
click at [0, 0] on input "Bail vide" at bounding box center [0, 0] width 0 height 0
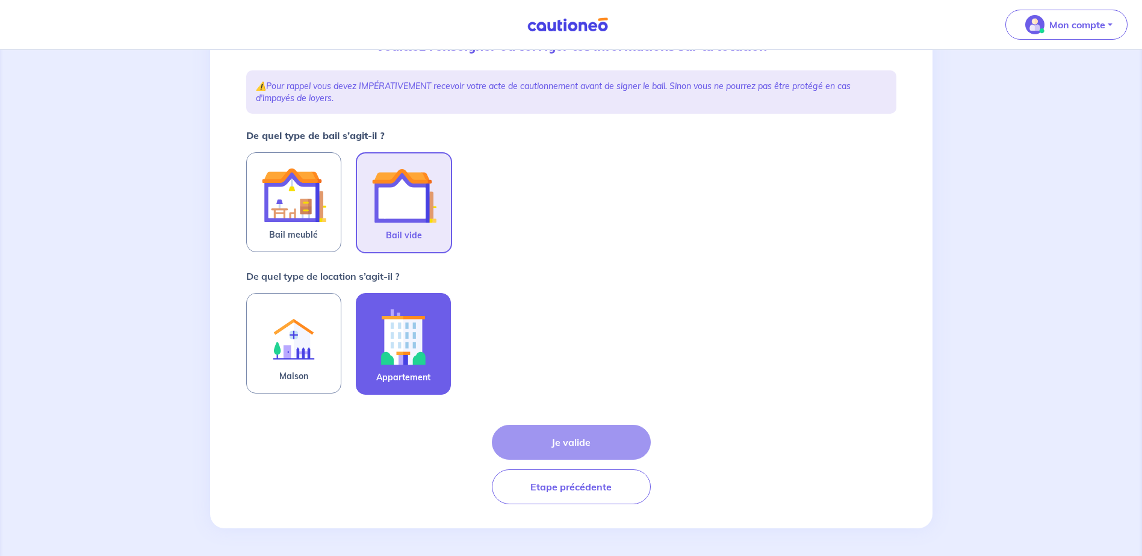
click at [397, 348] on img at bounding box center [403, 336] width 65 height 67
click at [0, 0] on input "Appartement" at bounding box center [0, 0] width 0 height 0
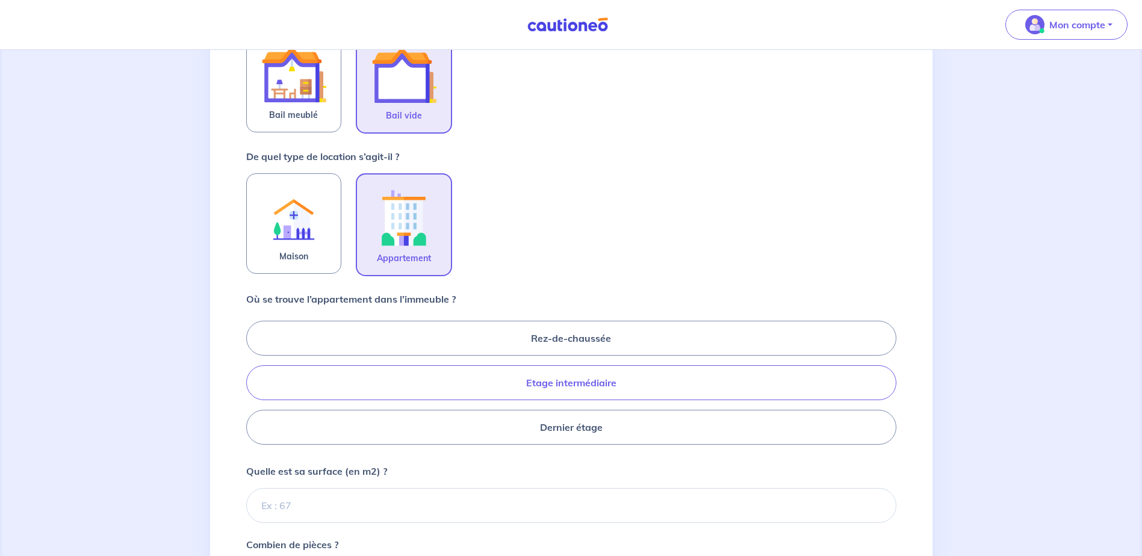
scroll to position [273, 0]
click at [611, 324] on label "Rez-de-chaussée" at bounding box center [571, 337] width 650 height 35
click at [254, 378] on input "Rez-de-chaussée" at bounding box center [250, 382] width 8 height 8
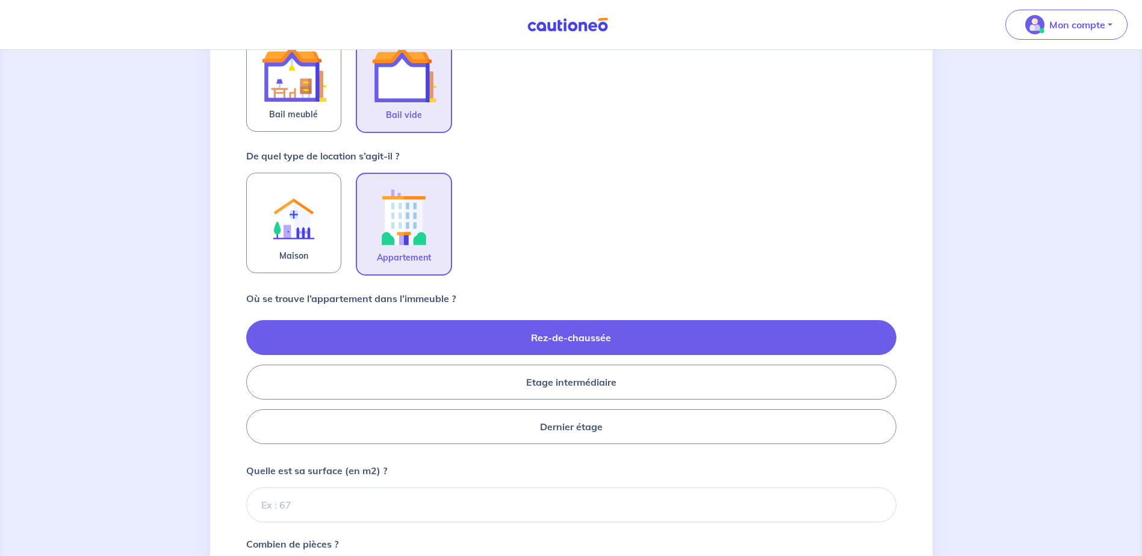
radio input "true"
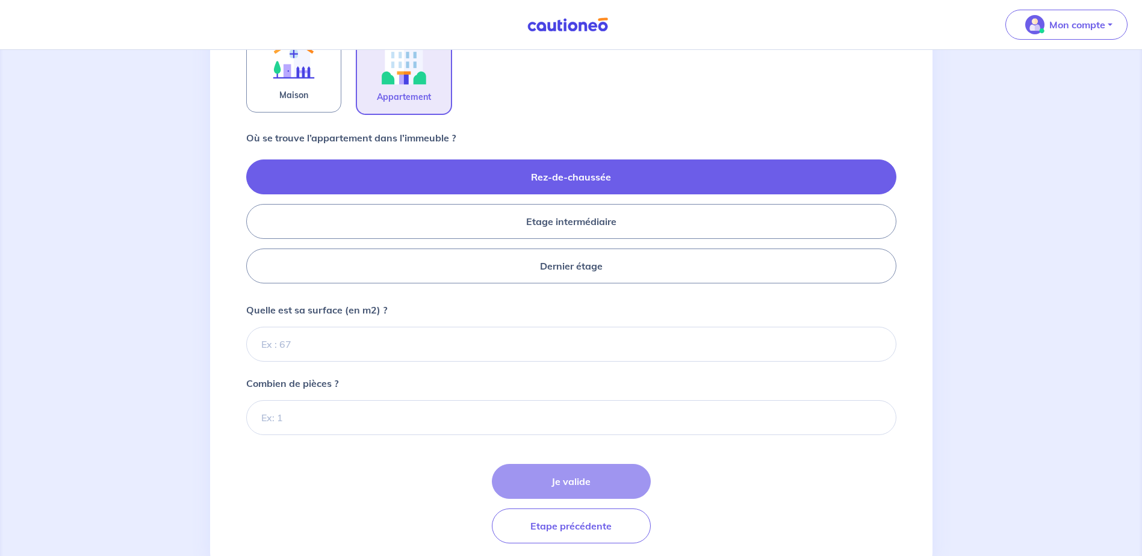
scroll to position [474, 0]
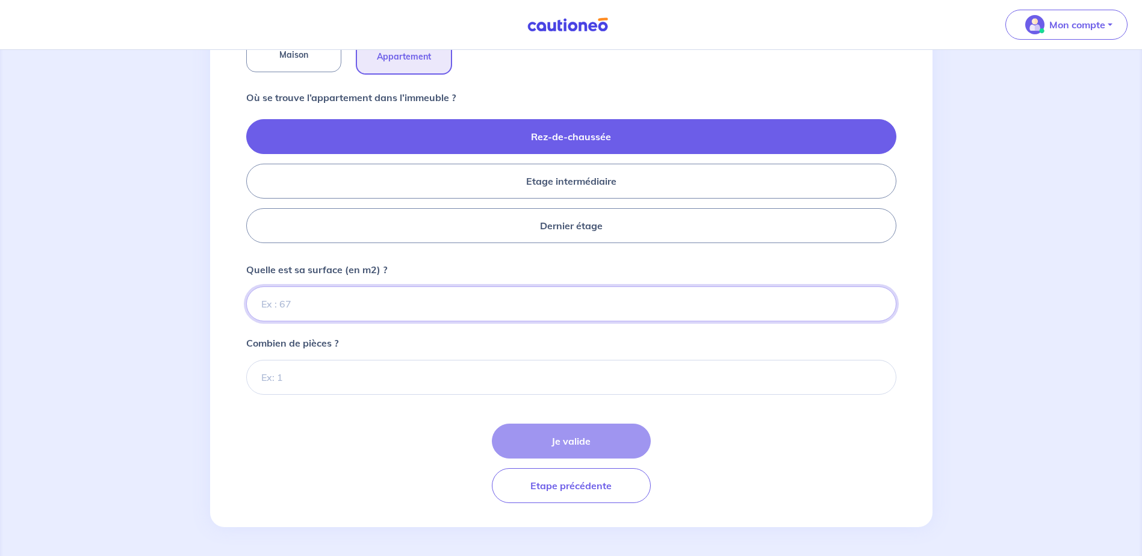
drag, startPoint x: 333, startPoint y: 301, endPoint x: 324, endPoint y: 303, distance: 9.7
click at [333, 301] on input "Quelle est sa surface (en m2) ?" at bounding box center [571, 303] width 650 height 35
click at [317, 304] on input "Quelle est sa surface (en m2) ?" at bounding box center [571, 303] width 650 height 35
type input "46"
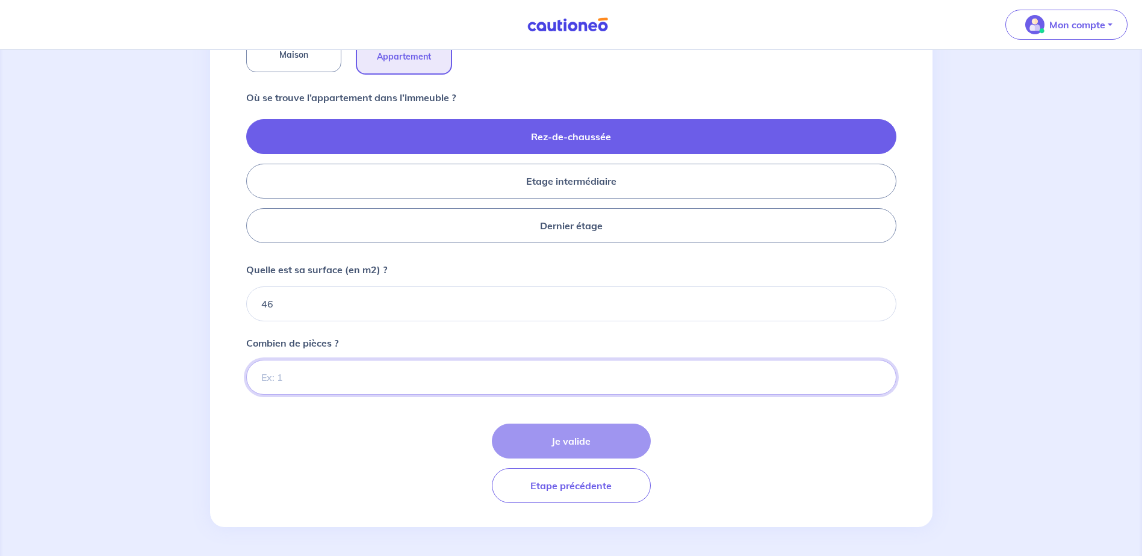
click at [328, 394] on input "Combien de pièces ?" at bounding box center [571, 377] width 650 height 35
type input "2"
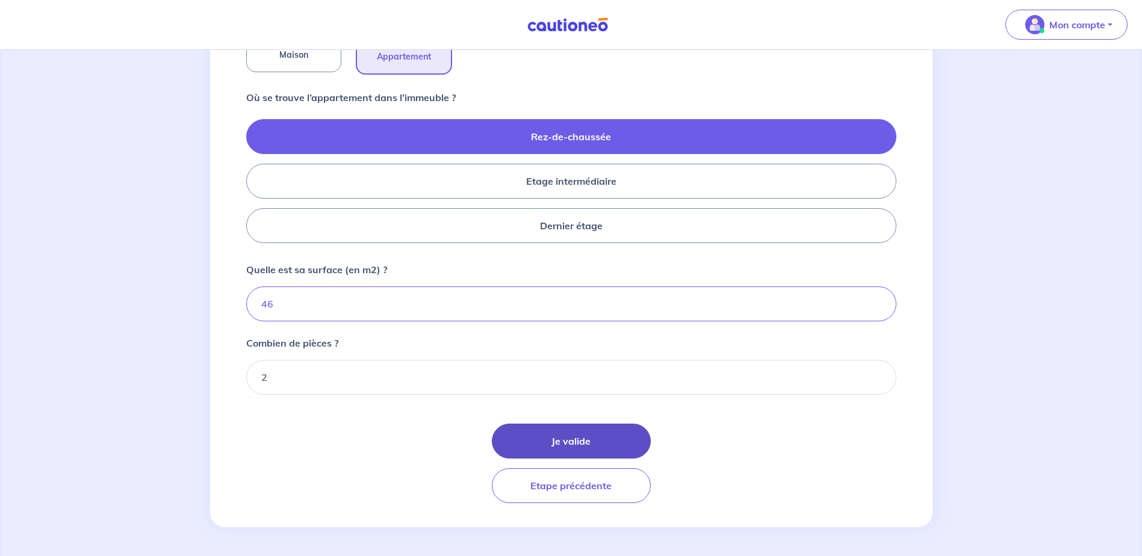
click at [565, 440] on button "Je valide" at bounding box center [571, 441] width 159 height 35
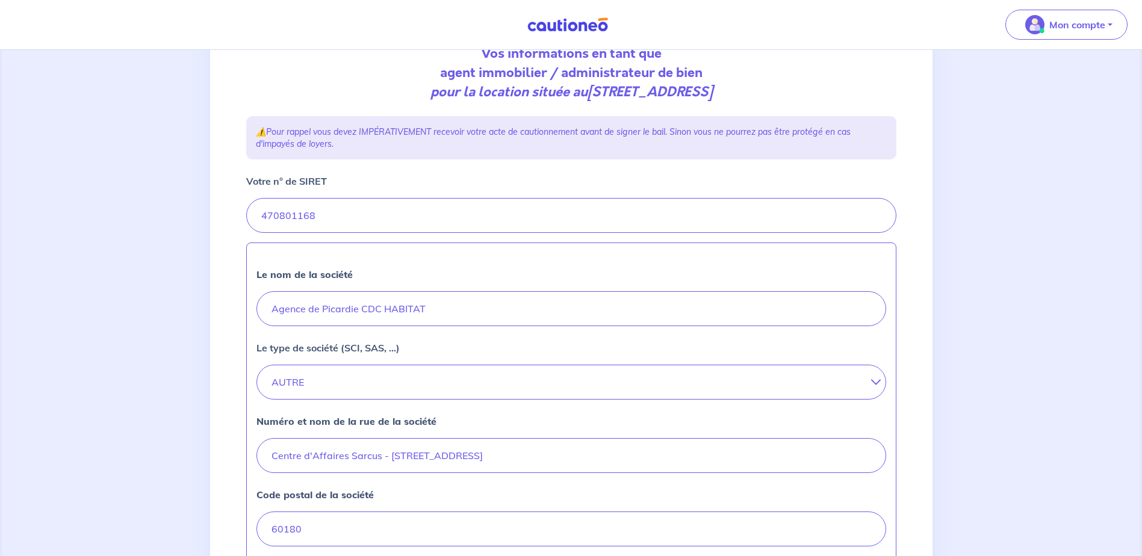
scroll to position [181, 0]
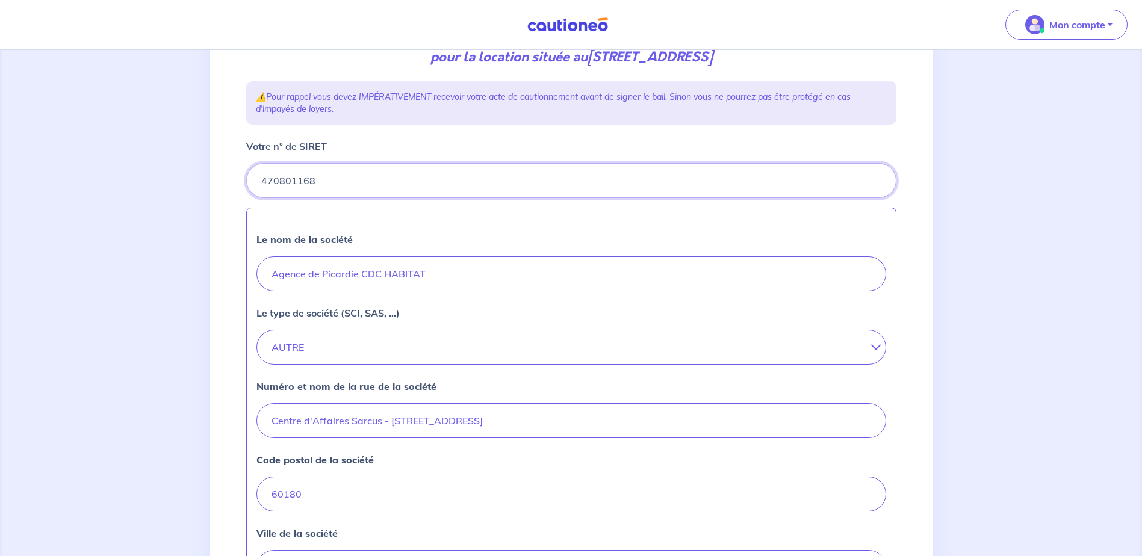
click at [313, 183] on input "Votre n° de SIRET" at bounding box center [571, 180] width 650 height 35
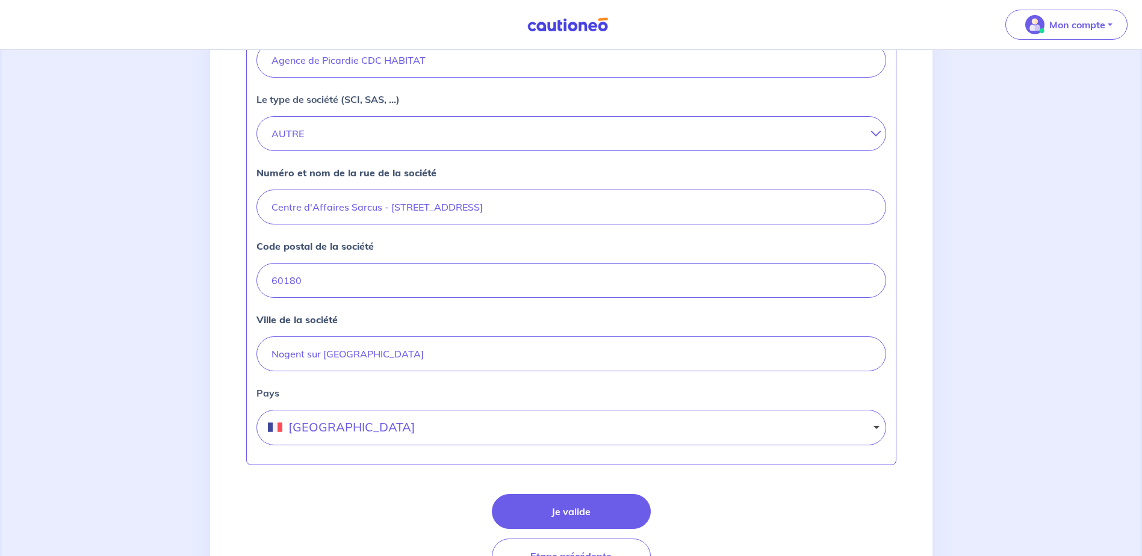
scroll to position [465, 0]
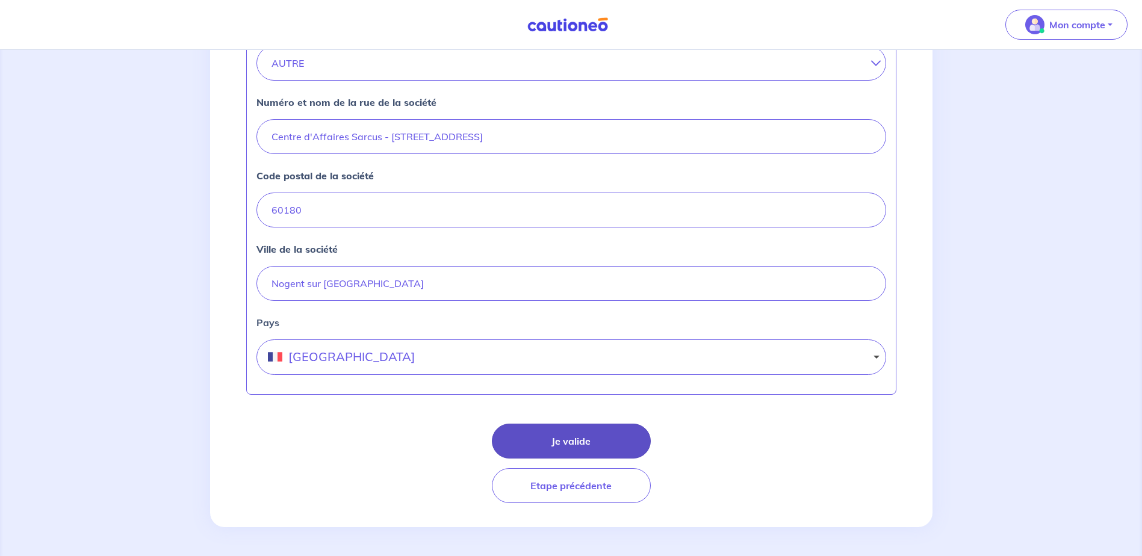
click at [593, 437] on button "Je valide" at bounding box center [571, 441] width 159 height 35
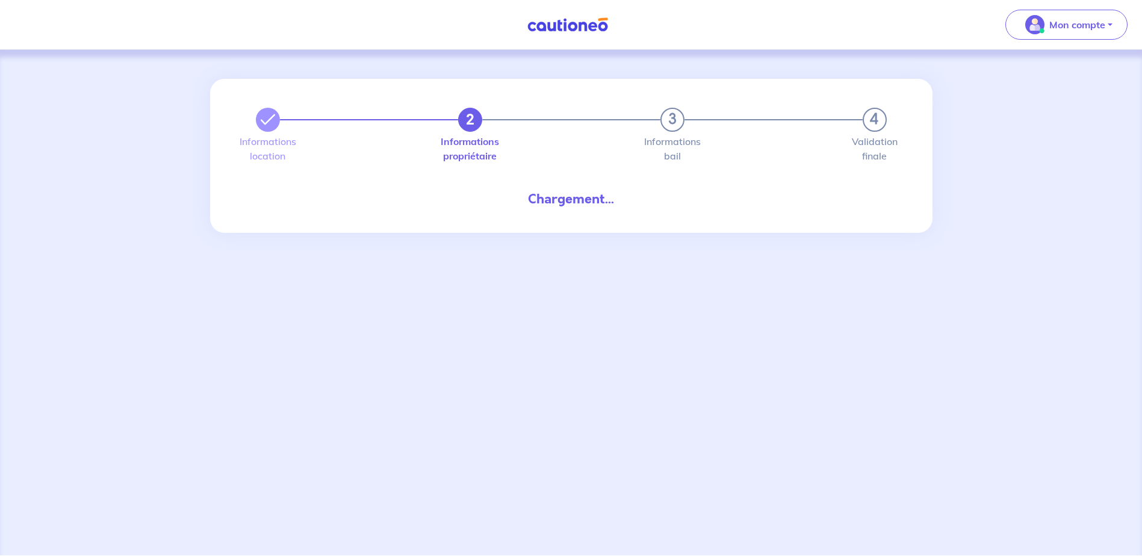
select select "FR"
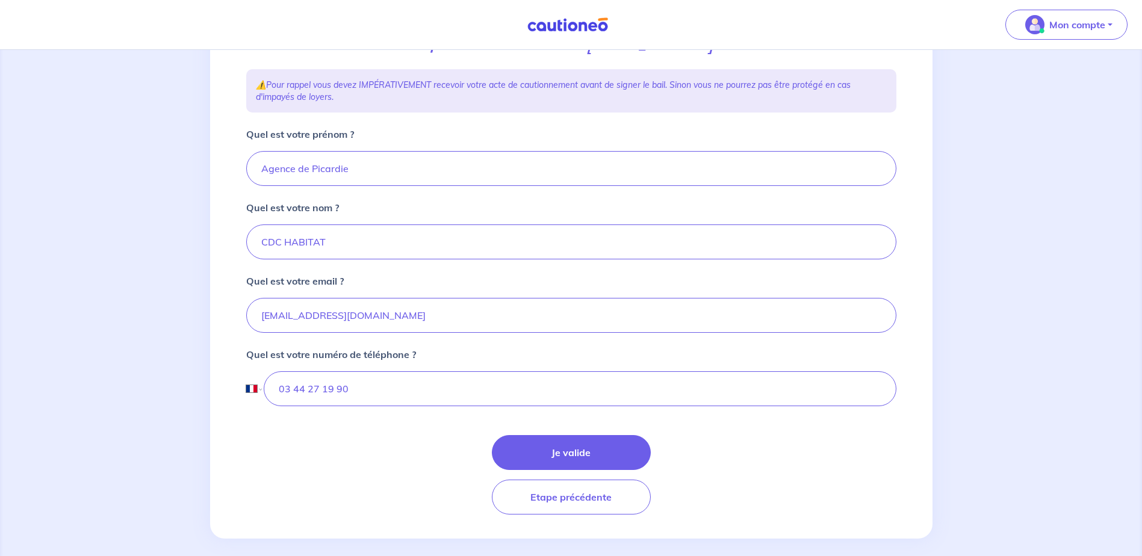
scroll to position [204, 0]
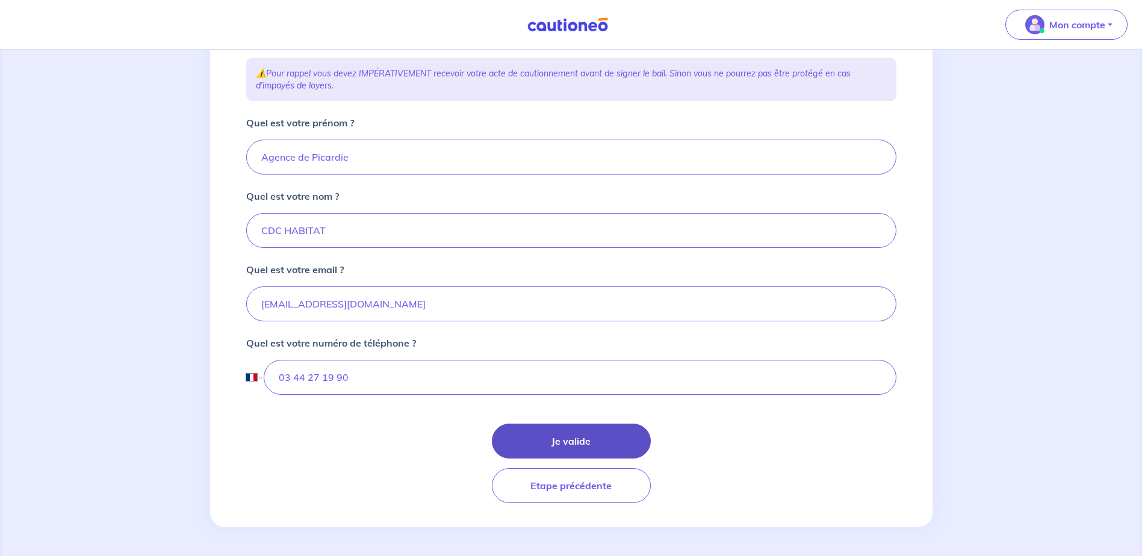
click at [592, 442] on button "Je valide" at bounding box center [571, 441] width 159 height 35
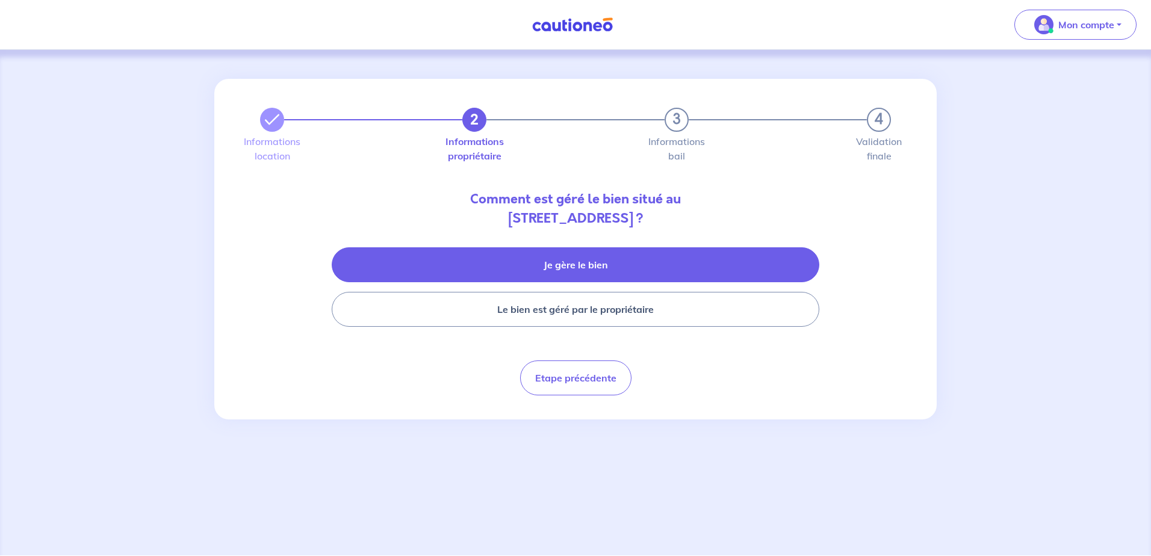
click at [586, 252] on button "Je gère le bien" at bounding box center [575, 264] width 487 height 35
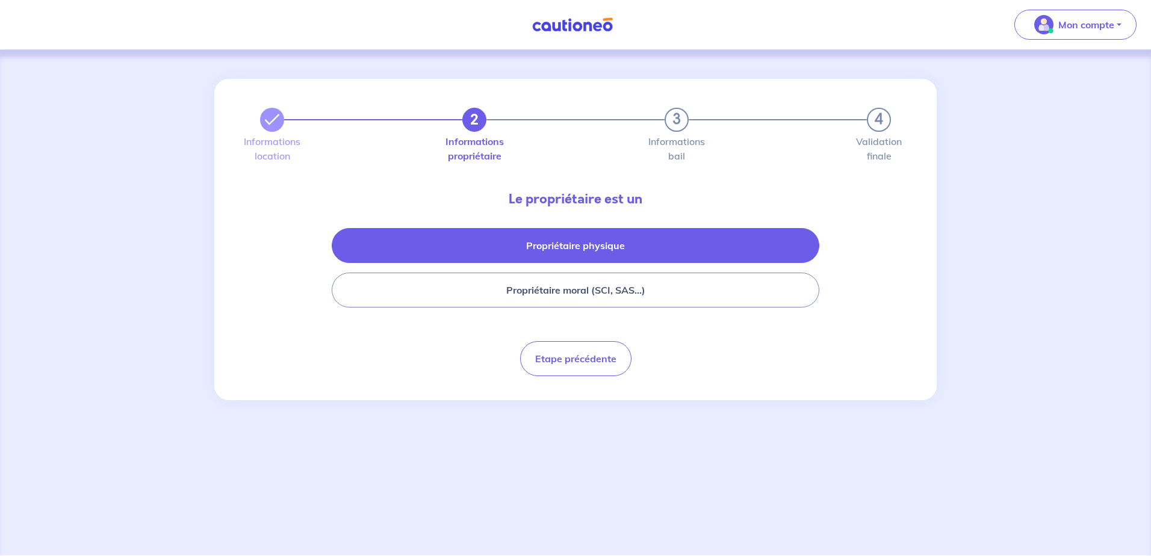
click at [593, 250] on button "Propriétaire physique" at bounding box center [575, 245] width 487 height 35
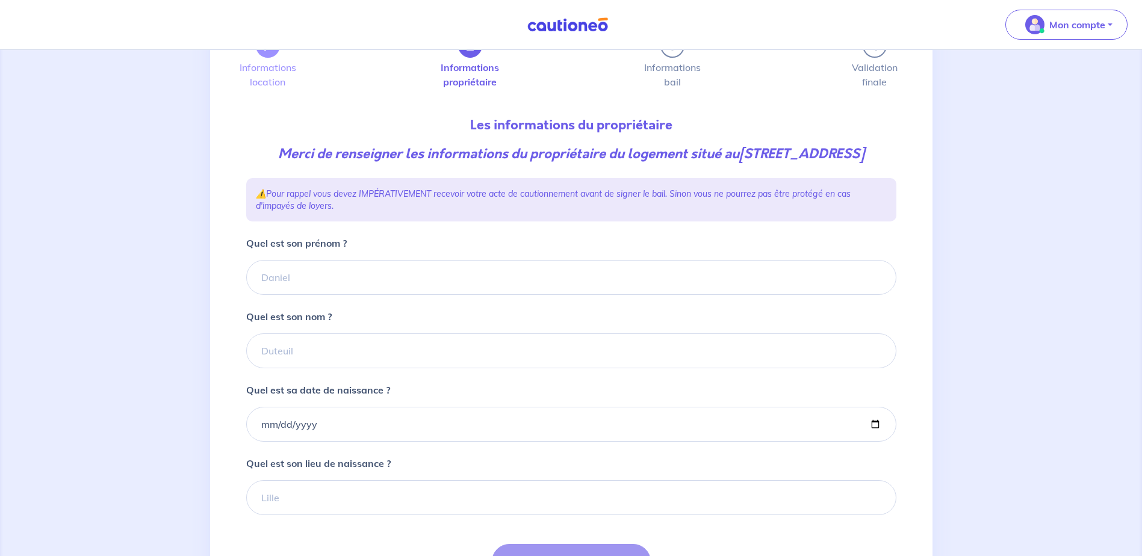
drag, startPoint x: 622, startPoint y: 461, endPoint x: 649, endPoint y: 469, distance: 28.2
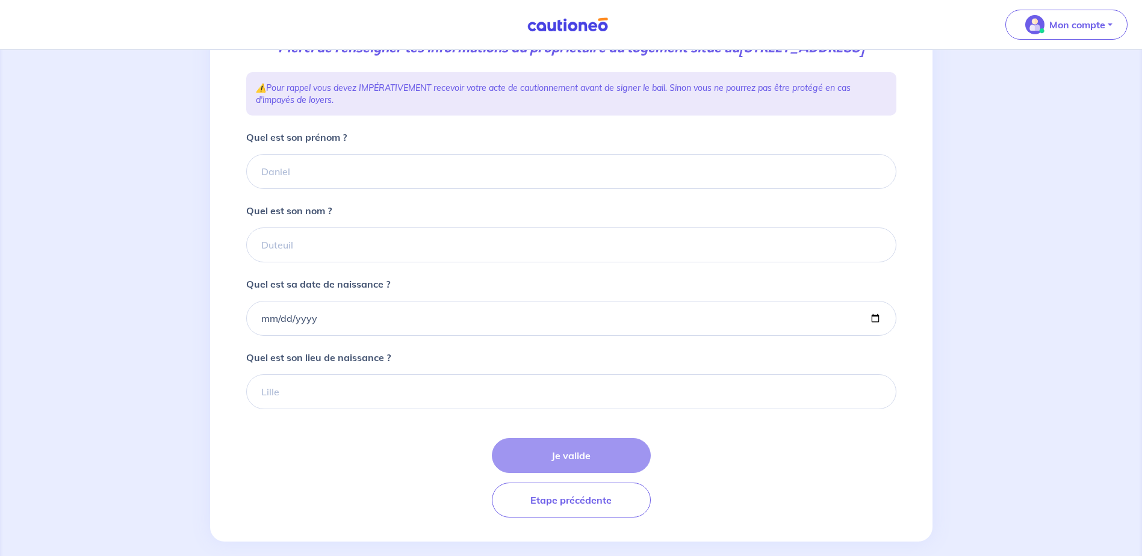
scroll to position [181, 0]
click at [306, 188] on input "Quel est son prénom ?" at bounding box center [571, 170] width 650 height 35
type input "CDC HABITAT"
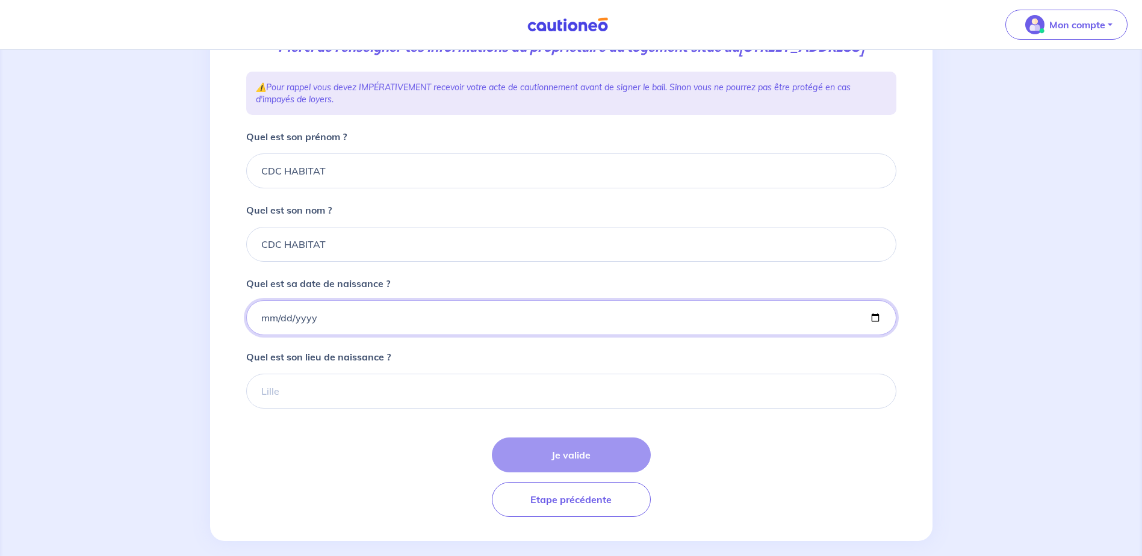
type input "2006-12-17"
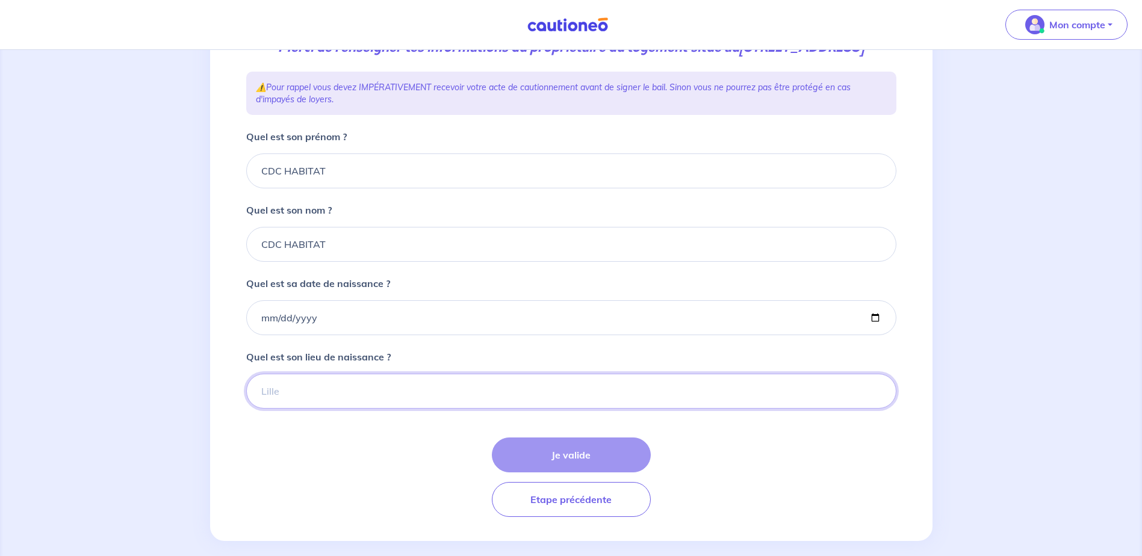
type input "Paris"
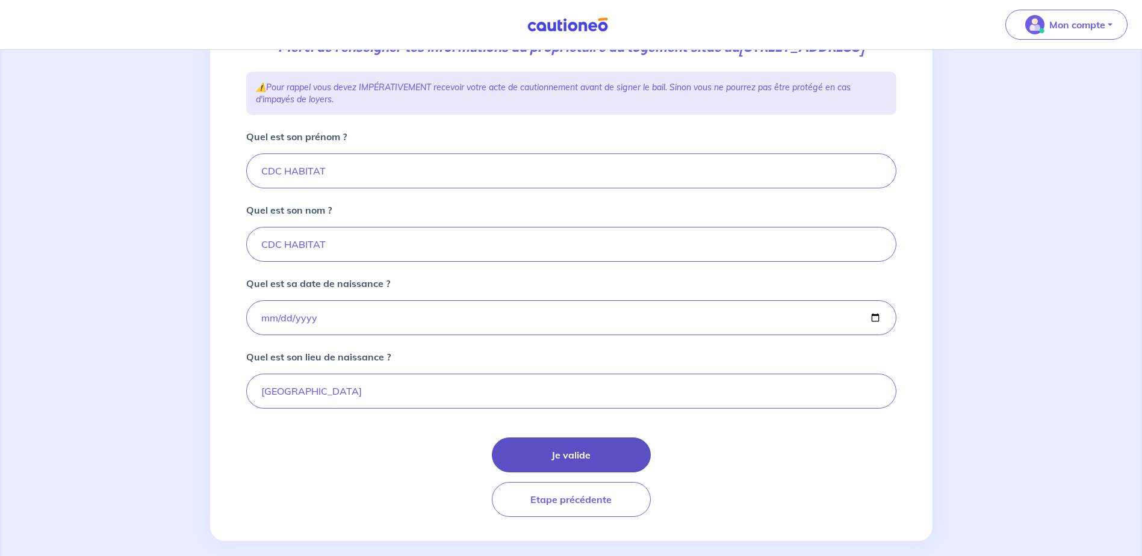
click at [569, 472] on button "Je valide" at bounding box center [571, 454] width 159 height 35
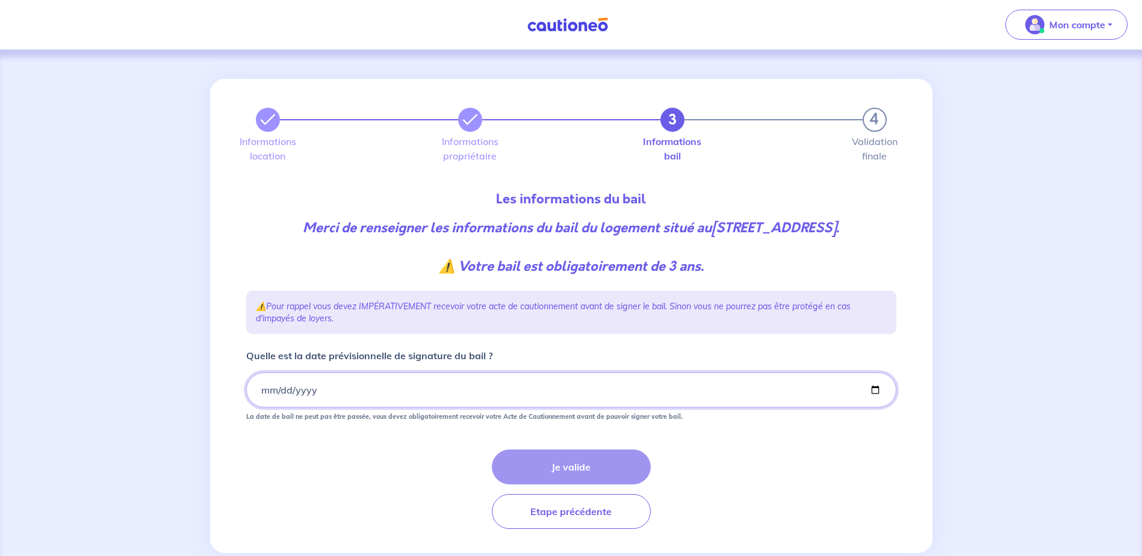
click at [341, 407] on input "Quelle est la date prévisionnelle de signature du bail ?" at bounding box center [571, 389] width 650 height 35
click at [311, 407] on input "Quelle est la date prévisionnelle de signature du bail ?" at bounding box center [571, 389] width 650 height 35
click at [289, 407] on input "Quelle est la date prévisionnelle de signature du bail ?" at bounding box center [571, 389] width 650 height 35
click at [307, 407] on input "Quelle est la date prévisionnelle de signature du bail ?" at bounding box center [571, 389] width 650 height 35
click at [263, 407] on input "Quelle est la date prévisionnelle de signature du bail ?" at bounding box center [571, 389] width 650 height 35
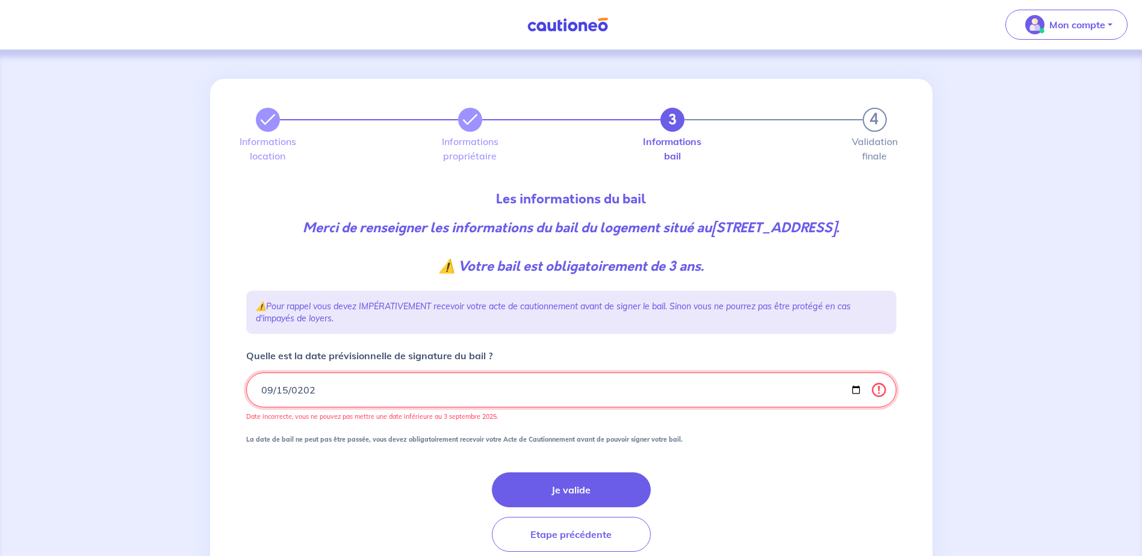
type input "2025-09-15"
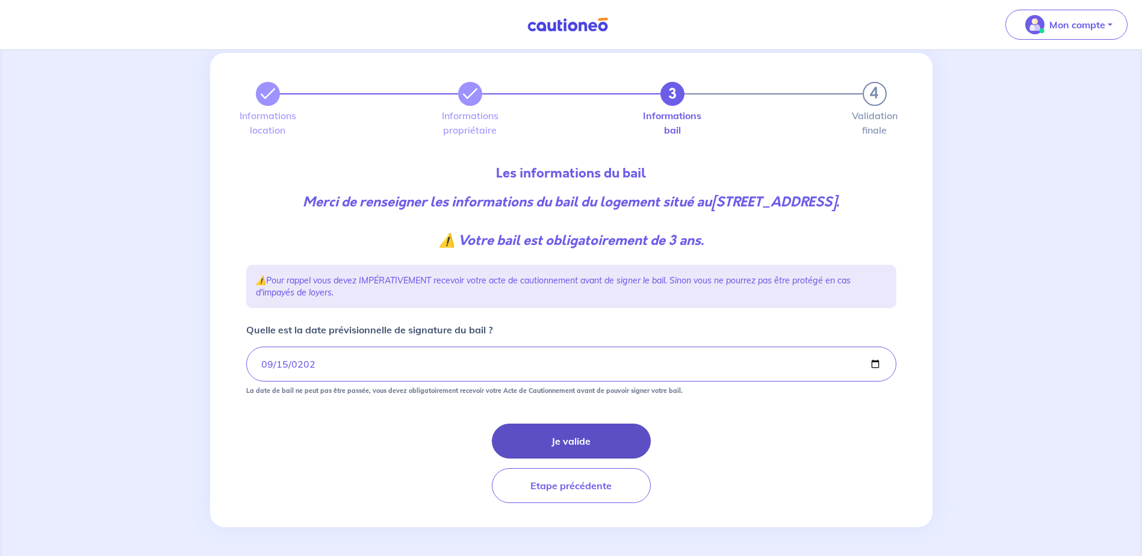
scroll to position [45, 0]
click at [564, 429] on button "Je valide" at bounding box center [571, 441] width 159 height 35
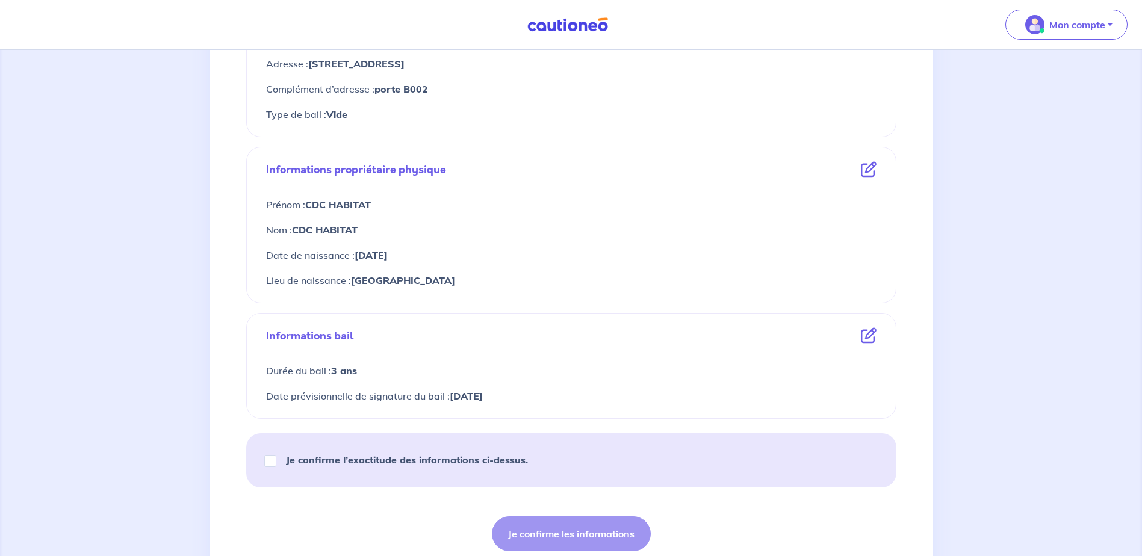
scroll to position [453, 0]
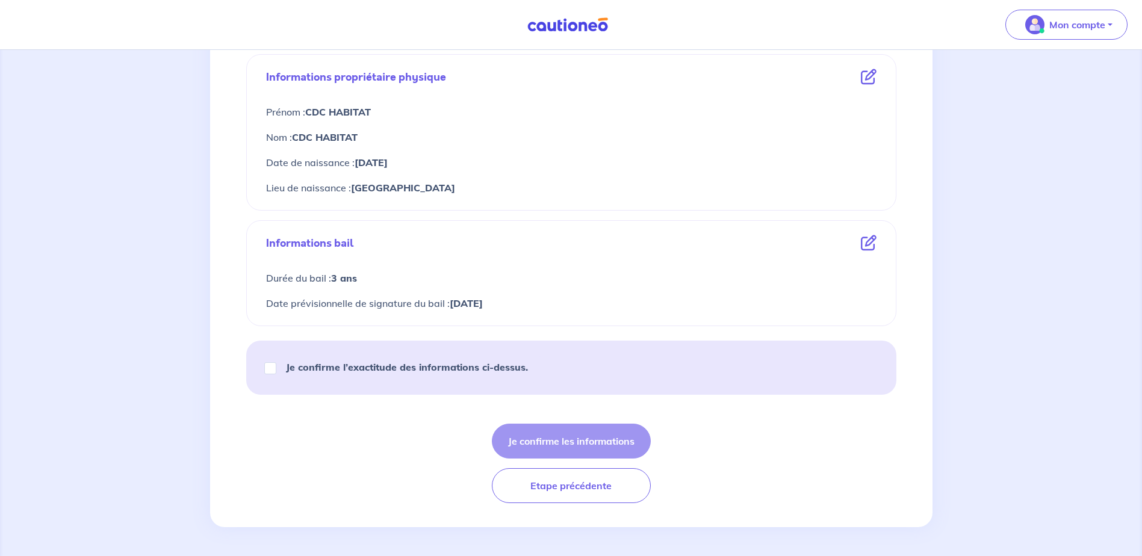
click at [460, 369] on strong "Je confirme l’exactitude des informations ci-dessus." at bounding box center [407, 367] width 242 height 12
click at [276, 369] on input "Je confirme l’exactitude des informations ci-dessus." at bounding box center [270, 368] width 12 height 12
checkbox input "true"
click at [572, 442] on button "Je confirme les informations" at bounding box center [571, 441] width 159 height 35
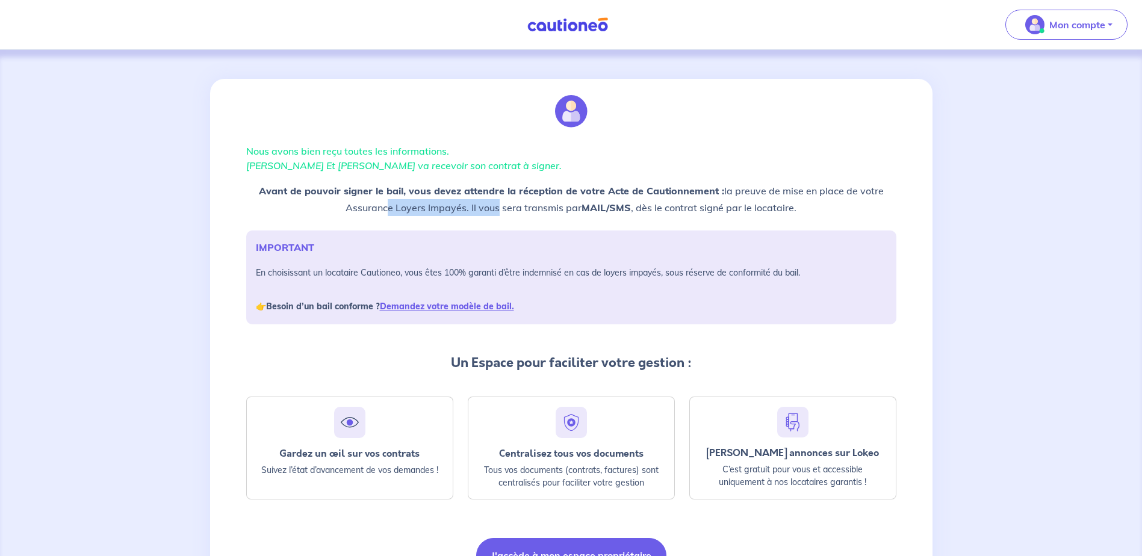
drag, startPoint x: 383, startPoint y: 211, endPoint x: 522, endPoint y: 211, distance: 139.0
click at [522, 211] on p "Avant de pouvoir signer le bail, vous devez attendre la réception de votre Acte…" at bounding box center [571, 199] width 650 height 34
drag, startPoint x: 522, startPoint y: 211, endPoint x: 532, endPoint y: 211, distance: 9.6
click at [532, 211] on p "Avant de pouvoir signer le bail, vous devez attendre la réception de votre Acte…" at bounding box center [571, 199] width 650 height 34
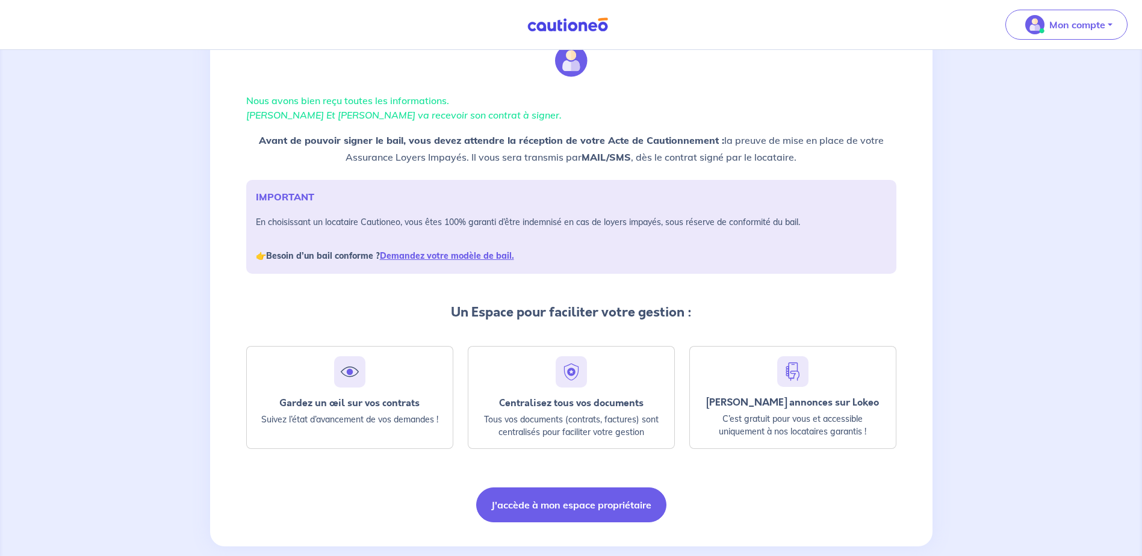
scroll to position [70, 0]
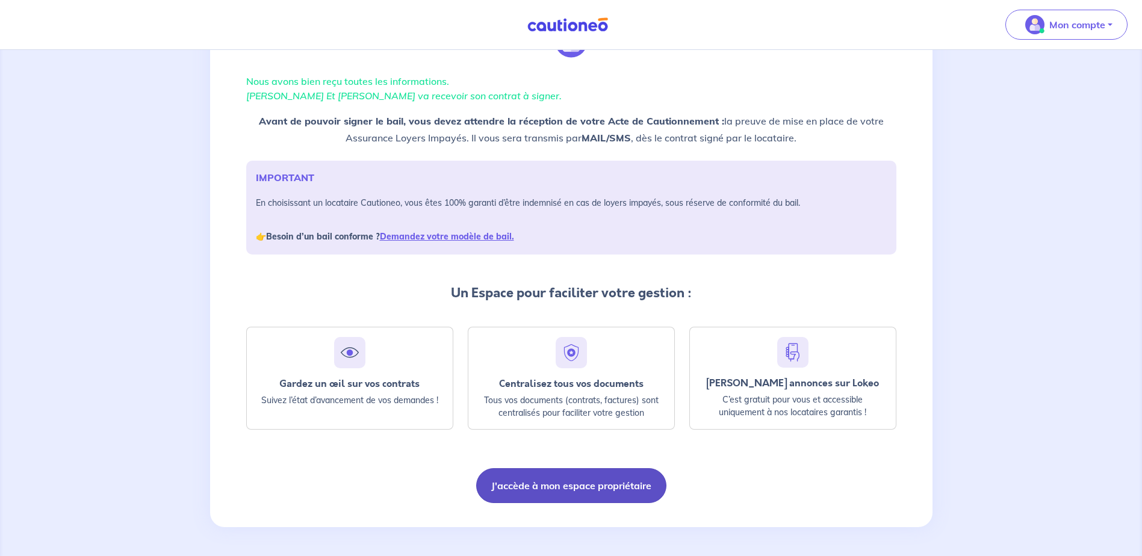
click at [566, 490] on button "J'accède à mon espace propriétaire" at bounding box center [571, 485] width 190 height 35
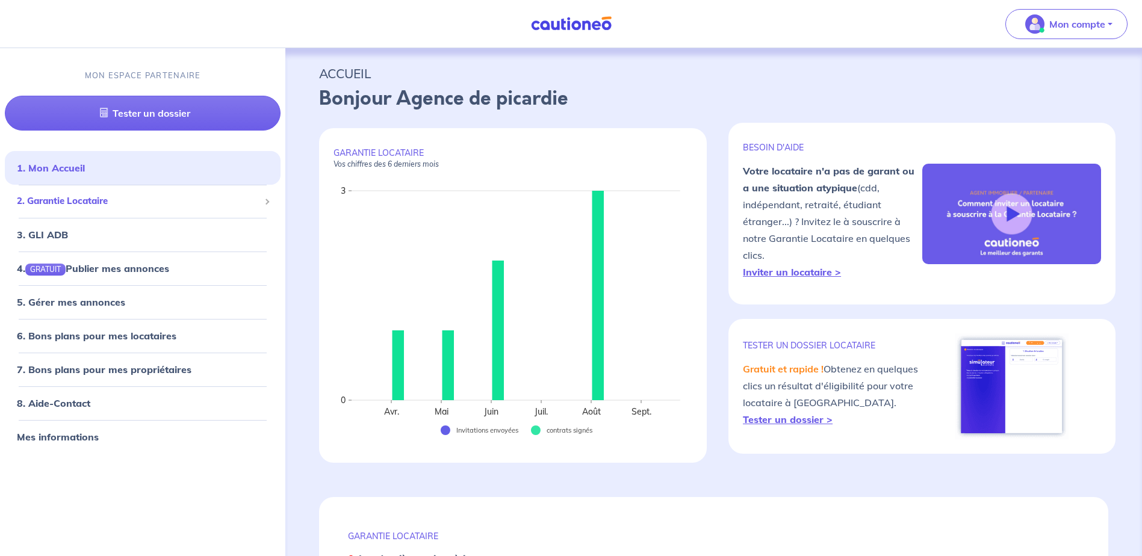
click at [81, 203] on span "2. Garantie Locataire" at bounding box center [138, 202] width 243 height 14
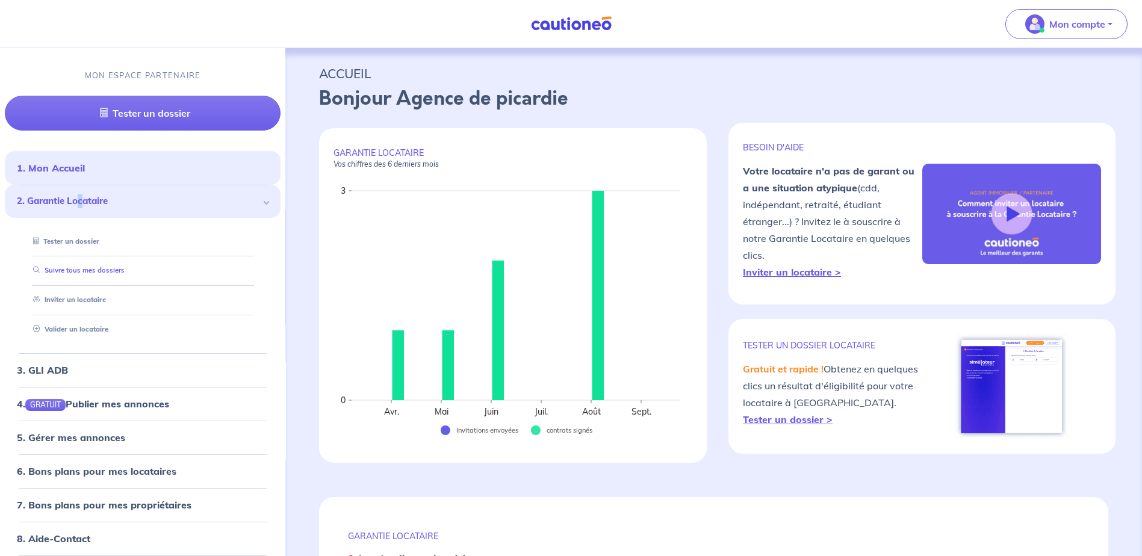
drag, startPoint x: 81, startPoint y: 203, endPoint x: 83, endPoint y: 270, distance: 66.8
click at [83, 270] on link "Suivre tous mes dossiers" at bounding box center [76, 271] width 96 height 8
